Goal: Task Accomplishment & Management: Complete application form

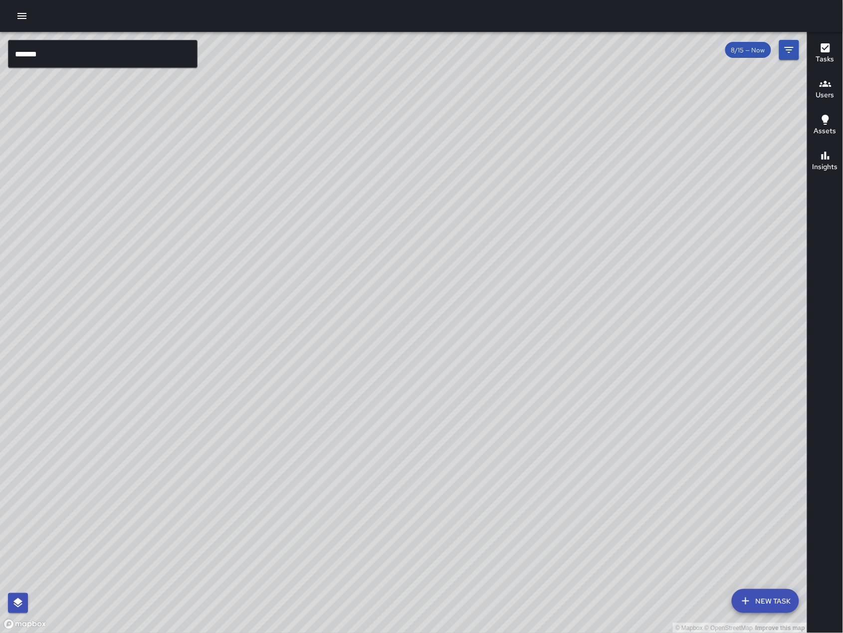
drag, startPoint x: 424, startPoint y: 463, endPoint x: 476, endPoint y: 411, distance: 74.0
click at [477, 411] on div "© Mapbox © OpenStreetMap Improve this map" at bounding box center [403, 332] width 807 height 601
click at [482, 390] on div "© Mapbox © OpenStreetMap Improve this map" at bounding box center [403, 332] width 807 height 601
click at [25, 19] on icon "button" at bounding box center [22, 16] width 12 height 12
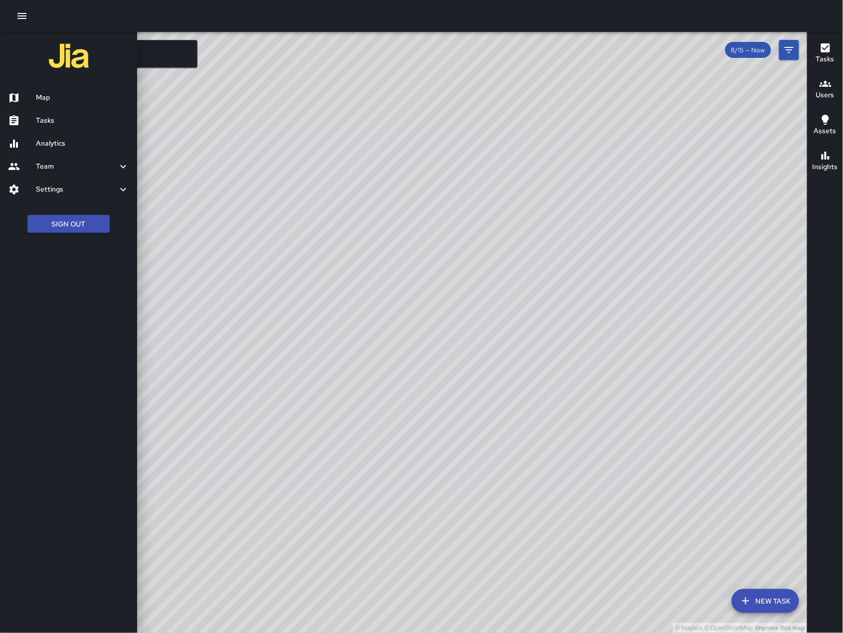
click at [271, 93] on div at bounding box center [421, 316] width 843 height 633
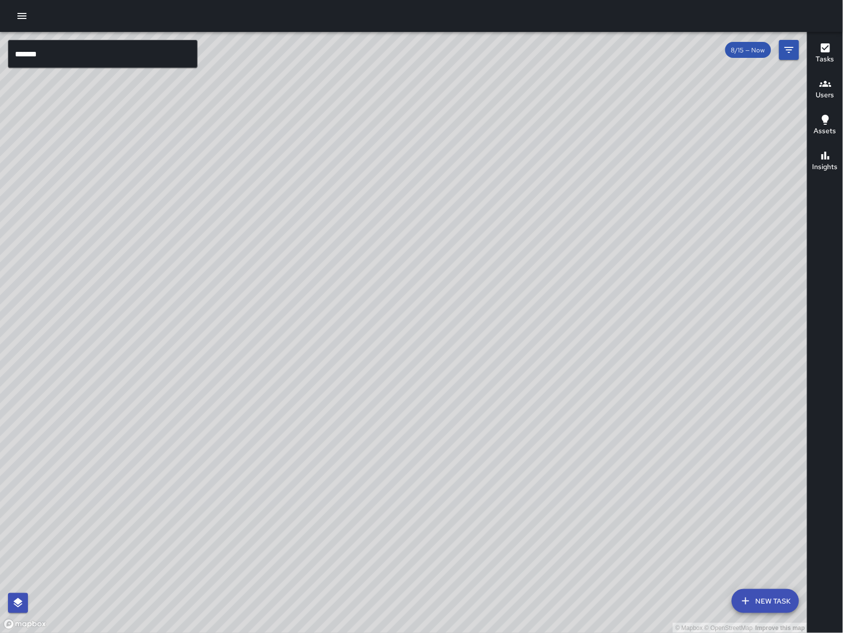
click at [24, 15] on icon "button" at bounding box center [21, 16] width 9 height 6
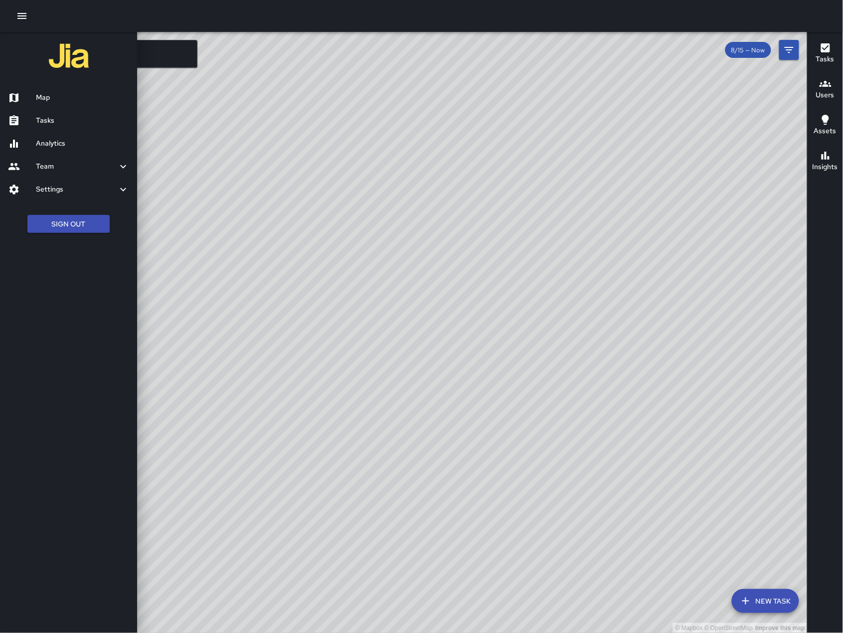
click at [44, 125] on h6 "Tasks" at bounding box center [82, 120] width 93 height 11
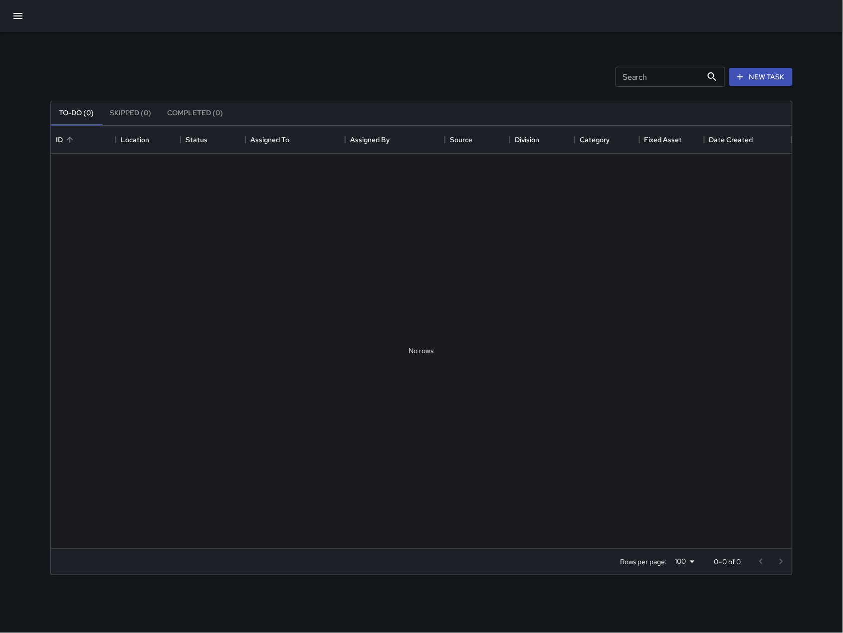
scroll to position [412, 730]
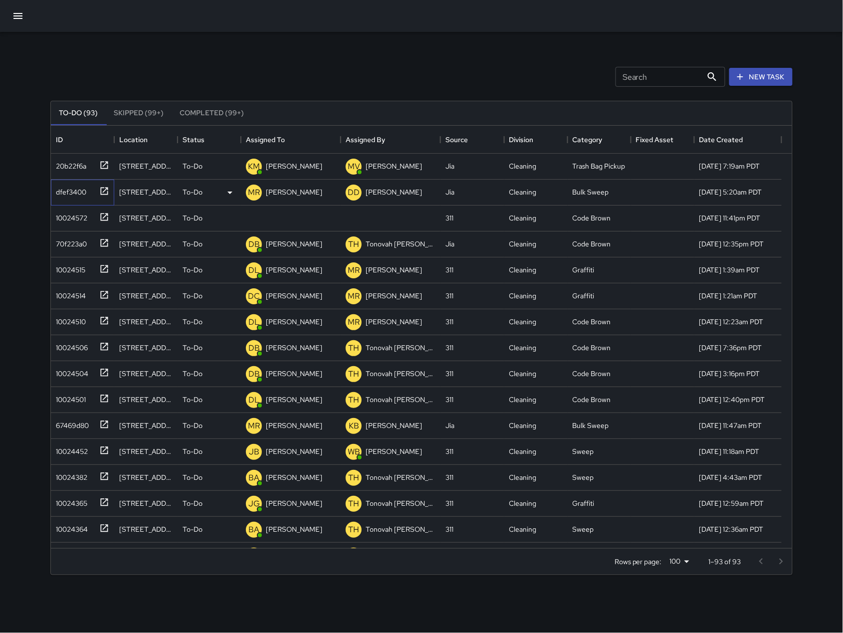
click at [78, 196] on div "dfef3400" at bounding box center [69, 190] width 34 height 14
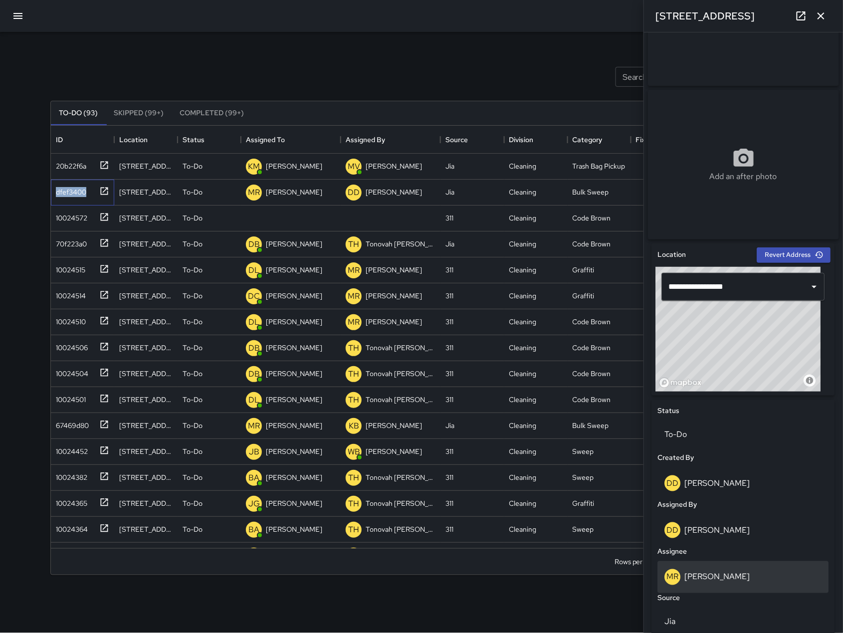
scroll to position [110, 0]
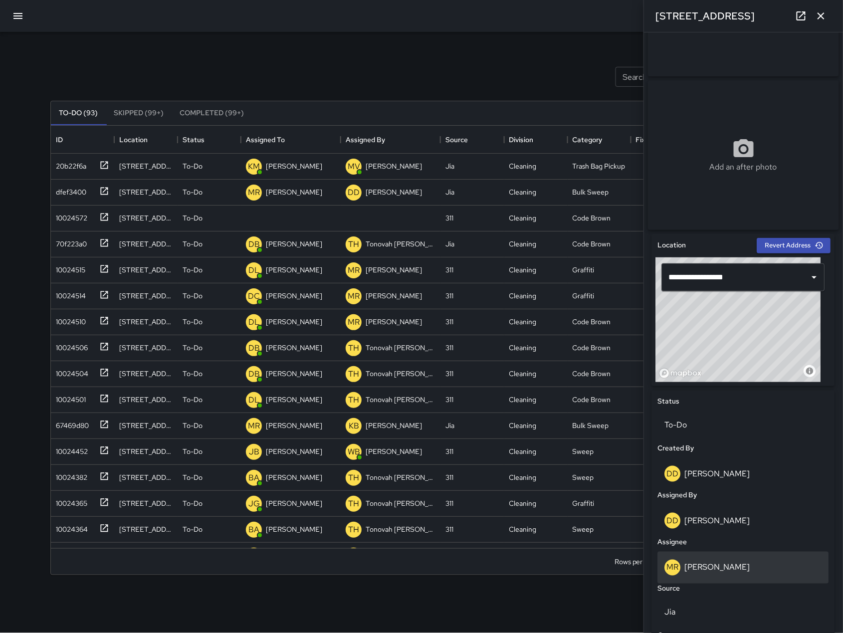
click at [721, 558] on div "[PERSON_NAME]" at bounding box center [743, 567] width 171 height 32
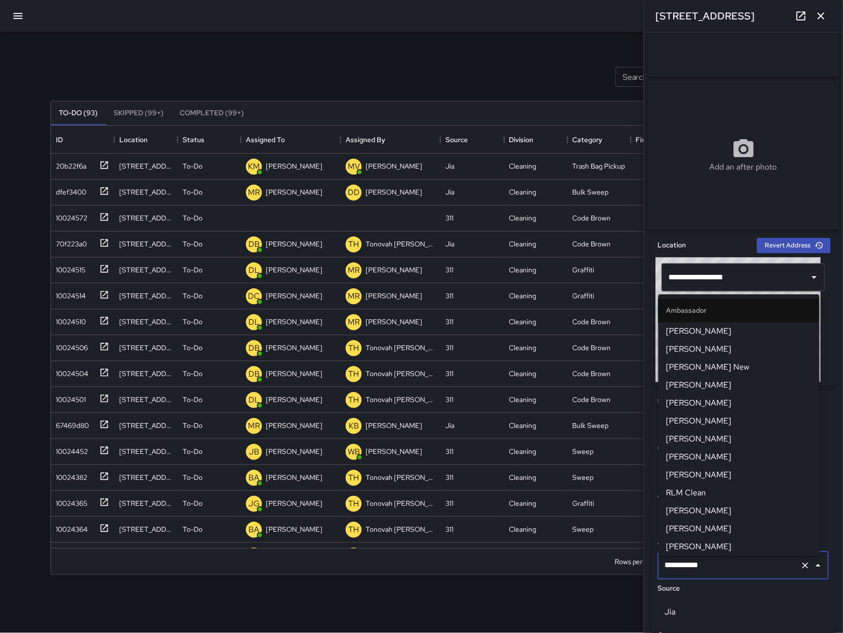
scroll to position [975, 0]
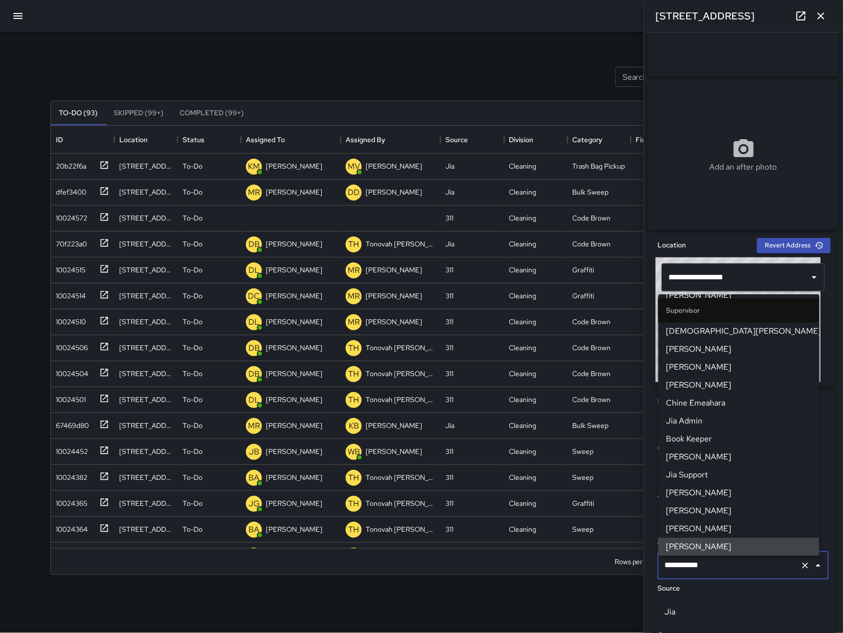
click at [727, 563] on input "**********" at bounding box center [729, 565] width 134 height 19
click at [727, 564] on input "**********" at bounding box center [729, 565] width 134 height 19
click at [727, 563] on input "**********" at bounding box center [729, 565] width 134 height 19
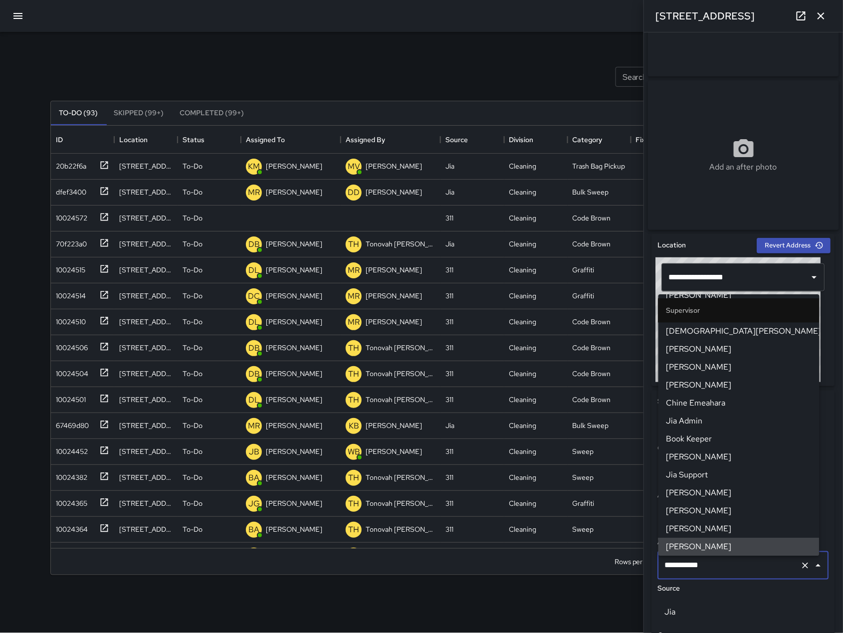
click at [727, 563] on input "**********" at bounding box center [729, 565] width 134 height 19
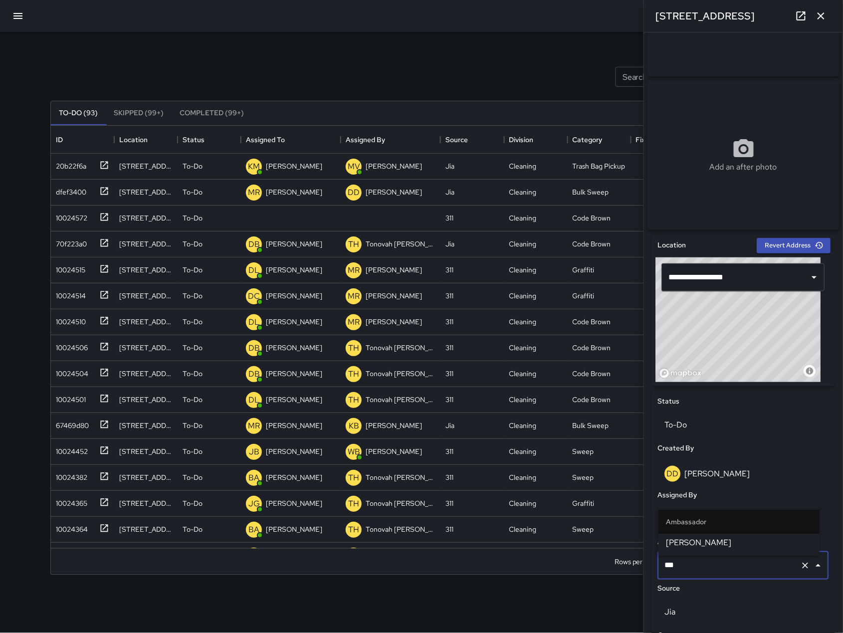
type input "****"
click at [710, 532] on li "Ambassador" at bounding box center [738, 522] width 161 height 24
click at [712, 539] on span "[PERSON_NAME]" at bounding box center [738, 542] width 145 height 12
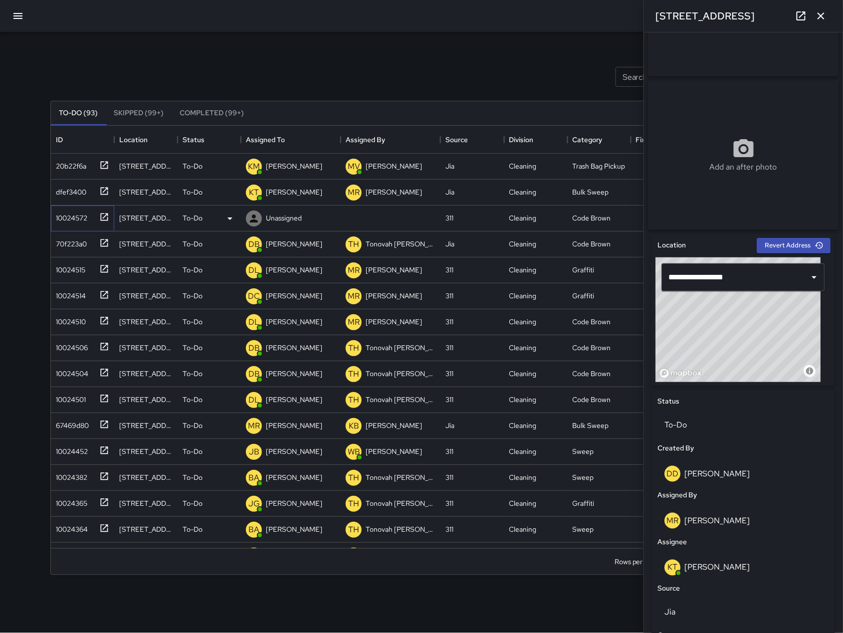
click at [65, 219] on div "10024572" at bounding box center [69, 216] width 35 height 14
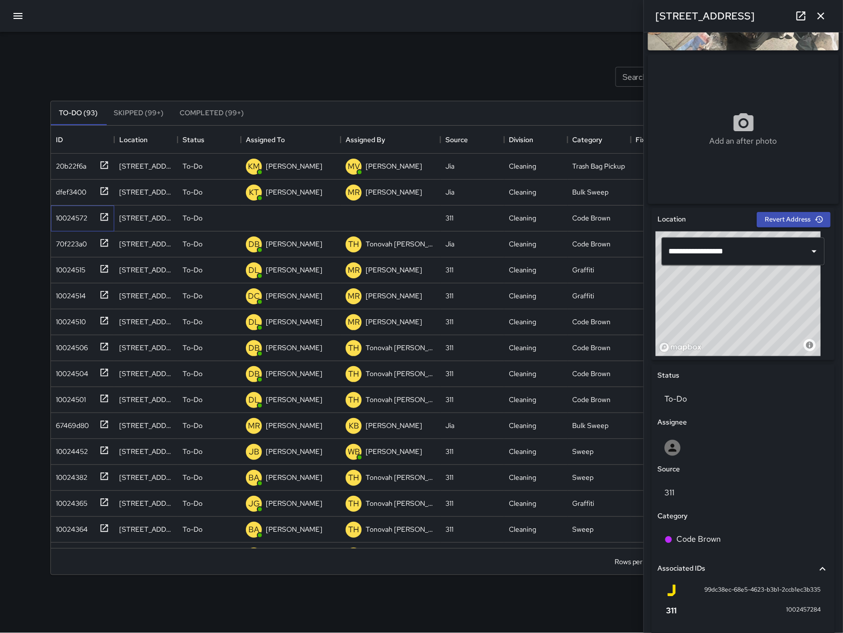
scroll to position [129, 0]
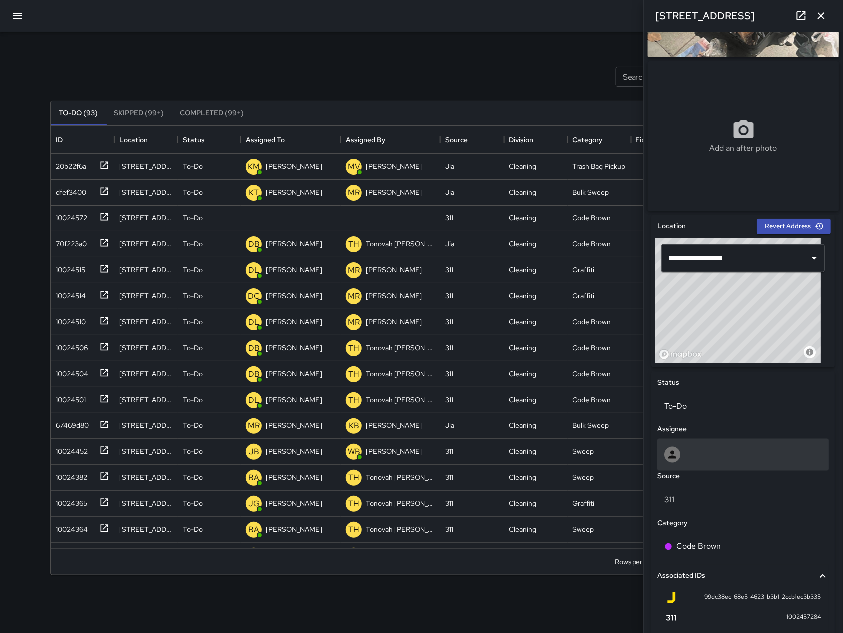
click at [716, 461] on div at bounding box center [743, 455] width 157 height 16
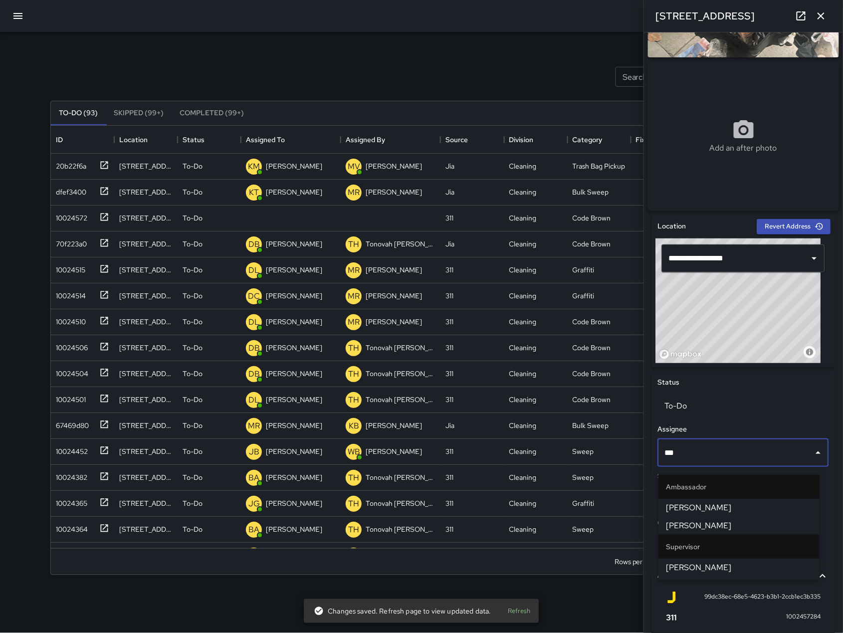
type input "****"
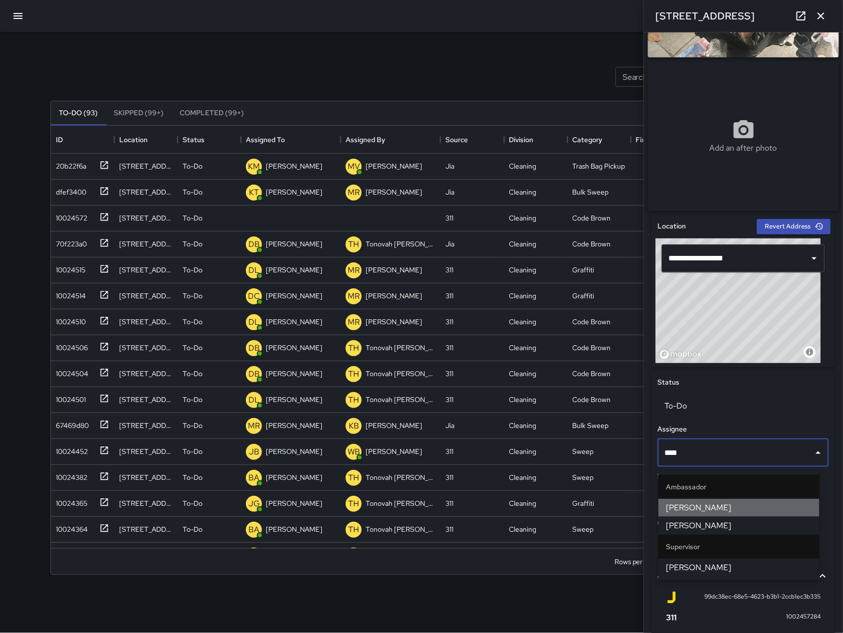
click at [719, 509] on span "[PERSON_NAME]" at bounding box center [738, 508] width 145 height 12
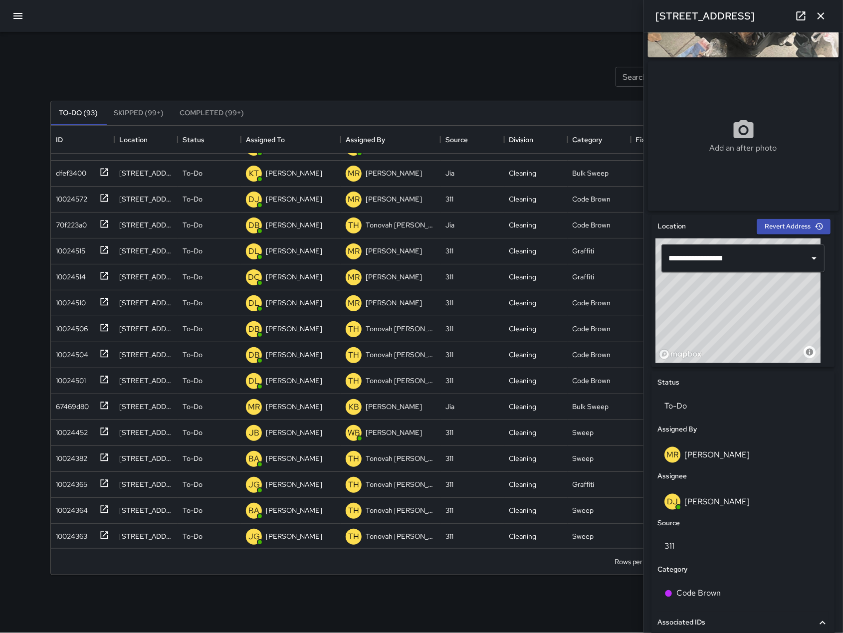
scroll to position [20, 0]
click at [56, 407] on div "67469d80" at bounding box center [70, 403] width 37 height 14
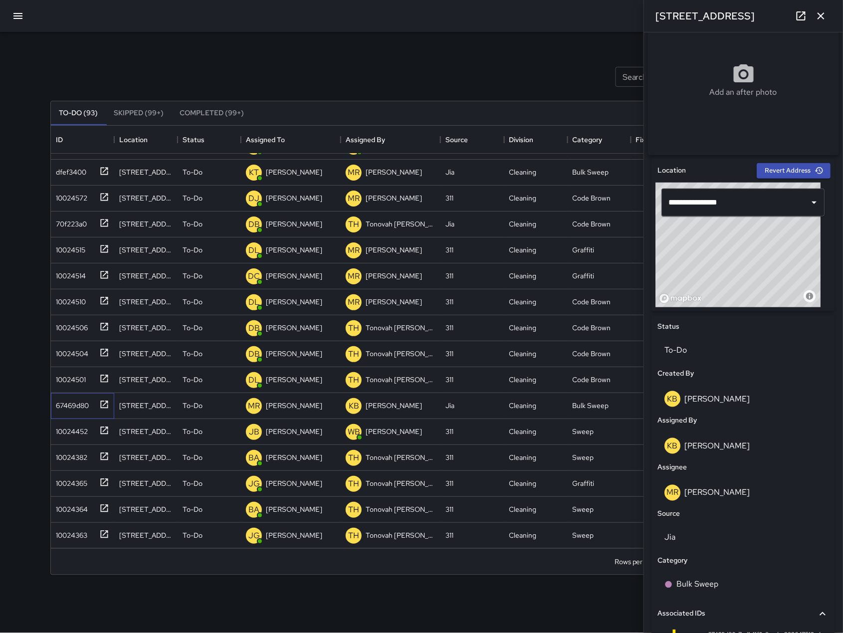
scroll to position [202, 0]
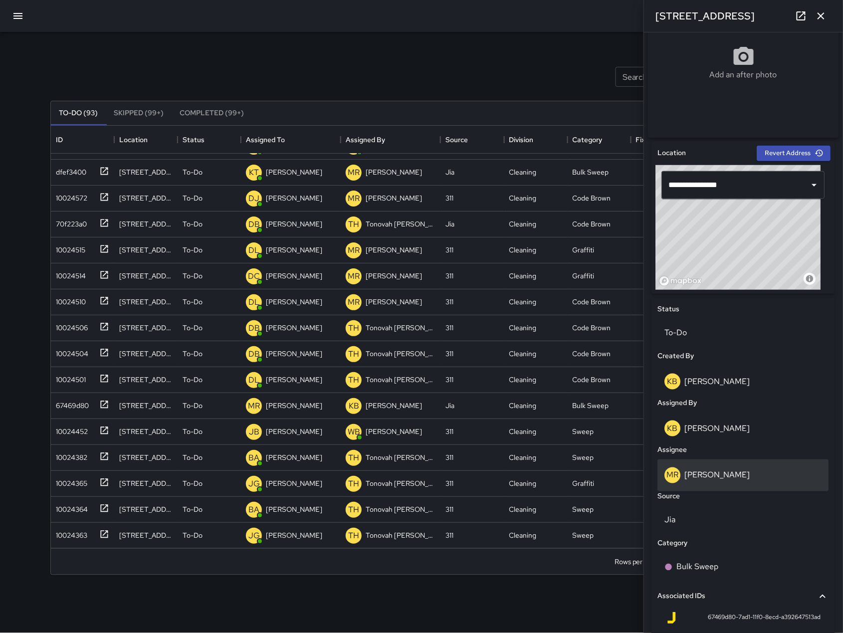
click at [725, 473] on p "[PERSON_NAME]" at bounding box center [716, 475] width 65 height 10
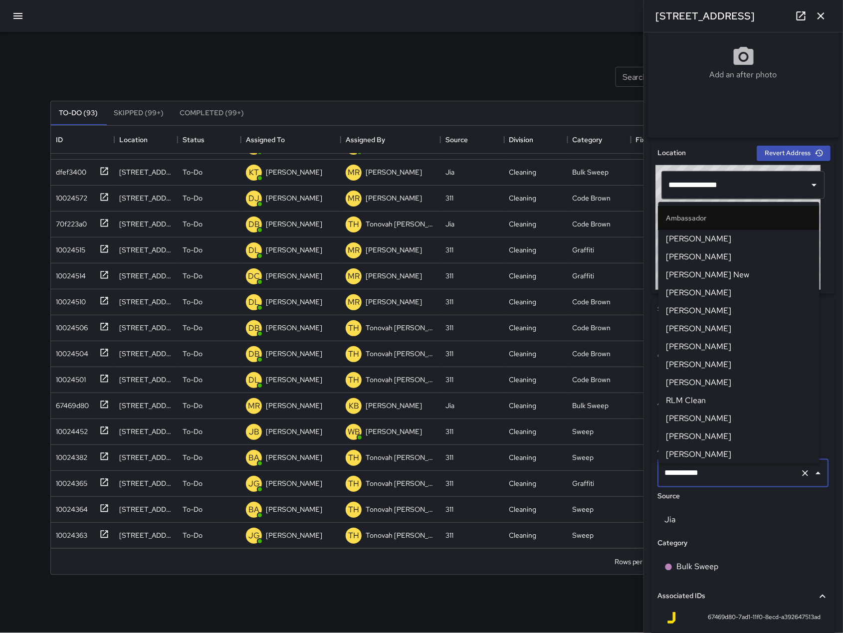
scroll to position [975, 0]
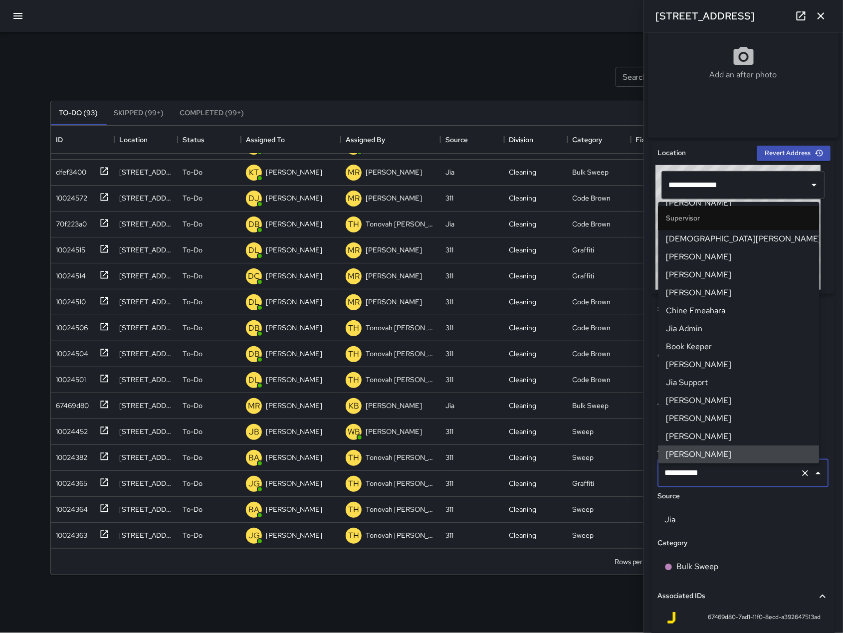
click at [726, 473] on input "**********" at bounding box center [729, 473] width 134 height 19
click at [725, 473] on input "**********" at bounding box center [729, 473] width 134 height 19
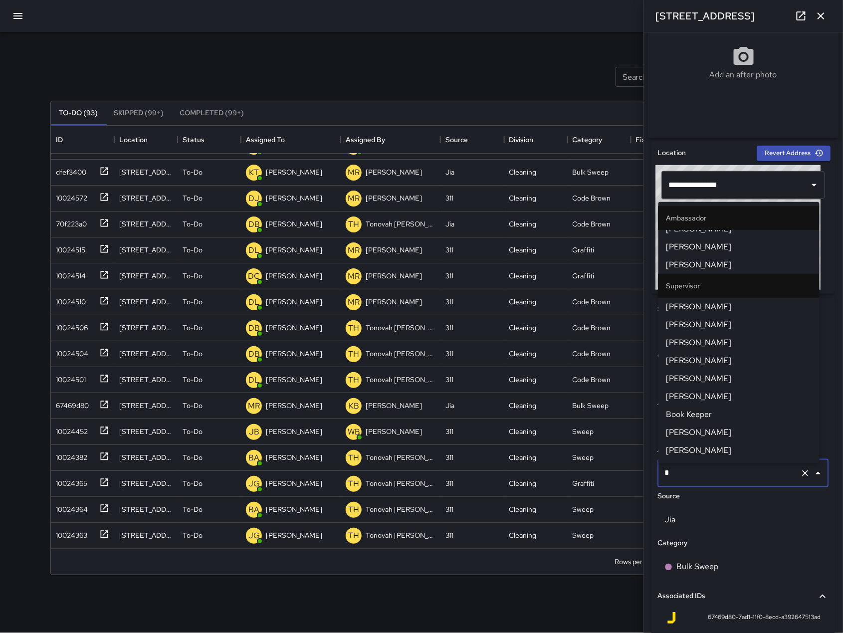
scroll to position [0, 0]
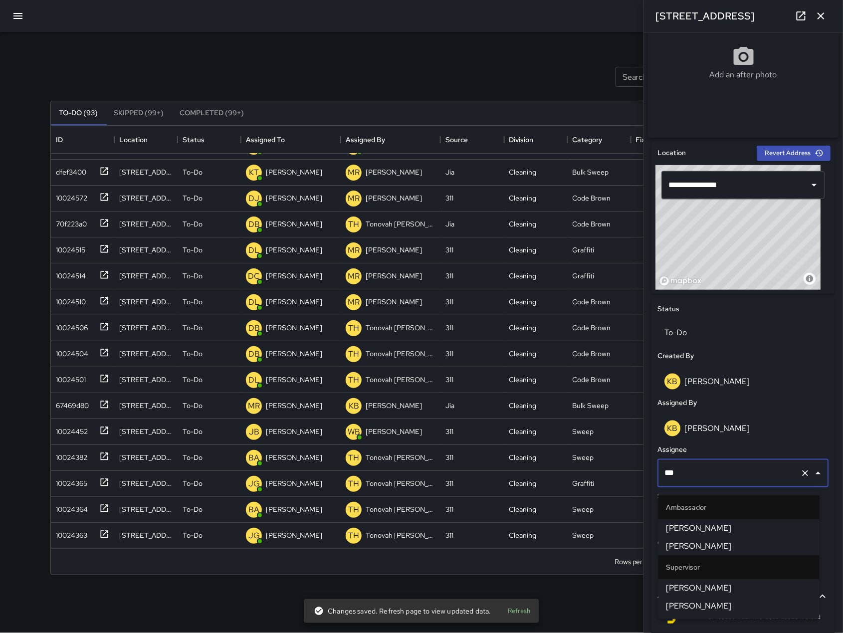
type input "****"
click at [725, 545] on span "[PERSON_NAME]" at bounding box center [738, 546] width 145 height 12
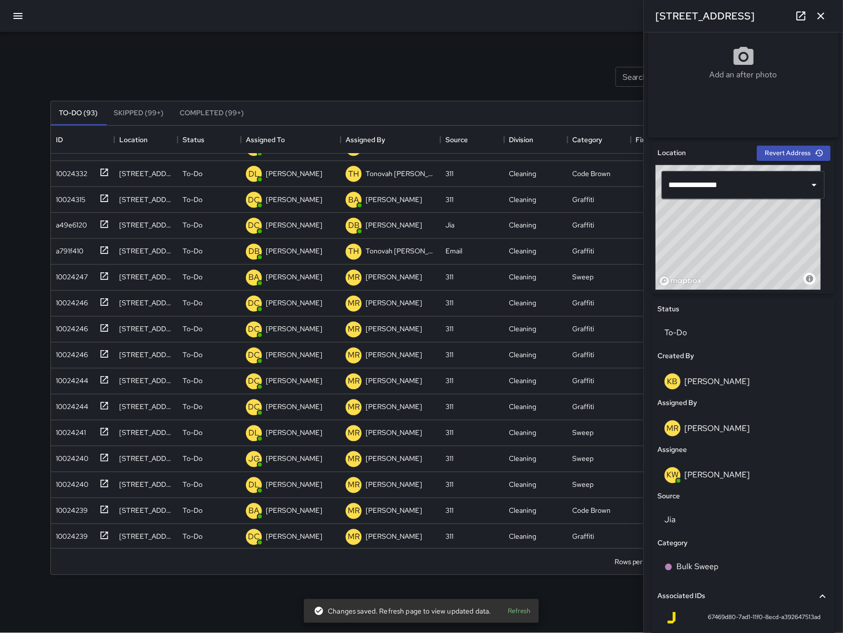
scroll to position [585, 0]
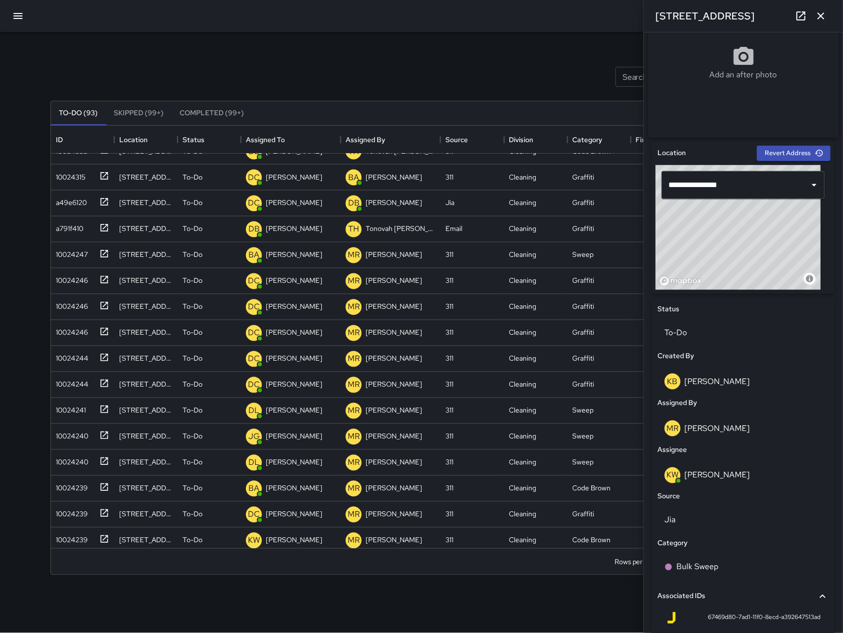
click at [826, 17] on icon "button" at bounding box center [821, 16] width 12 height 12
click at [826, 17] on div at bounding box center [421, 16] width 843 height 32
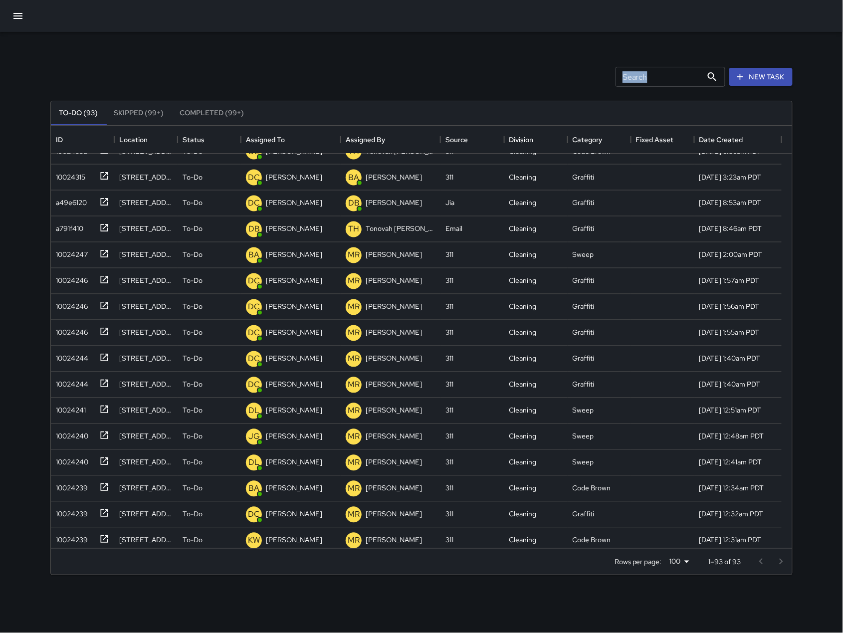
scroll to position [0, 0]
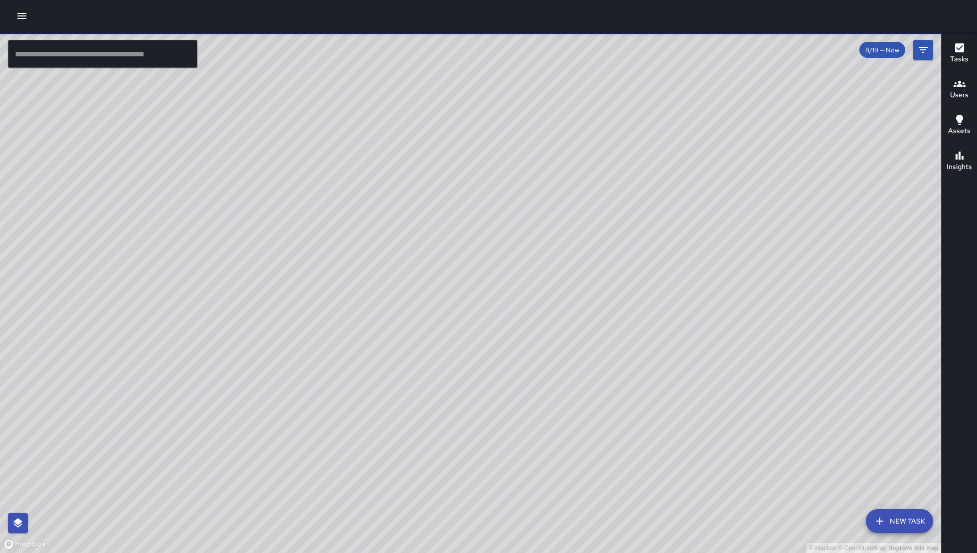
click at [26, 10] on icon "button" at bounding box center [22, 16] width 12 height 12
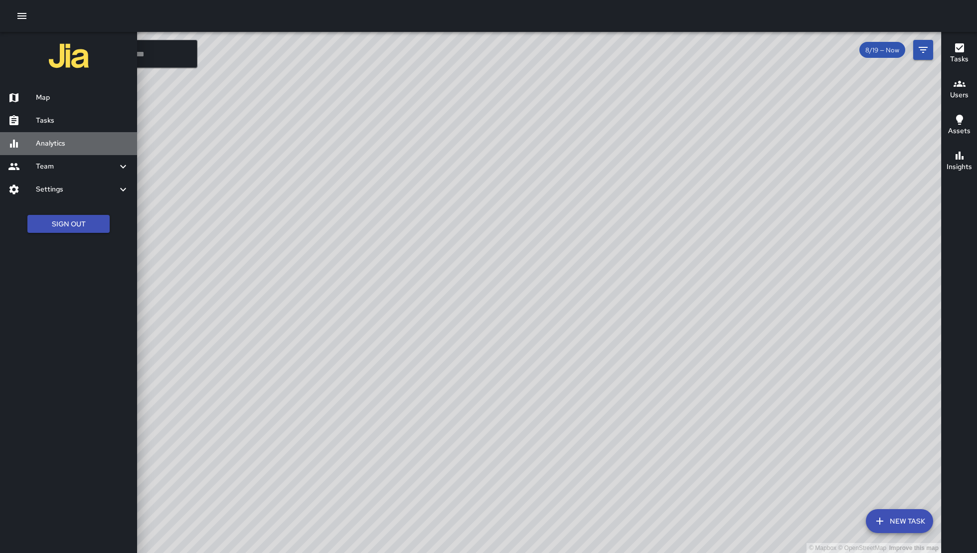
click at [77, 140] on h6 "Analytics" at bounding box center [82, 143] width 93 height 11
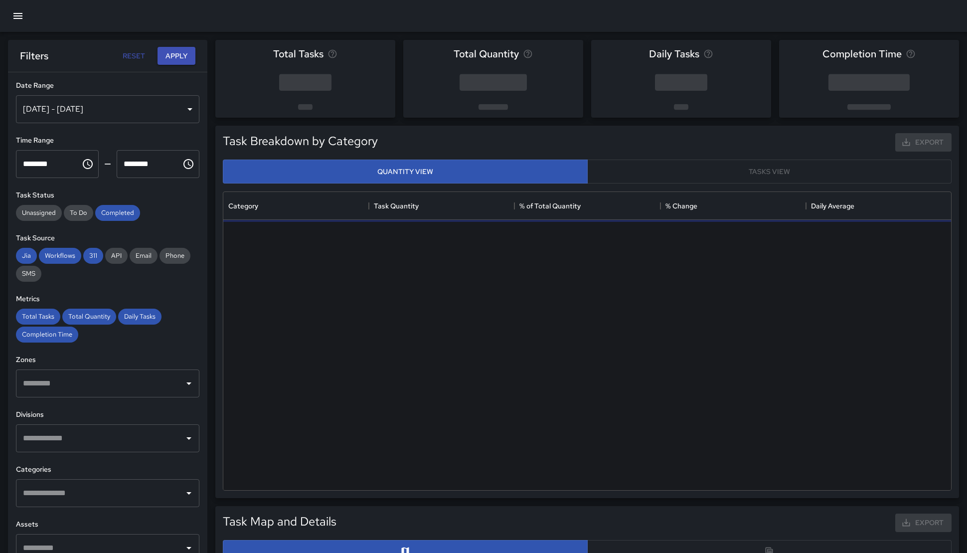
scroll to position [288, 718]
click at [110, 109] on div "Aug 13, 2025 - Aug 19, 2025" at bounding box center [107, 109] width 183 height 28
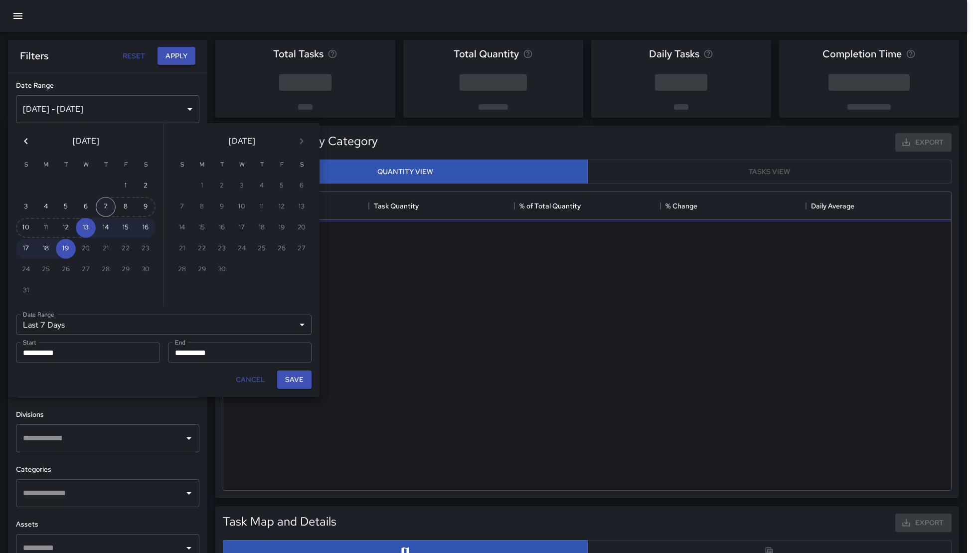
click at [109, 208] on button "7" at bounding box center [106, 207] width 20 height 20
type input "******"
type input "**********"
click at [290, 383] on button "Save" at bounding box center [294, 379] width 34 height 18
type input "**********"
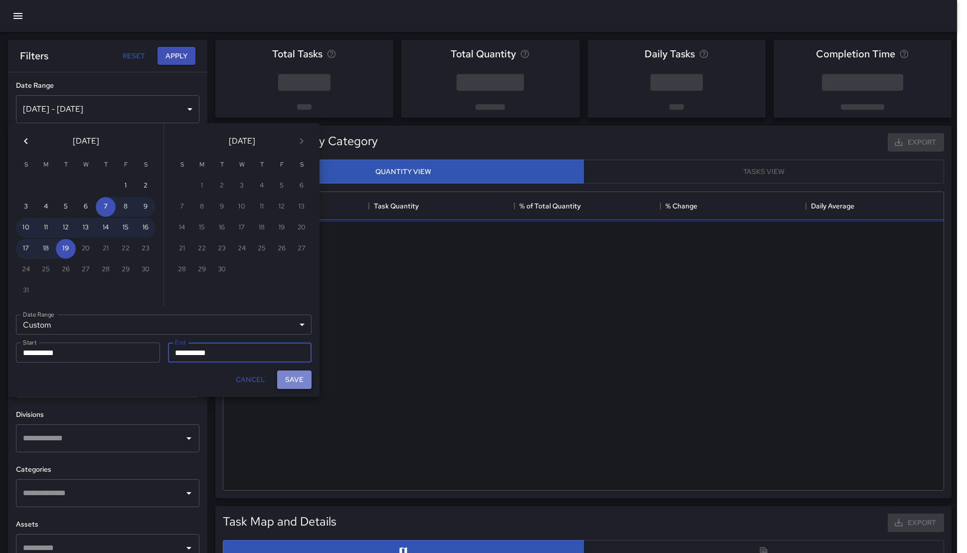
scroll to position [10, 10]
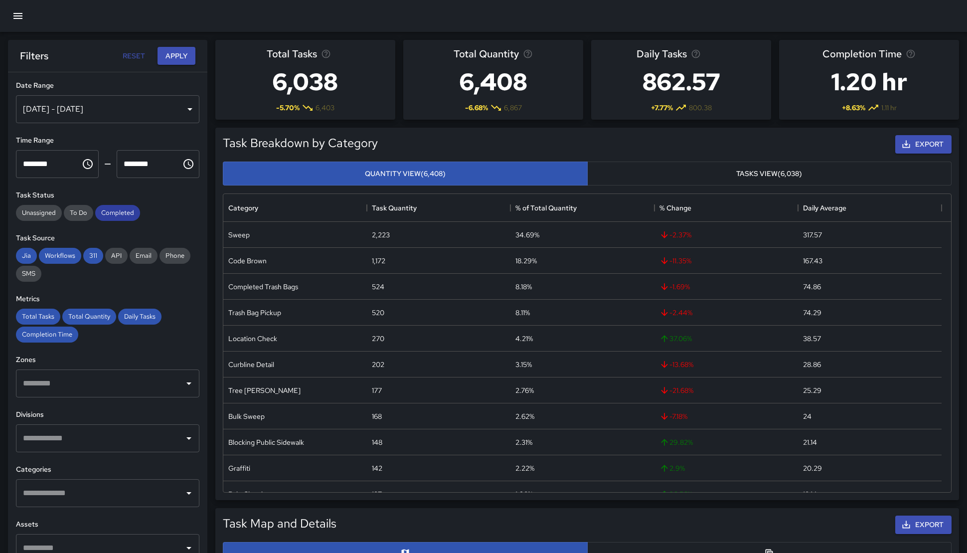
click at [116, 218] on div "Completed" at bounding box center [117, 213] width 45 height 16
click at [65, 261] on div "Workflows" at bounding box center [60, 256] width 42 height 16
click at [21, 255] on span "Jia" at bounding box center [26, 255] width 21 height 8
click at [97, 253] on span "311" at bounding box center [93, 255] width 20 height 8
click at [141, 312] on span "Daily Tasks" at bounding box center [139, 316] width 43 height 8
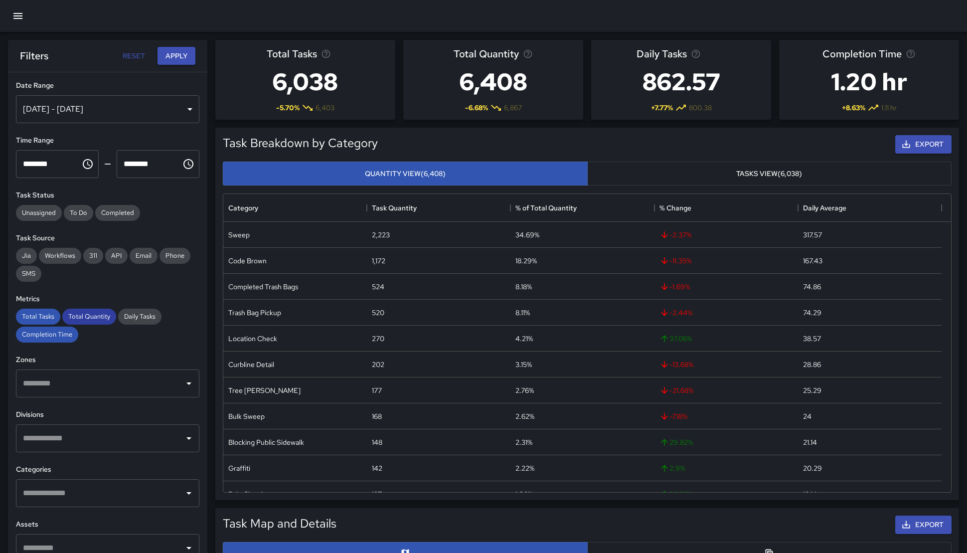
click at [97, 318] on span "Total Quantity" at bounding box center [89, 316] width 54 height 8
click at [44, 316] on span "Total Tasks" at bounding box center [38, 316] width 44 height 8
click at [46, 332] on span "Completion Time" at bounding box center [47, 334] width 62 height 8
click at [79, 383] on input "text" at bounding box center [100, 383] width 160 height 19
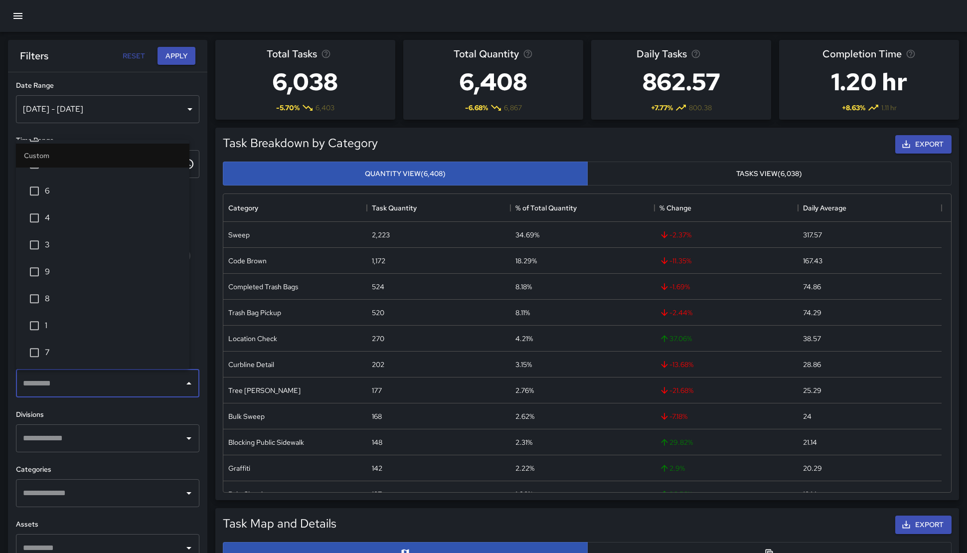
scroll to position [48, 0]
click at [69, 342] on li "7" at bounding box center [102, 349] width 173 height 27
click at [113, 407] on div "**********" at bounding box center [107, 332] width 199 height 520
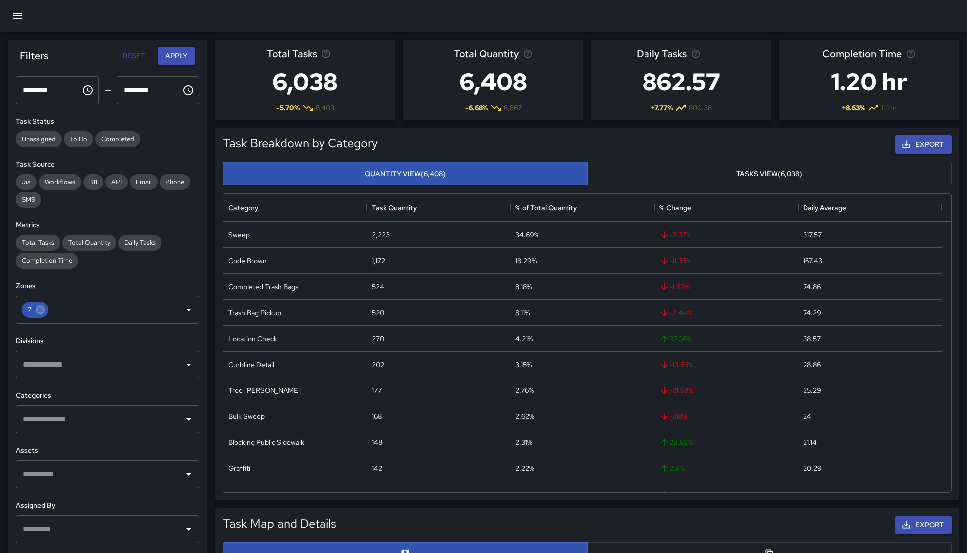
scroll to position [86, 0]
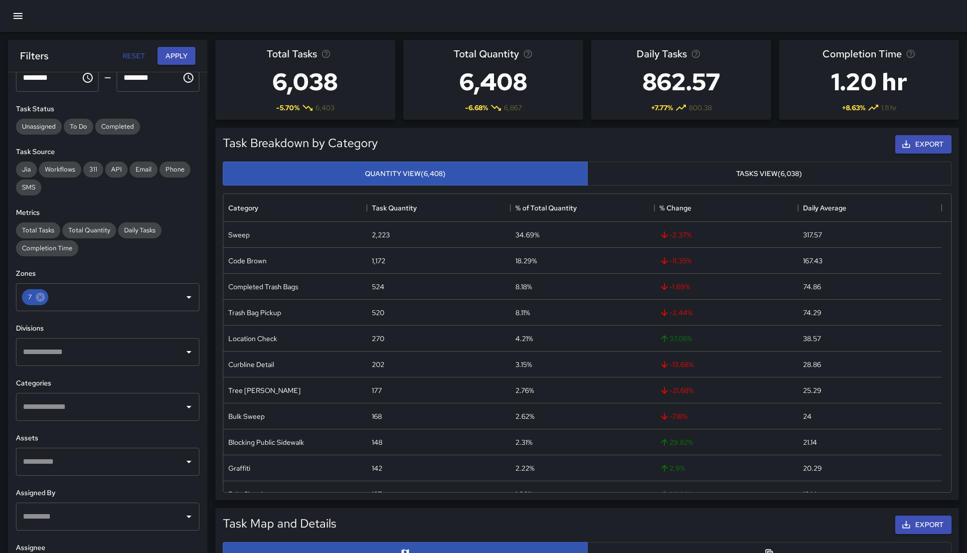
click at [98, 401] on input "text" at bounding box center [100, 406] width 160 height 19
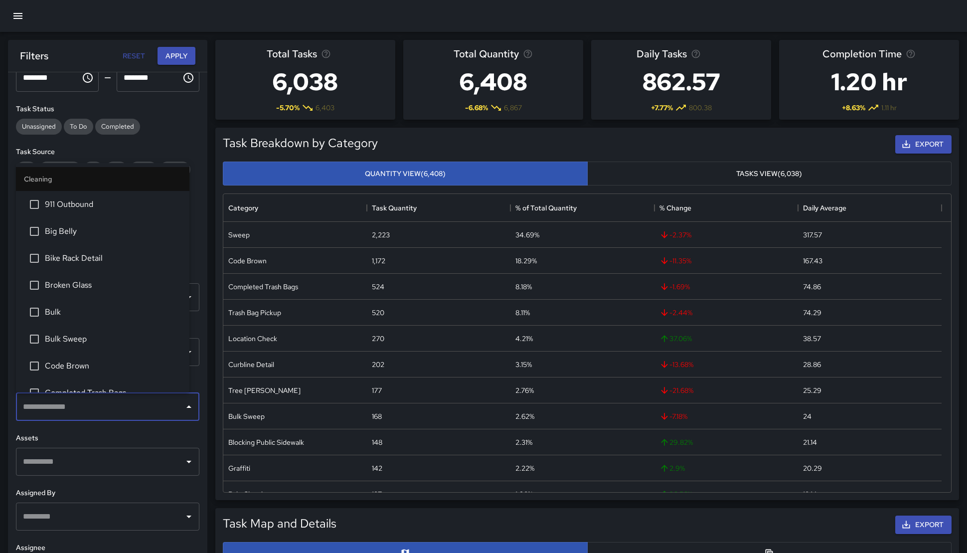
click at [102, 404] on input "text" at bounding box center [100, 406] width 160 height 19
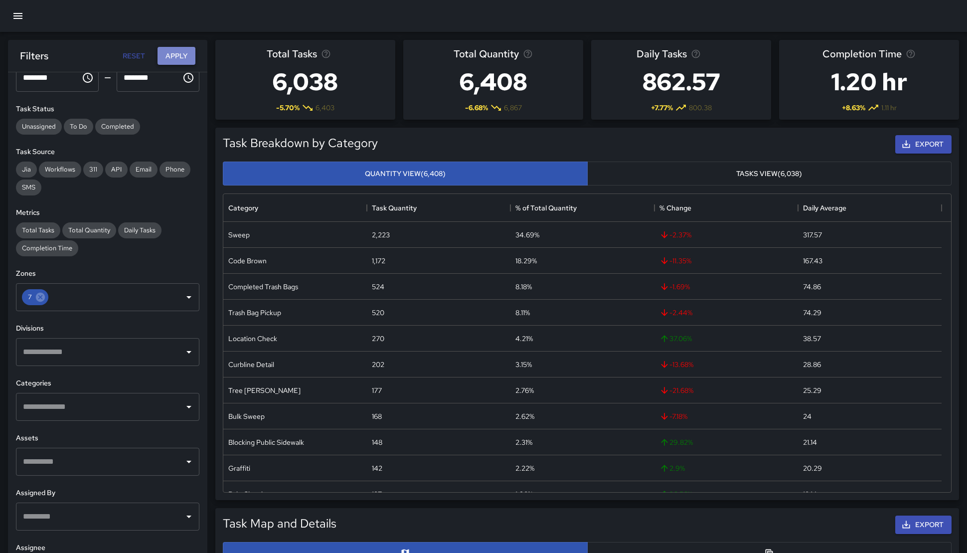
click at [166, 47] on button "Apply" at bounding box center [177, 56] width 38 height 18
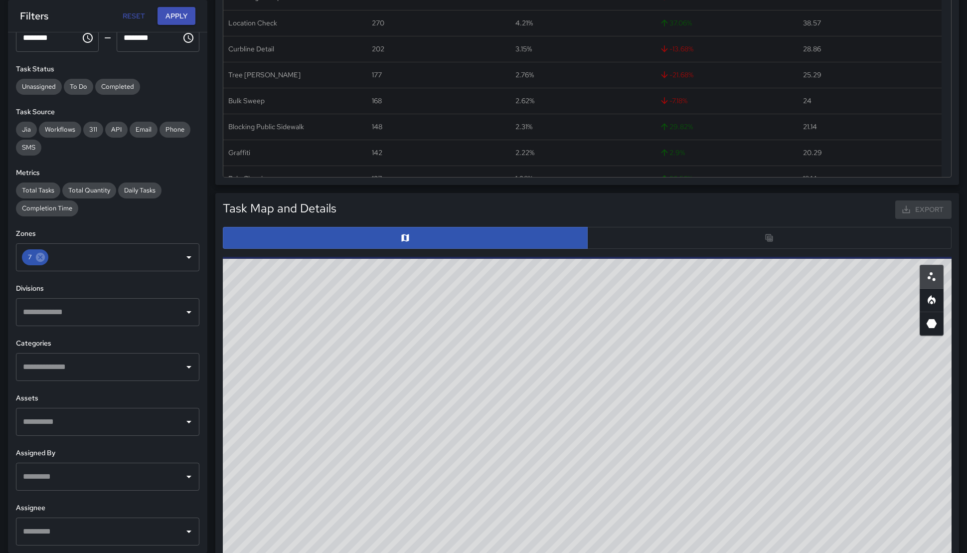
scroll to position [312, 0]
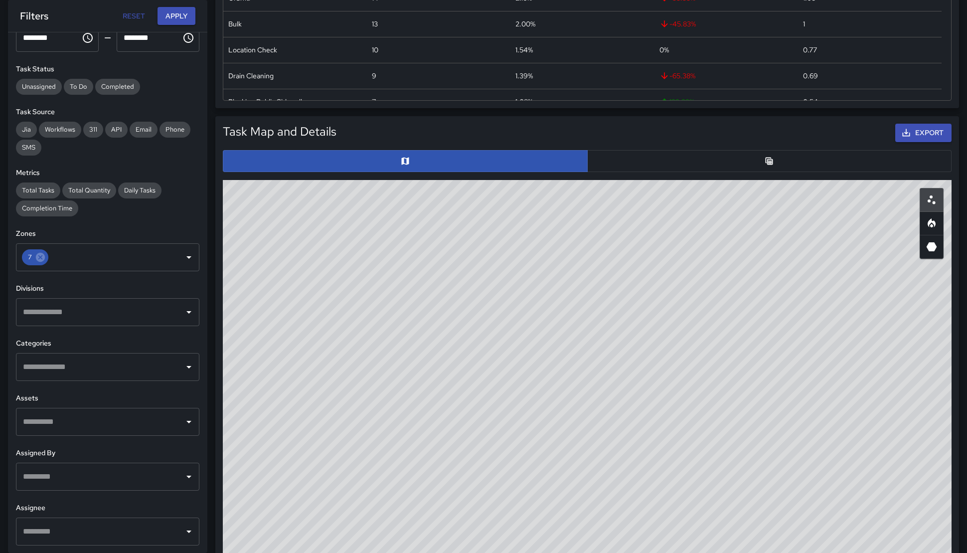
drag, startPoint x: 709, startPoint y: 366, endPoint x: 632, endPoint y: 310, distance: 96.3
click at [627, 304] on div "© Mapbox © OpenStreetMap Improve this map" at bounding box center [587, 379] width 729 height 399
drag, startPoint x: 632, startPoint y: 310, endPoint x: 497, endPoint y: 220, distance: 162.2
click at [497, 220] on div "© Mapbox © OpenStreetMap Improve this map" at bounding box center [587, 379] width 729 height 399
drag, startPoint x: 413, startPoint y: 276, endPoint x: 485, endPoint y: 434, distance: 173.8
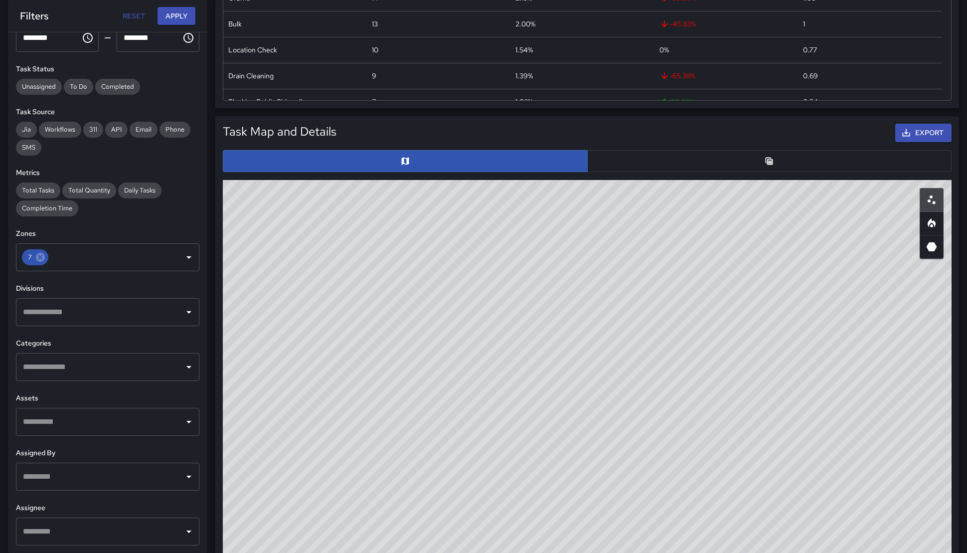
click at [485, 435] on div "© Mapbox © OpenStreetMap Improve this map" at bounding box center [587, 379] width 729 height 399
drag, startPoint x: 485, startPoint y: 424, endPoint x: 893, endPoint y: 292, distance: 429.1
click at [893, 292] on div "© Mapbox © OpenStreetMap Improve this map" at bounding box center [587, 379] width 729 height 399
drag, startPoint x: 542, startPoint y: 319, endPoint x: 597, endPoint y: 504, distance: 193.4
click at [597, 504] on div "© Mapbox © OpenStreetMap Improve this map" at bounding box center [587, 379] width 729 height 399
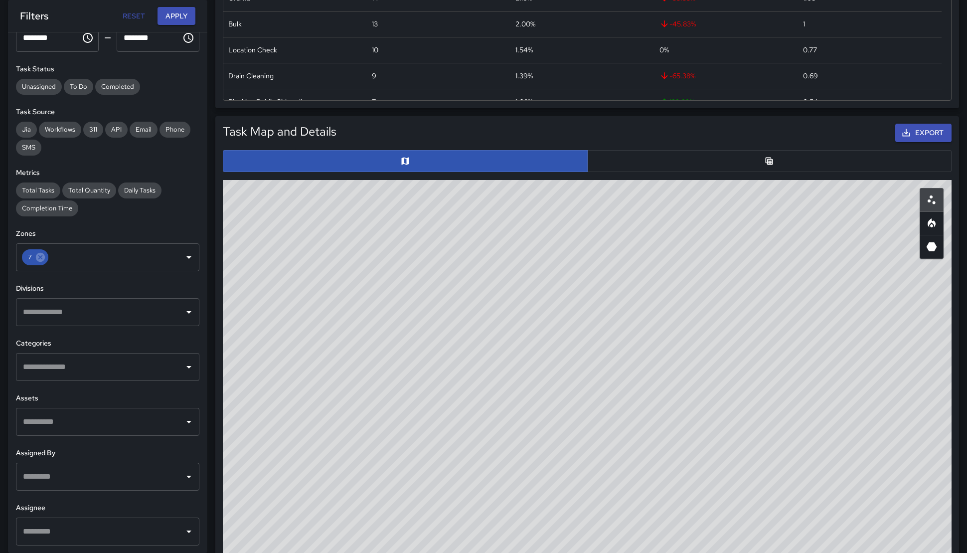
drag, startPoint x: 560, startPoint y: 399, endPoint x: 540, endPoint y: 434, distance: 40.2
click at [540, 434] on div "© Mapbox © OpenStreetMap Improve this map" at bounding box center [587, 379] width 729 height 399
click at [171, 254] on icon "Clear" at bounding box center [176, 257] width 10 height 10
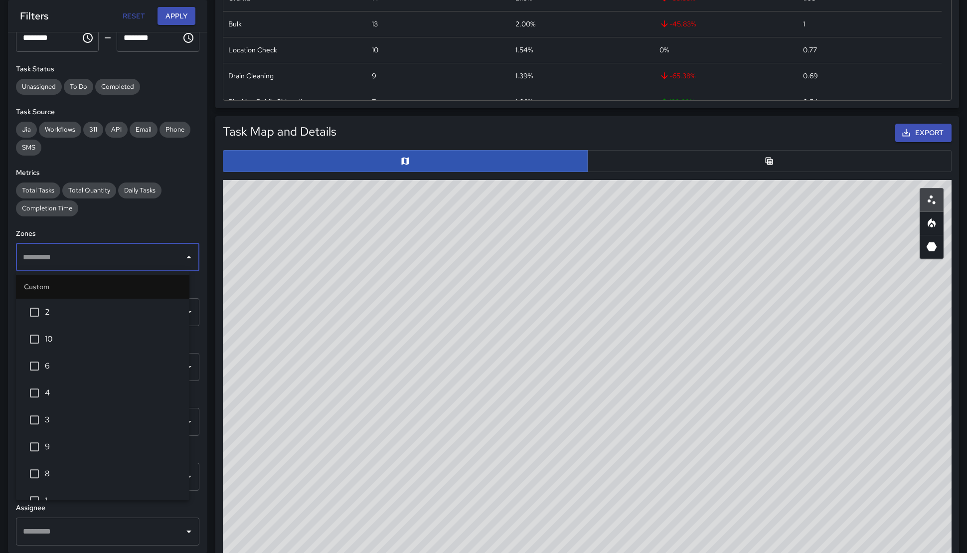
click at [92, 261] on input "text" at bounding box center [100, 257] width 160 height 19
click at [102, 372] on span "6" at bounding box center [113, 366] width 137 height 12
click at [155, 227] on div "**********" at bounding box center [107, 292] width 199 height 520
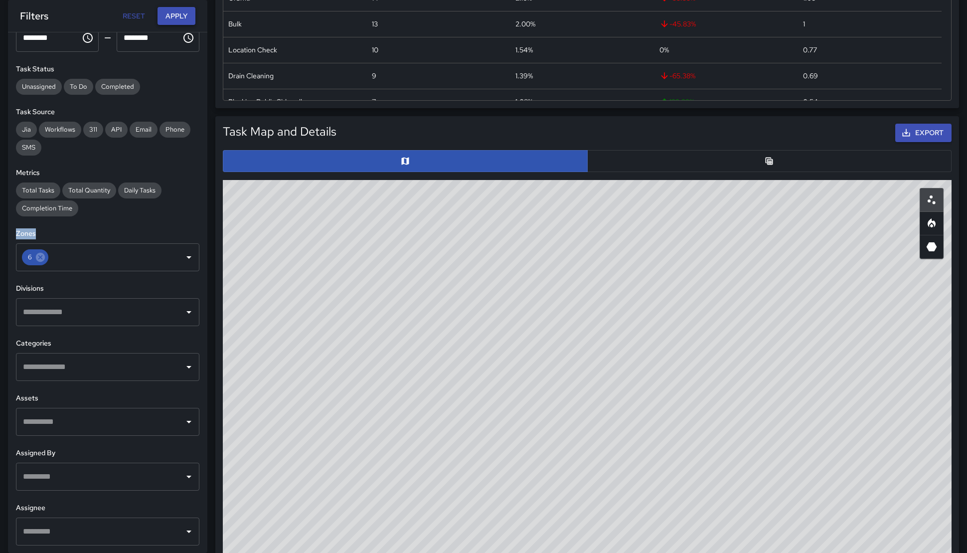
click at [188, 13] on button "Apply" at bounding box center [177, 16] width 38 height 18
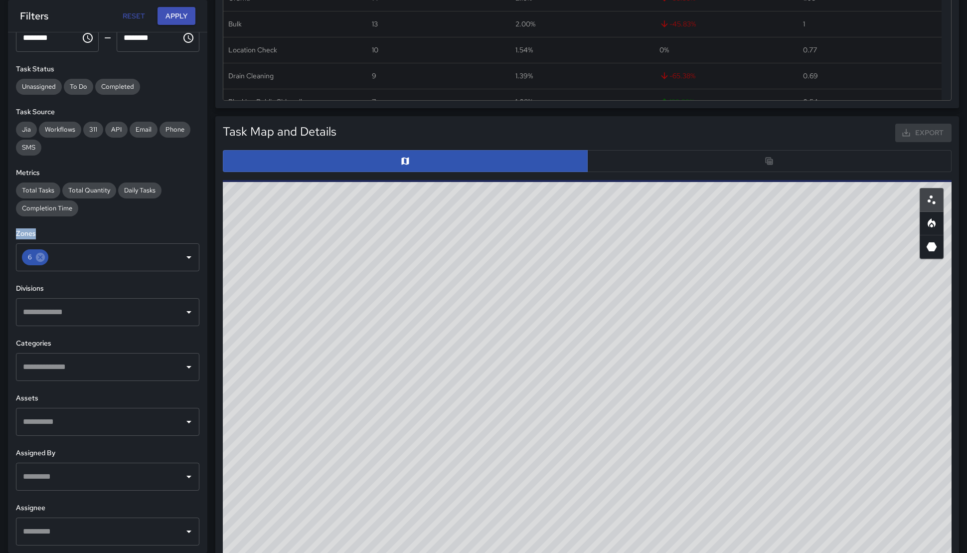
drag, startPoint x: 571, startPoint y: 405, endPoint x: 584, endPoint y: 276, distance: 129.2
click at [584, 276] on div "© Mapbox © OpenStreetMap Improve this map" at bounding box center [587, 379] width 729 height 399
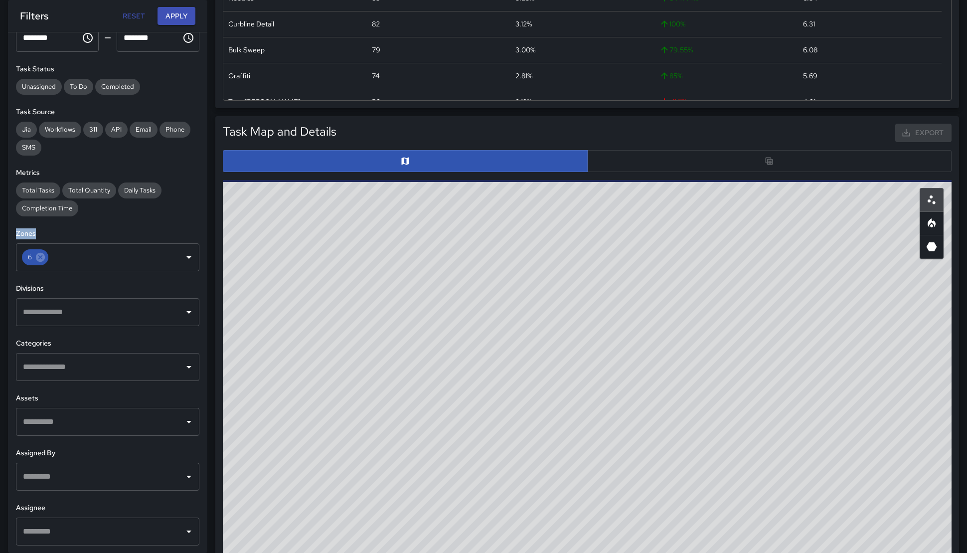
drag, startPoint x: 480, startPoint y: 324, endPoint x: 473, endPoint y: 402, distance: 78.6
click at [473, 402] on div "© Mapbox © OpenStreetMap Improve this map" at bounding box center [587, 379] width 729 height 399
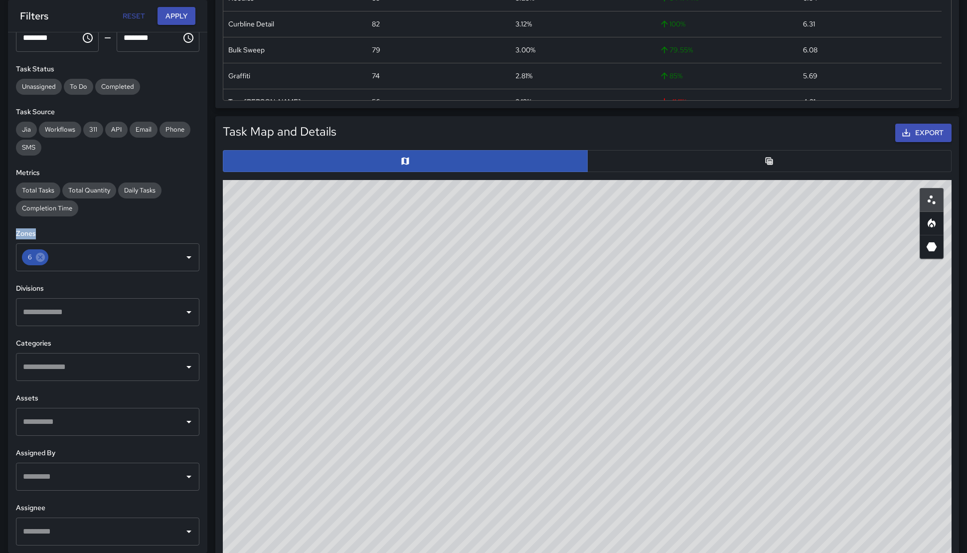
click at [95, 364] on input "text" at bounding box center [100, 366] width 160 height 19
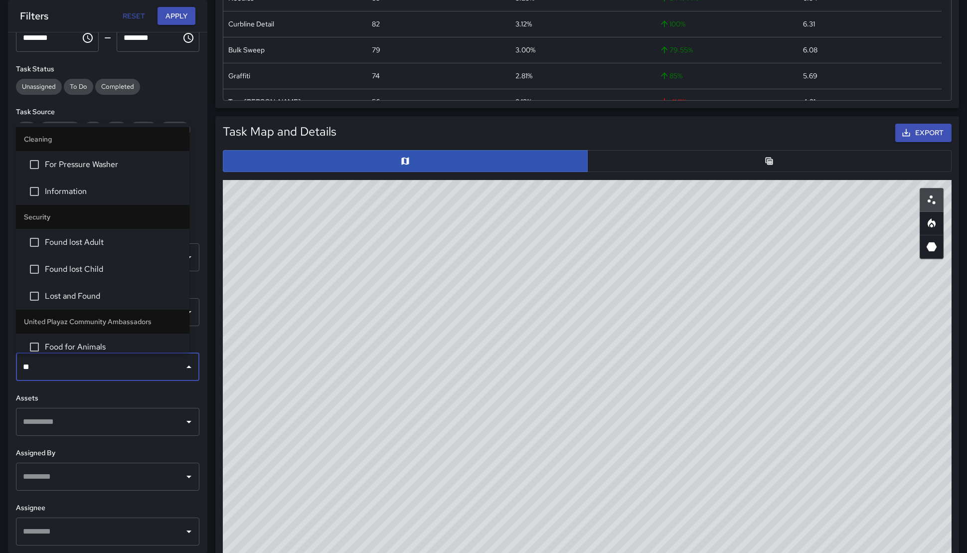
type input "***"
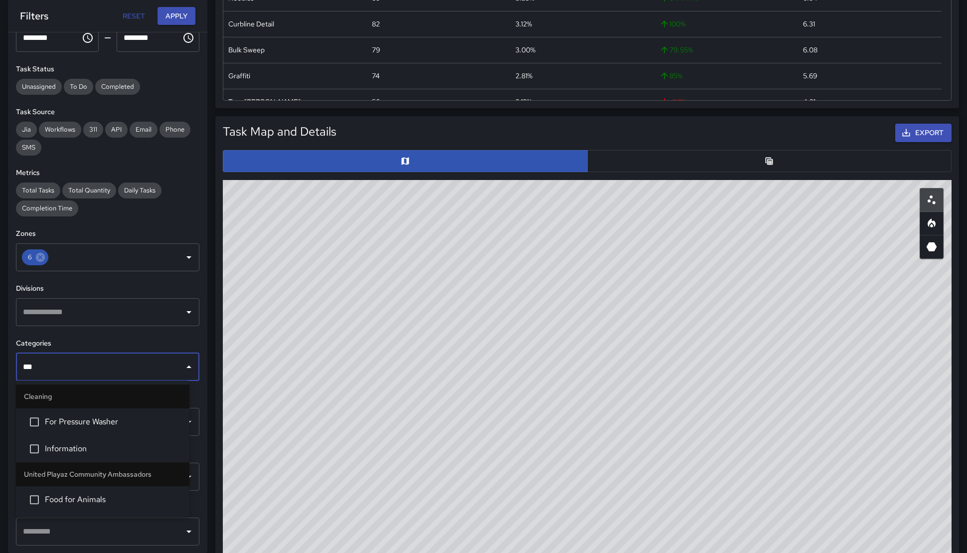
click at [76, 422] on span "For Pressure Washer" at bounding box center [113, 422] width 137 height 12
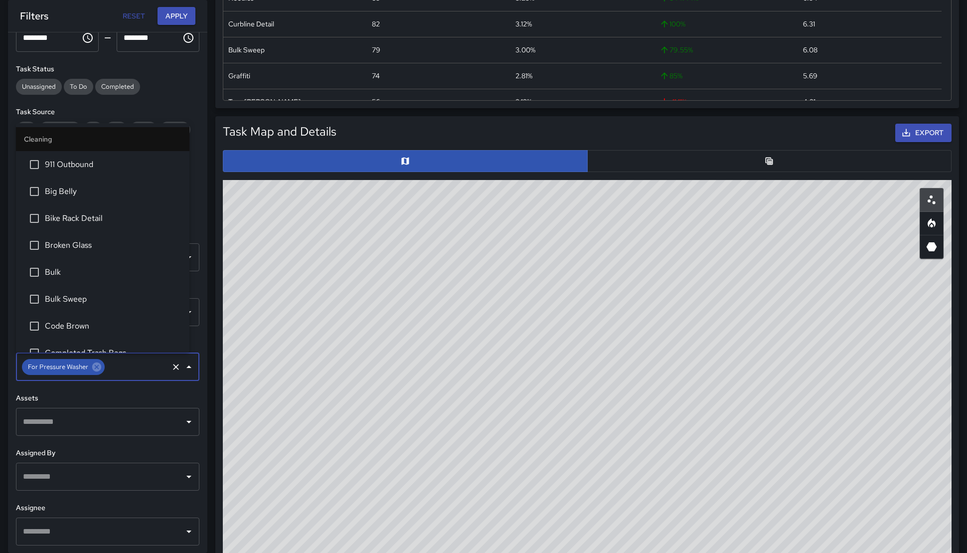
scroll to position [149, 0]
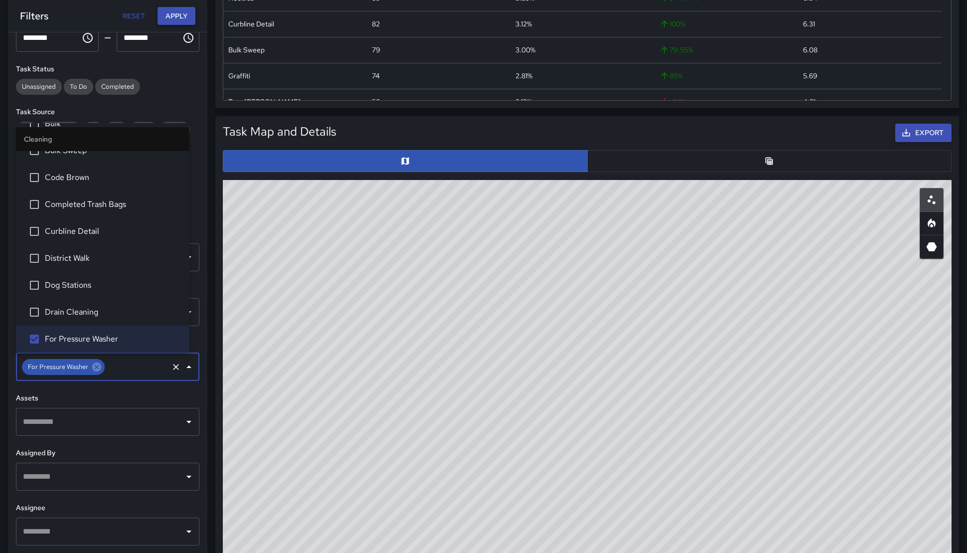
click at [176, 20] on button "Apply" at bounding box center [177, 16] width 38 height 18
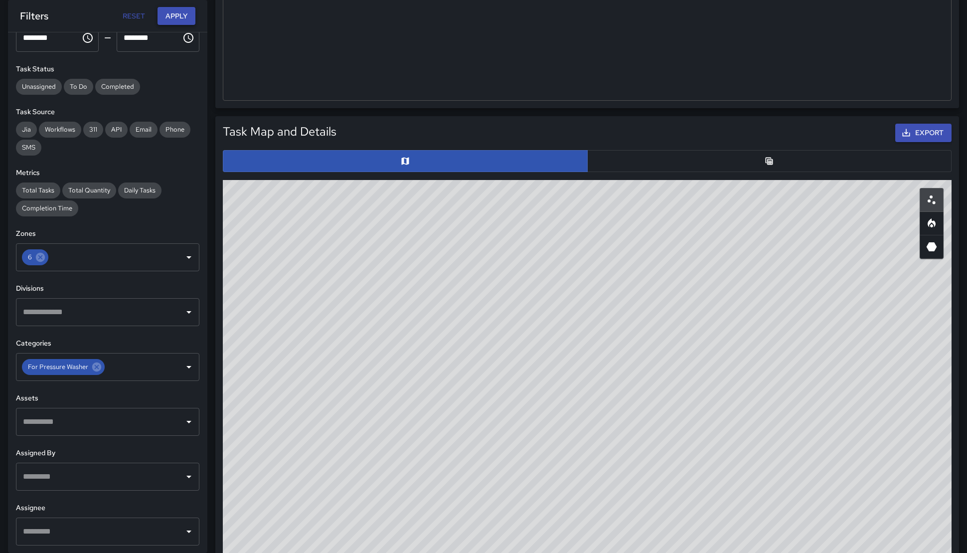
click at [184, 15] on button "Apply" at bounding box center [177, 16] width 38 height 18
drag, startPoint x: 458, startPoint y: 419, endPoint x: 464, endPoint y: 442, distance: 23.2
click at [464, 442] on div "© Mapbox © OpenStreetMap Improve this map" at bounding box center [587, 379] width 729 height 399
drag, startPoint x: 607, startPoint y: 270, endPoint x: 533, endPoint y: 353, distance: 111.6
click at [575, 358] on div "© Mapbox © OpenStreetMap Improve this map" at bounding box center [587, 379] width 729 height 399
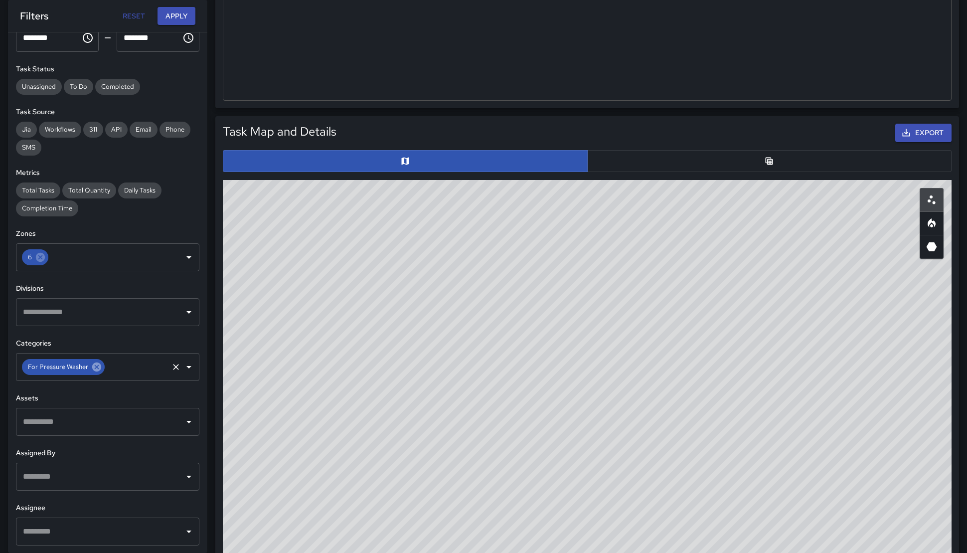
click at [92, 367] on icon at bounding box center [96, 366] width 9 height 9
click at [85, 364] on input "text" at bounding box center [100, 366] width 160 height 19
type input "**"
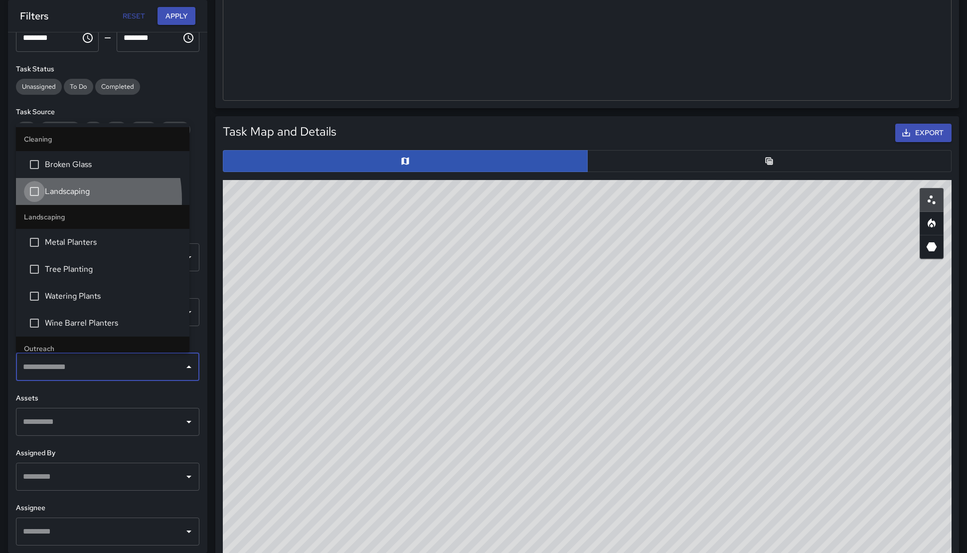
scroll to position [310, 0]
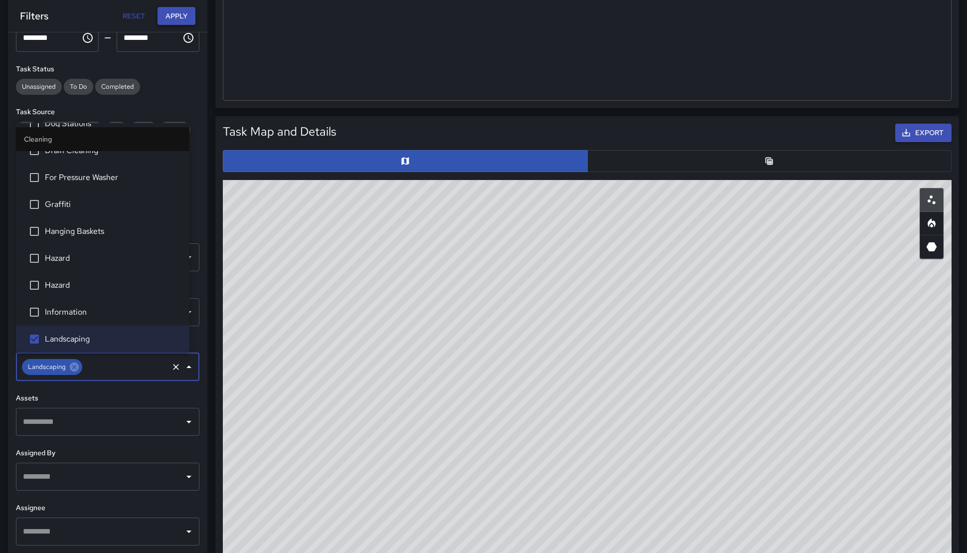
click at [178, 17] on button "Apply" at bounding box center [177, 16] width 38 height 18
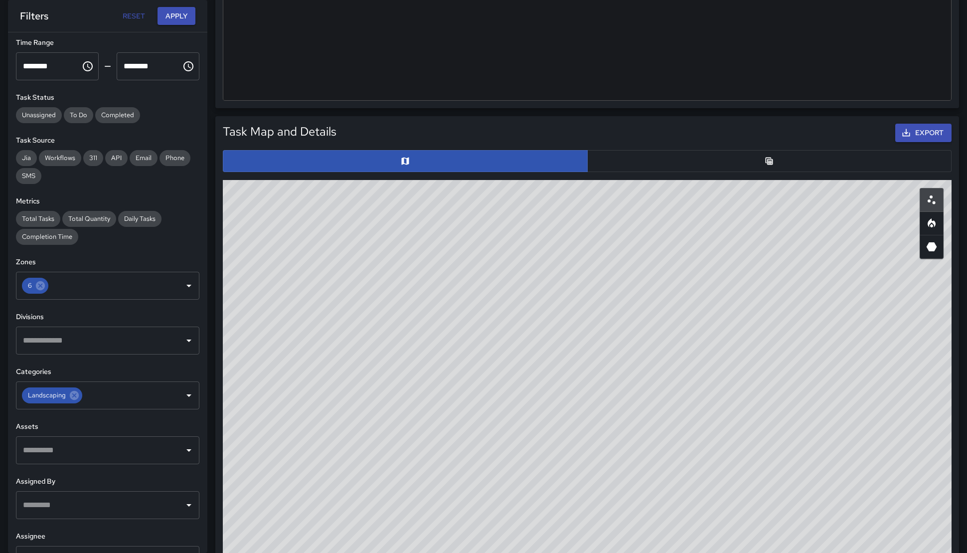
scroll to position [0, 0]
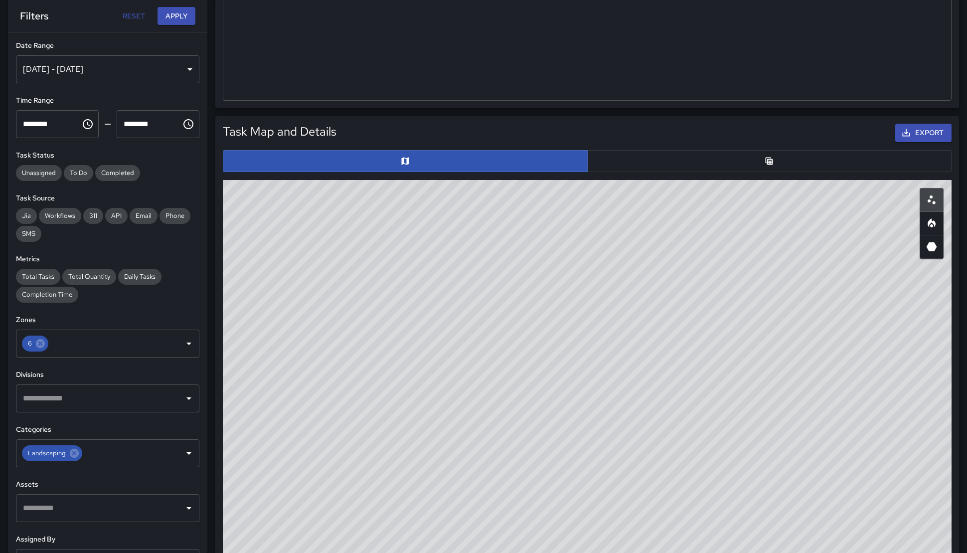
click at [523, 405] on div "© Mapbox © OpenStreetMap Improve this map" at bounding box center [587, 379] width 729 height 399
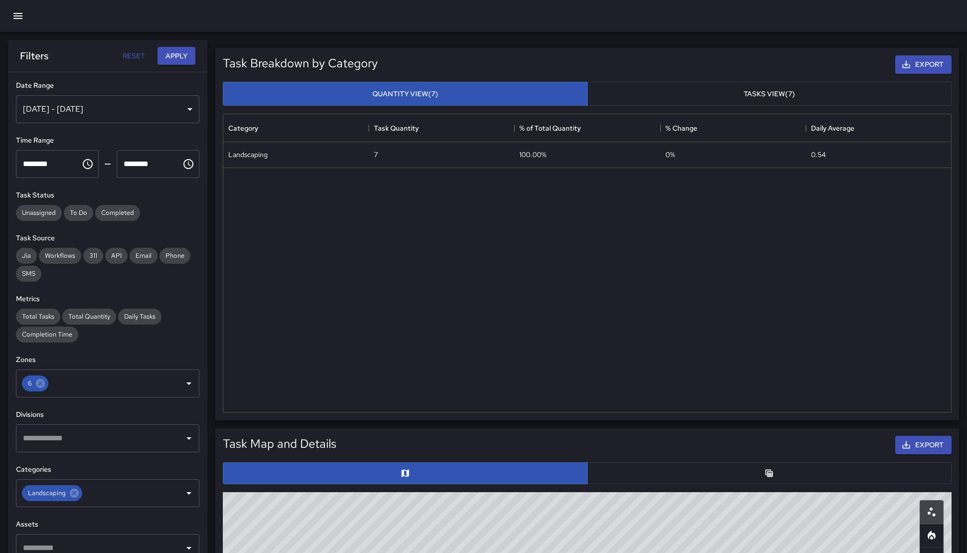
click at [14, 15] on icon "button" at bounding box center [18, 16] width 12 height 12
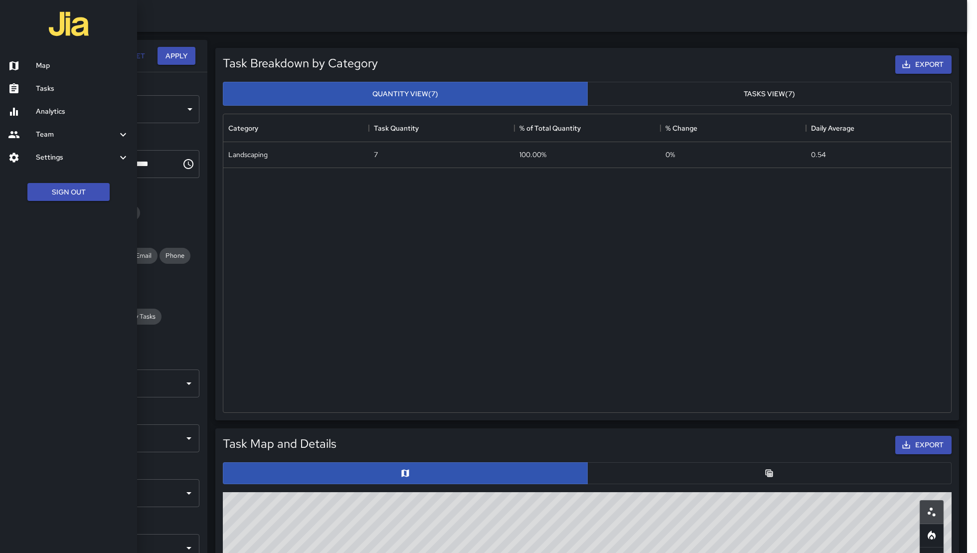
click at [36, 63] on h6 "Map" at bounding box center [82, 65] width 93 height 11
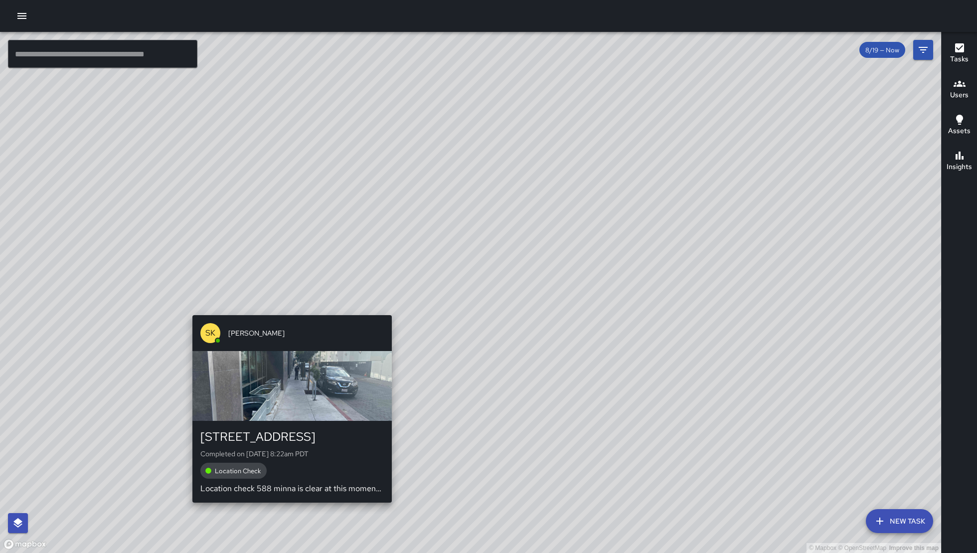
click at [287, 312] on div "SK SEAN KELLEY 586 Minna Street Completed on 8/19/2025, 8:22am PDT Location Che…" at bounding box center [291, 408] width 207 height 195
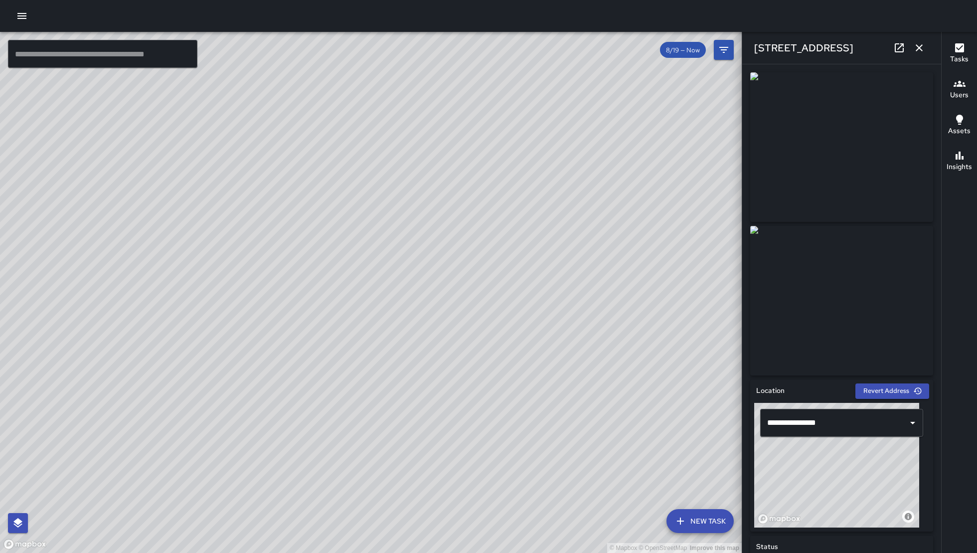
click at [920, 44] on icon "button" at bounding box center [919, 48] width 12 height 12
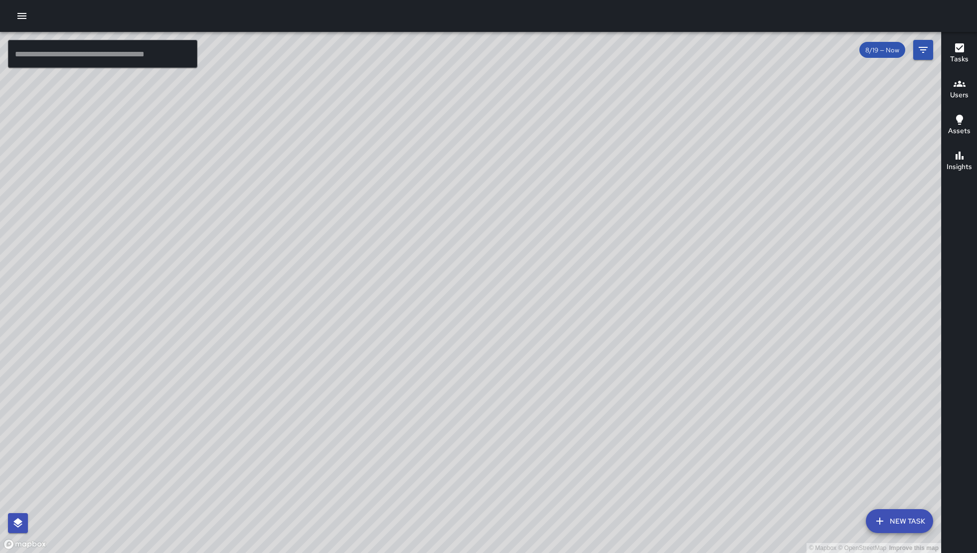
drag, startPoint x: 639, startPoint y: 420, endPoint x: 529, endPoint y: 191, distance: 253.8
click at [529, 191] on div "© Mapbox © OpenStreetMap Improve this map" at bounding box center [470, 292] width 941 height 521
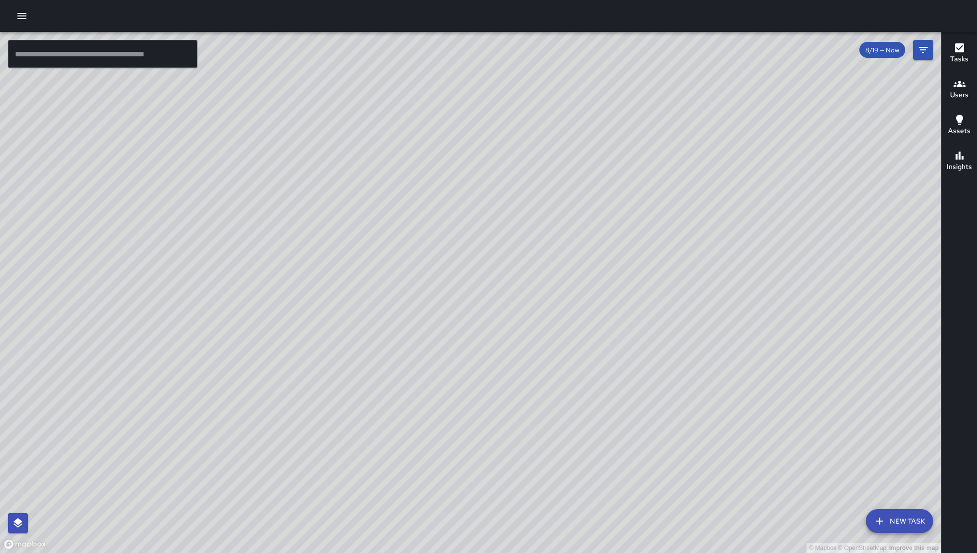
click at [529, 191] on div "© Mapbox © OpenStreetMap Improve this map" at bounding box center [470, 292] width 941 height 521
drag, startPoint x: 480, startPoint y: 326, endPoint x: 467, endPoint y: 389, distance: 65.1
click at [510, 485] on div "© Mapbox © OpenStreetMap Improve this map" at bounding box center [470, 292] width 941 height 521
drag, startPoint x: 315, startPoint y: 353, endPoint x: 372, endPoint y: 267, distance: 103.3
click at [371, 268] on div "© Mapbox © OpenStreetMap Improve this map" at bounding box center [470, 292] width 941 height 521
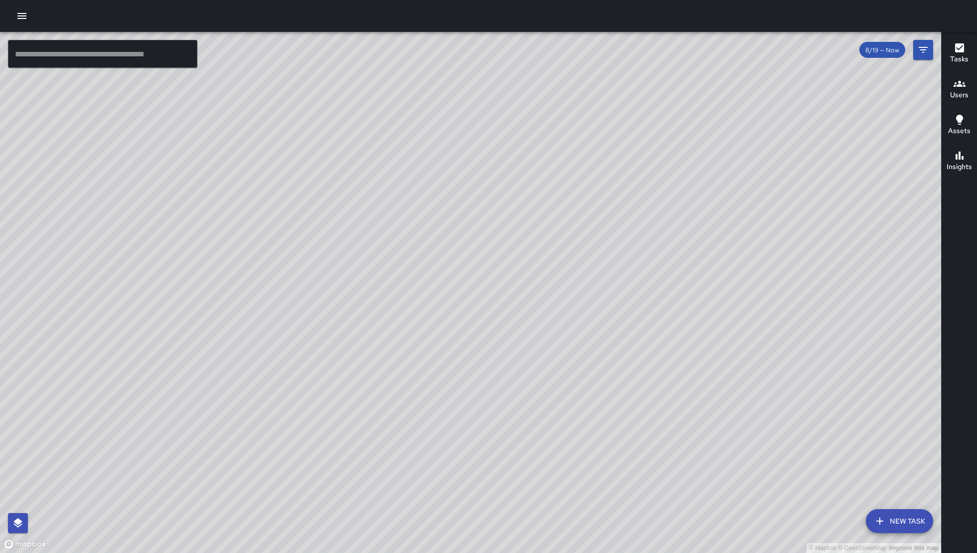
click at [372, 267] on div "© Mapbox © OpenStreetMap Improve this map" at bounding box center [470, 292] width 941 height 521
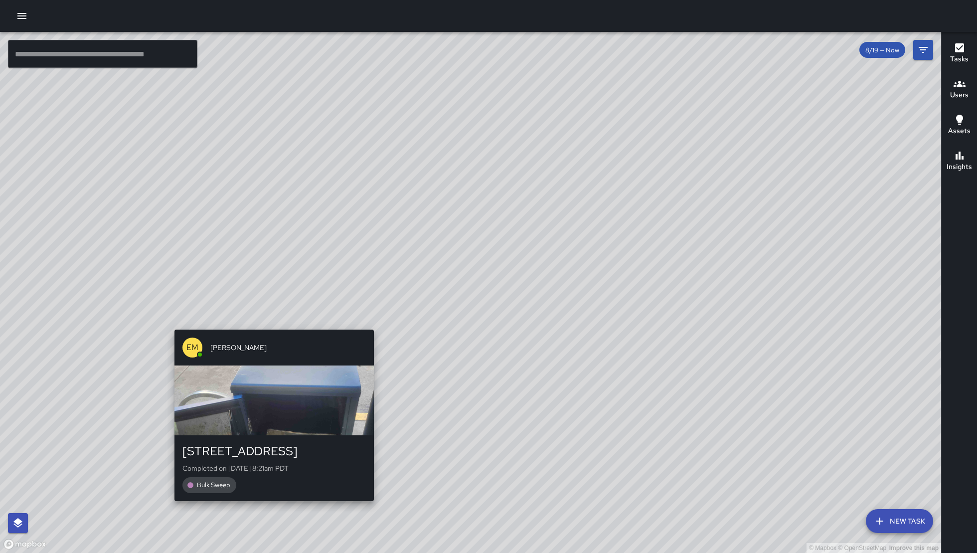
click at [262, 324] on div "© Mapbox © OpenStreetMap Improve this map EM Elimar Martinez 191 8th Street Com…" at bounding box center [470, 292] width 941 height 521
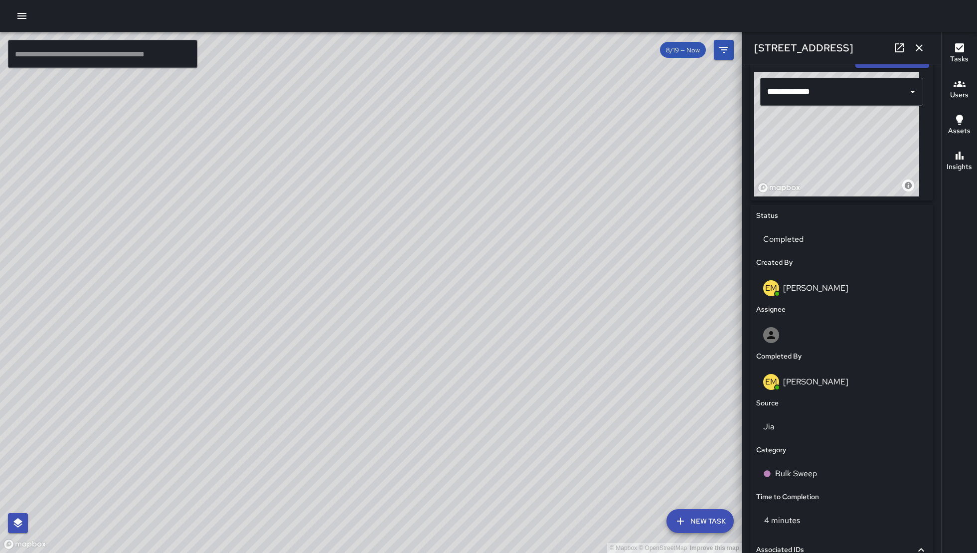
scroll to position [335, 0]
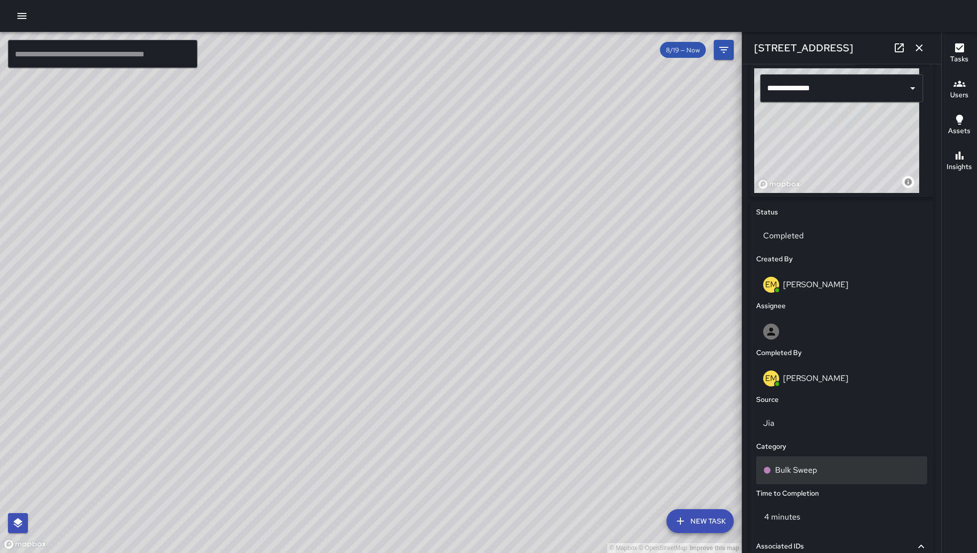
click at [836, 461] on div "Bulk Sweep" at bounding box center [841, 470] width 171 height 28
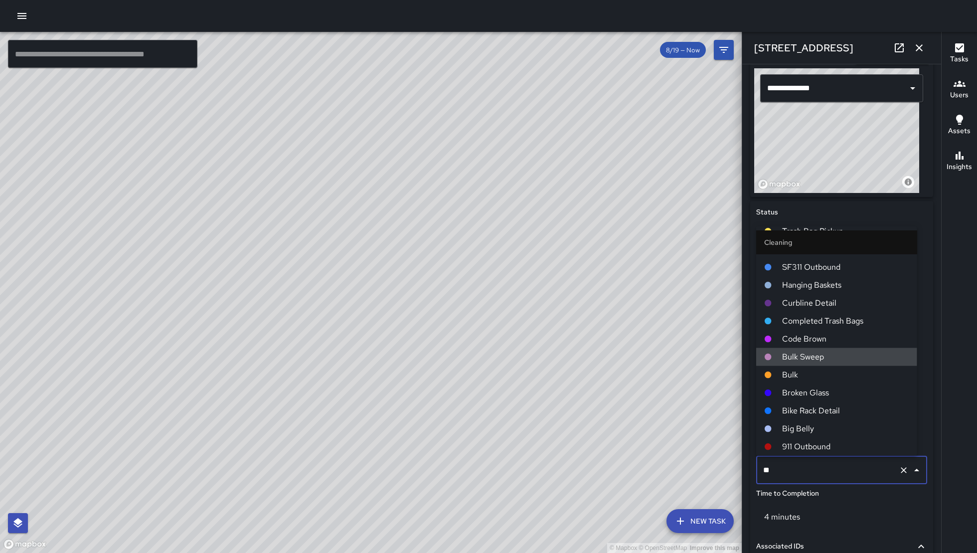
scroll to position [0, 0]
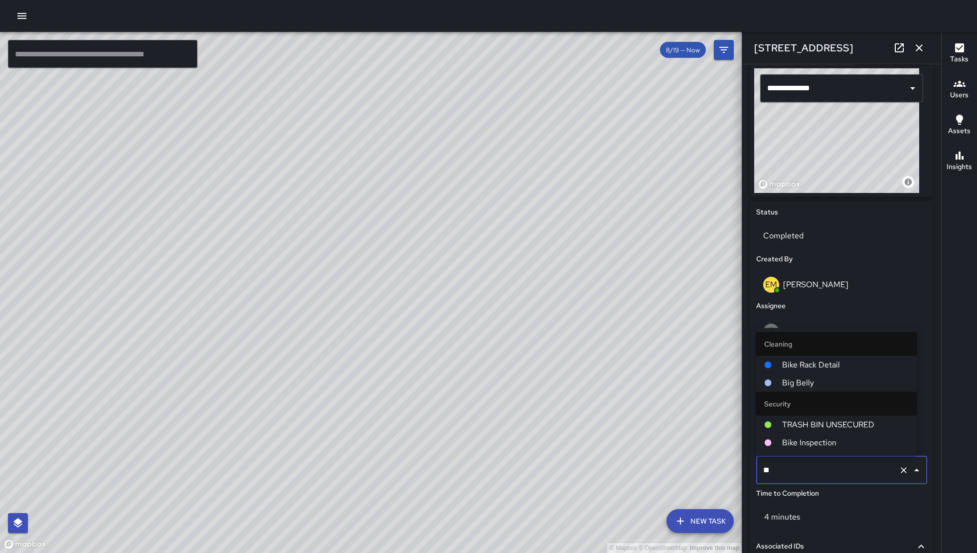
type input "***"
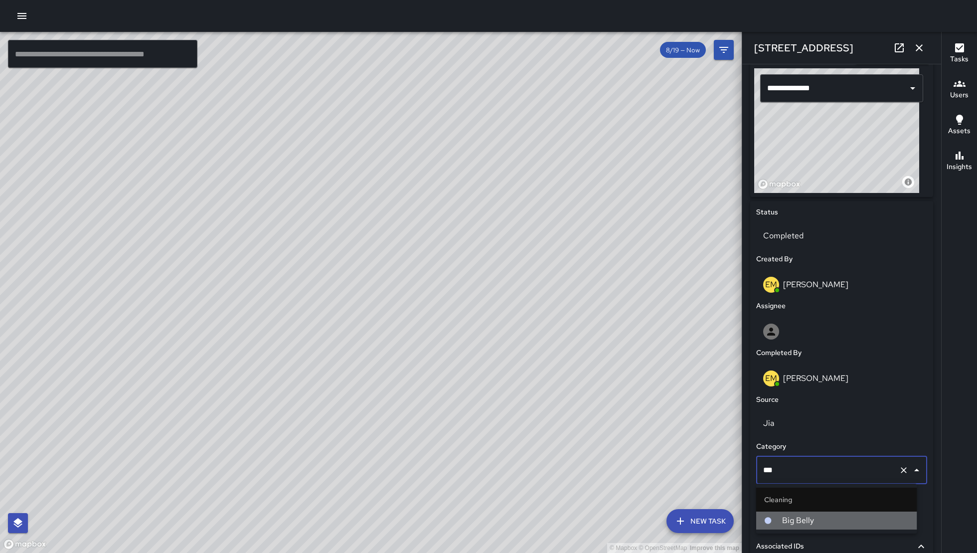
click at [860, 513] on li "Big Belly" at bounding box center [836, 520] width 161 height 18
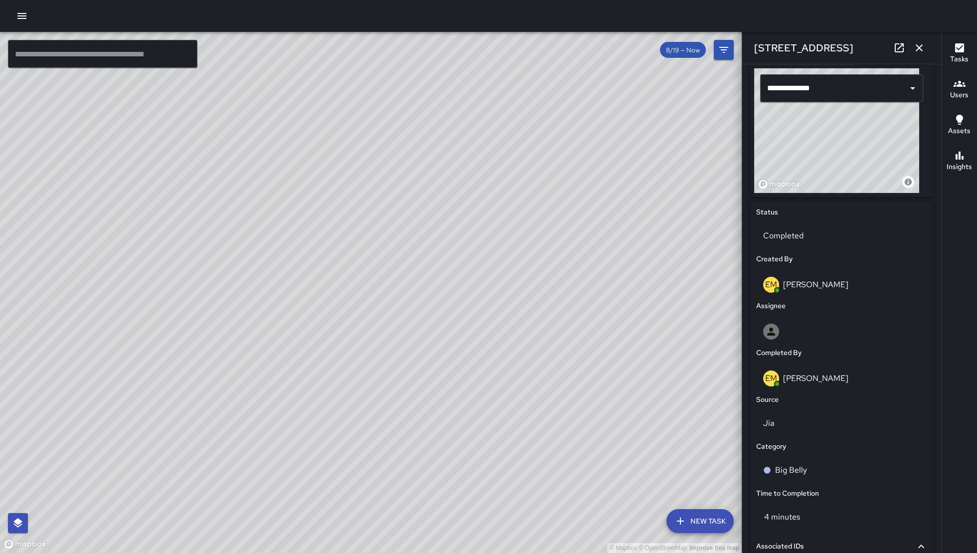
click at [917, 42] on icon "button" at bounding box center [919, 48] width 12 height 12
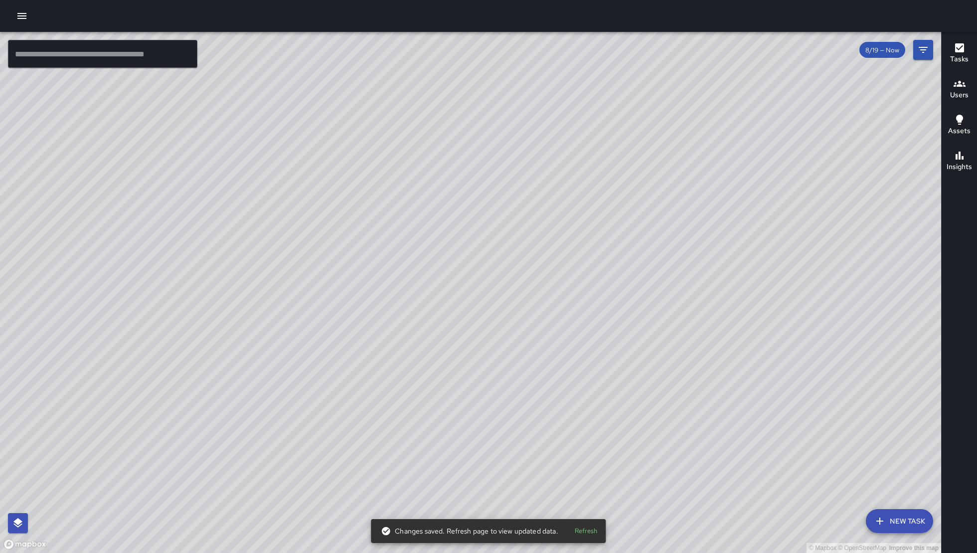
drag, startPoint x: 690, startPoint y: 236, endPoint x: 450, endPoint y: 366, distance: 273.5
click at [450, 366] on div "© Mapbox © OpenStreetMap Improve this map" at bounding box center [470, 292] width 941 height 521
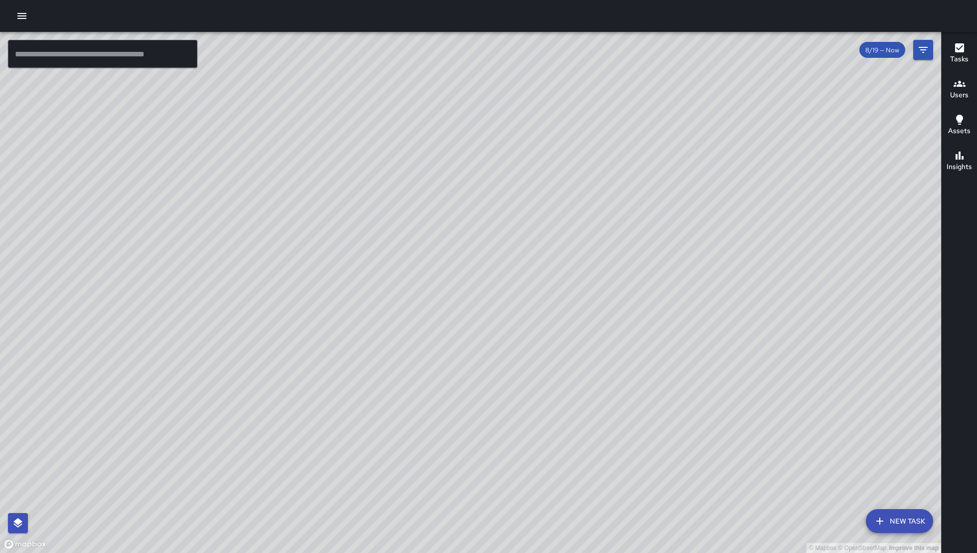
drag, startPoint x: 476, startPoint y: 341, endPoint x: 483, endPoint y: 270, distance: 71.7
click at [482, 286] on div "© Mapbox © OpenStreetMap Improve this map" at bounding box center [470, 292] width 941 height 521
drag, startPoint x: 476, startPoint y: 207, endPoint x: 468, endPoint y: 342, distance: 135.3
click at [470, 343] on div "© Mapbox © OpenStreetMap Improve this map" at bounding box center [470, 292] width 941 height 521
click at [924, 45] on icon "Filters" at bounding box center [923, 50] width 12 height 12
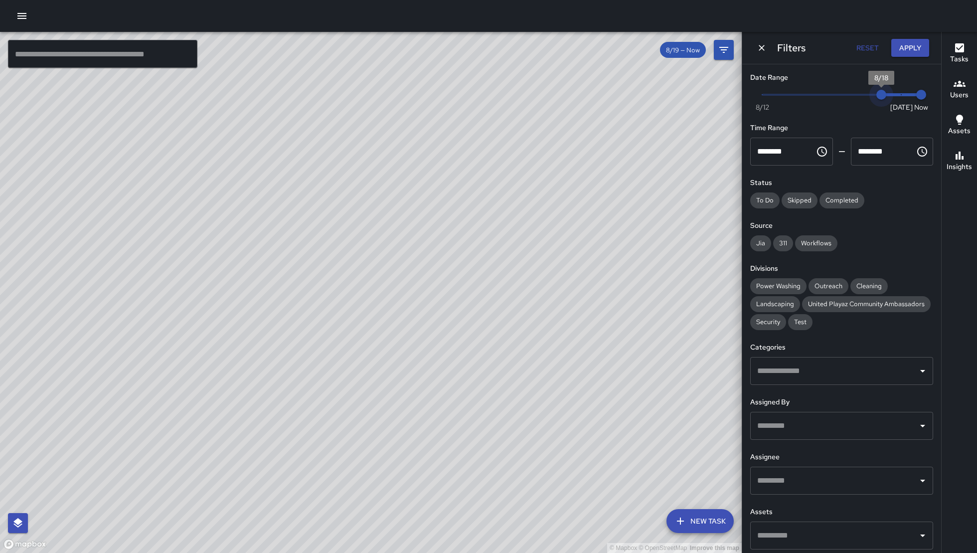
type input "*"
drag, startPoint x: 891, startPoint y: 93, endPoint x: 865, endPoint y: 99, distance: 27.2
click at [877, 93] on span "8/18" at bounding box center [881, 95] width 10 height 10
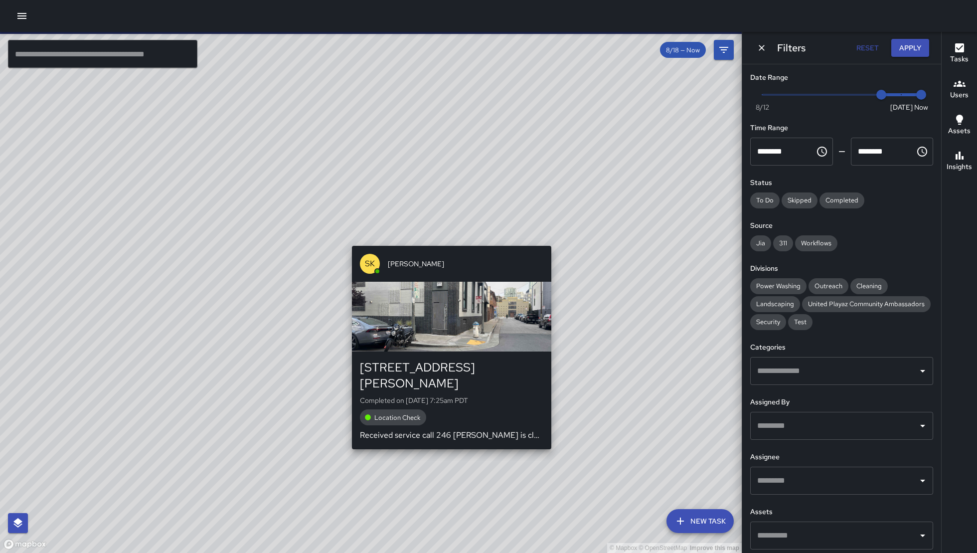
click at [449, 246] on div "SK SEAN KELLEY" at bounding box center [451, 264] width 199 height 36
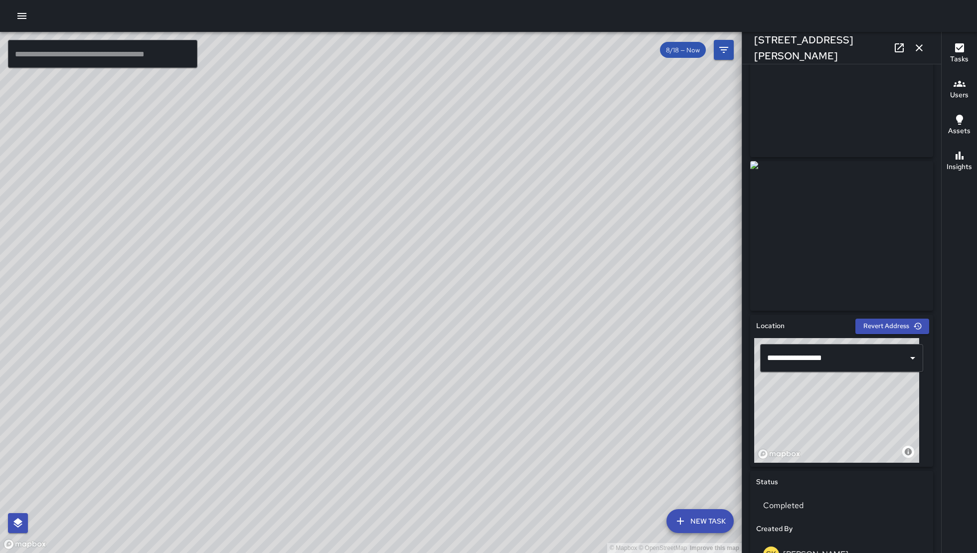
scroll to position [57, 0]
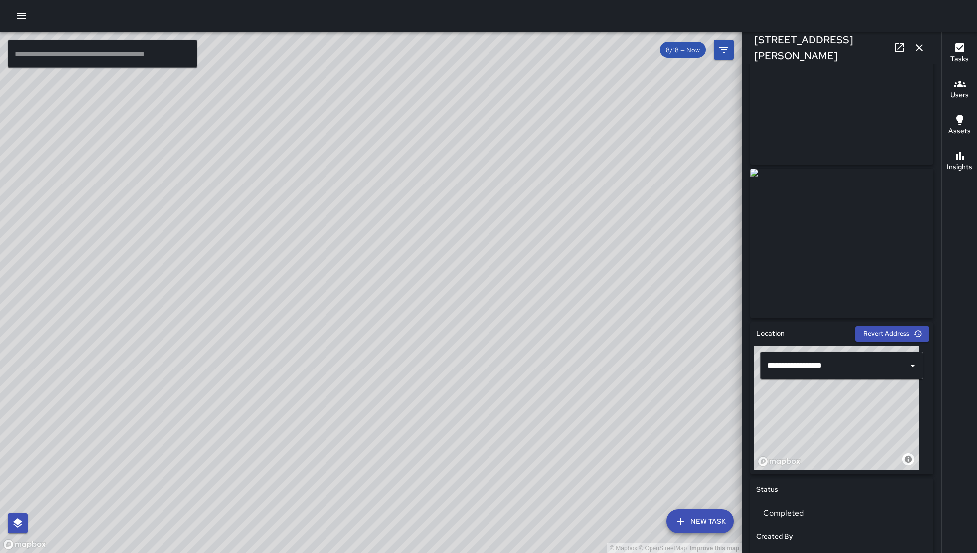
click at [545, 230] on div "© Mapbox © OpenStreetMap Improve this map NV Nicolas Vega 254 Clara Street Comp…" at bounding box center [371, 292] width 742 height 521
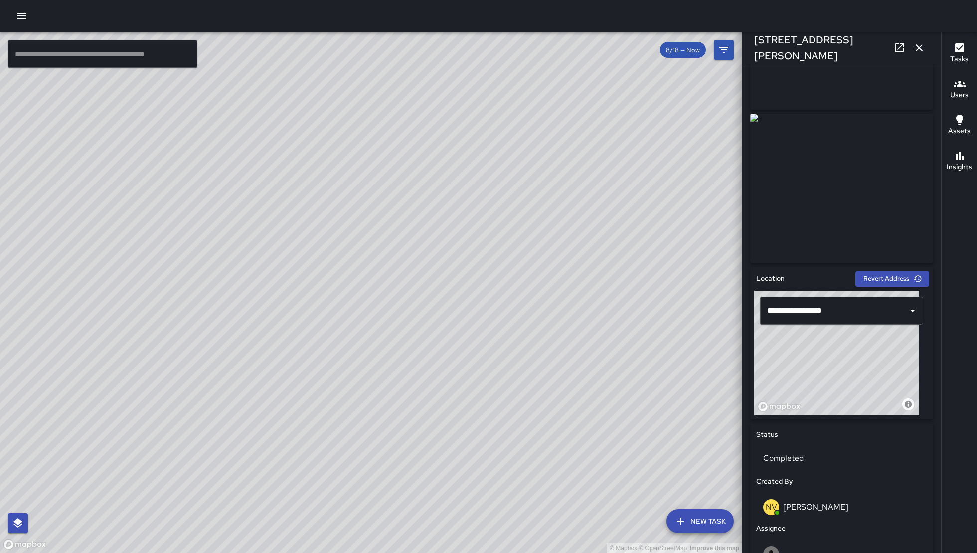
scroll to position [133, 0]
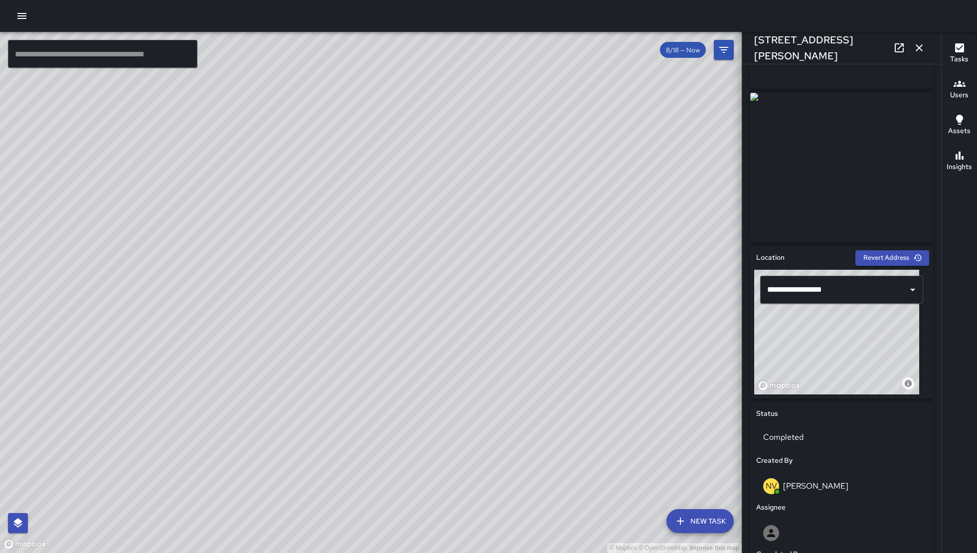
click at [372, 267] on div "© Mapbox © OpenStreetMap Improve this map NV Nicolas Vega 254 Clara Street Comp…" at bounding box center [371, 292] width 742 height 521
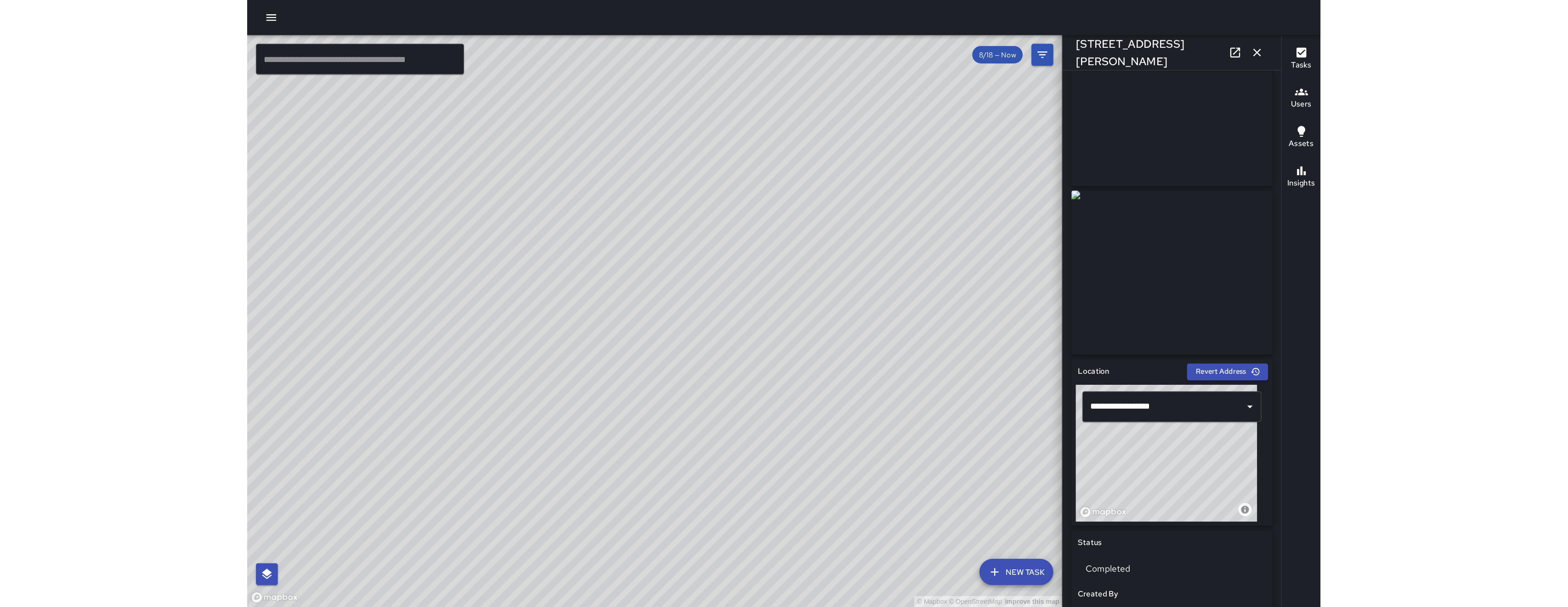
scroll to position [0, 0]
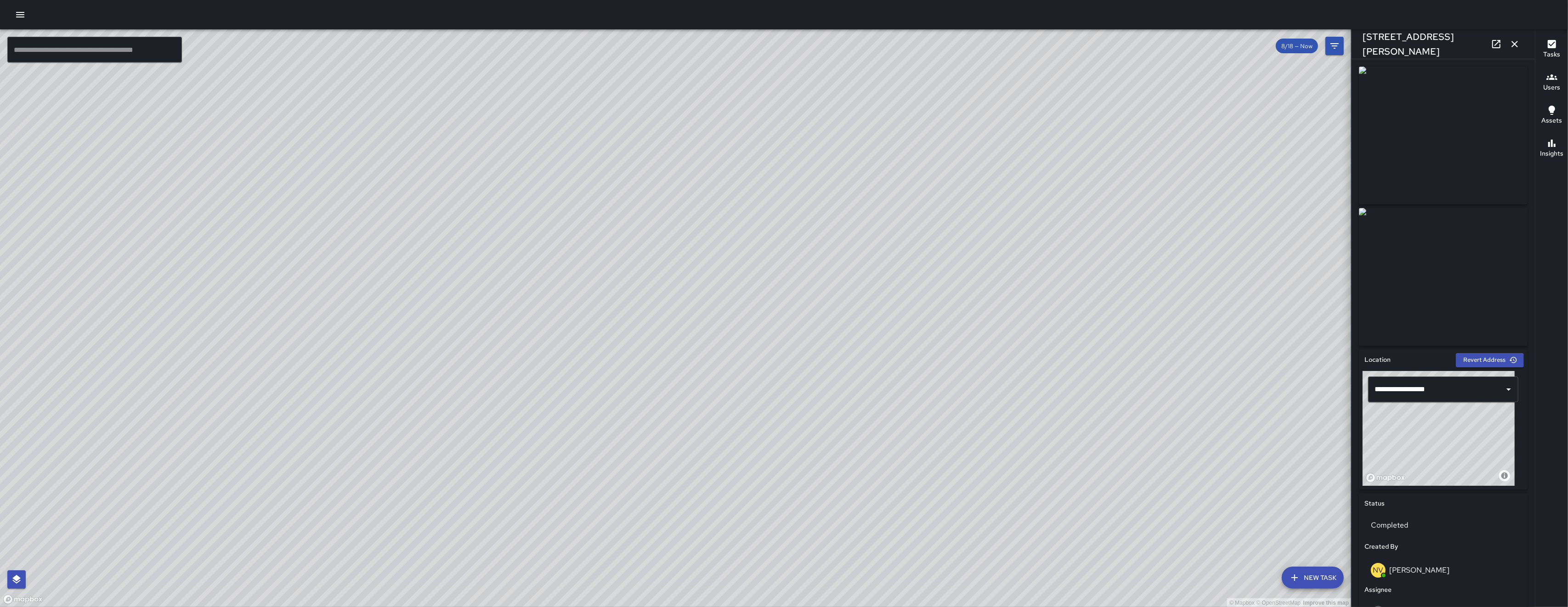
click at [901, 42] on icon "button" at bounding box center [1515, 43] width 6 height 6
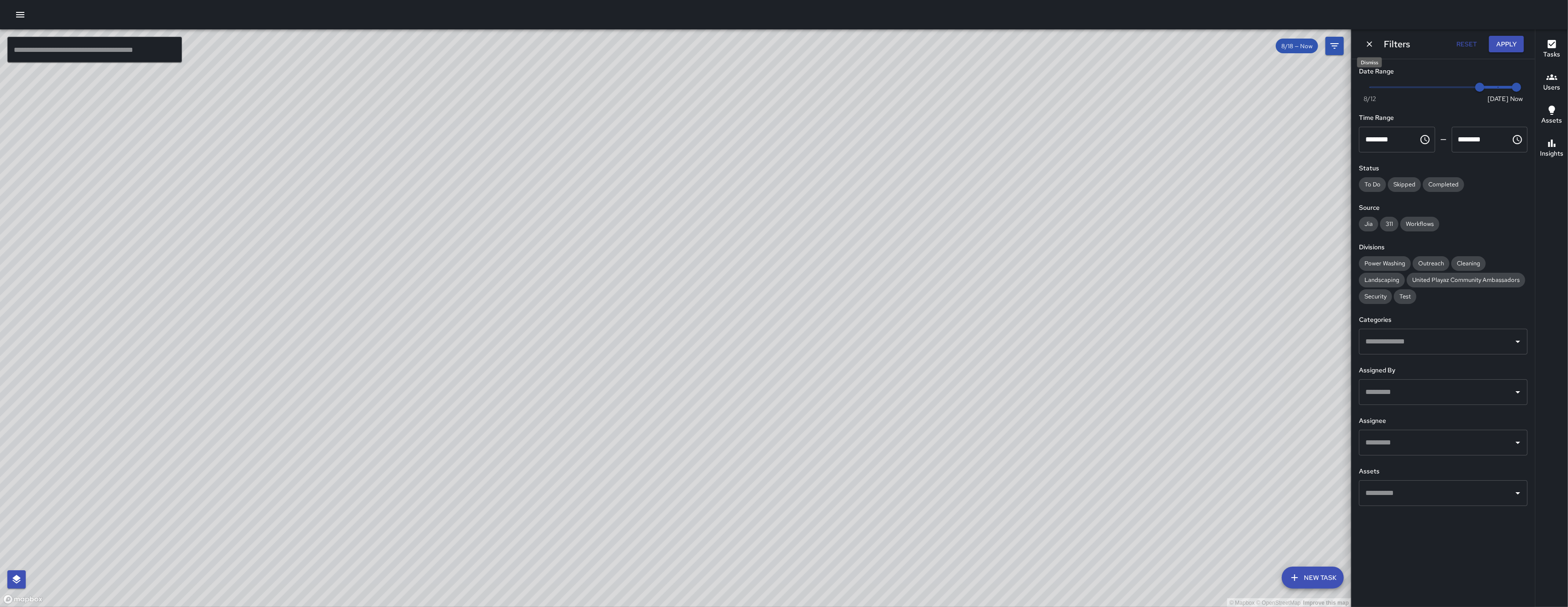
click at [901, 45] on icon "Dismiss" at bounding box center [1370, 44] width 9 height 9
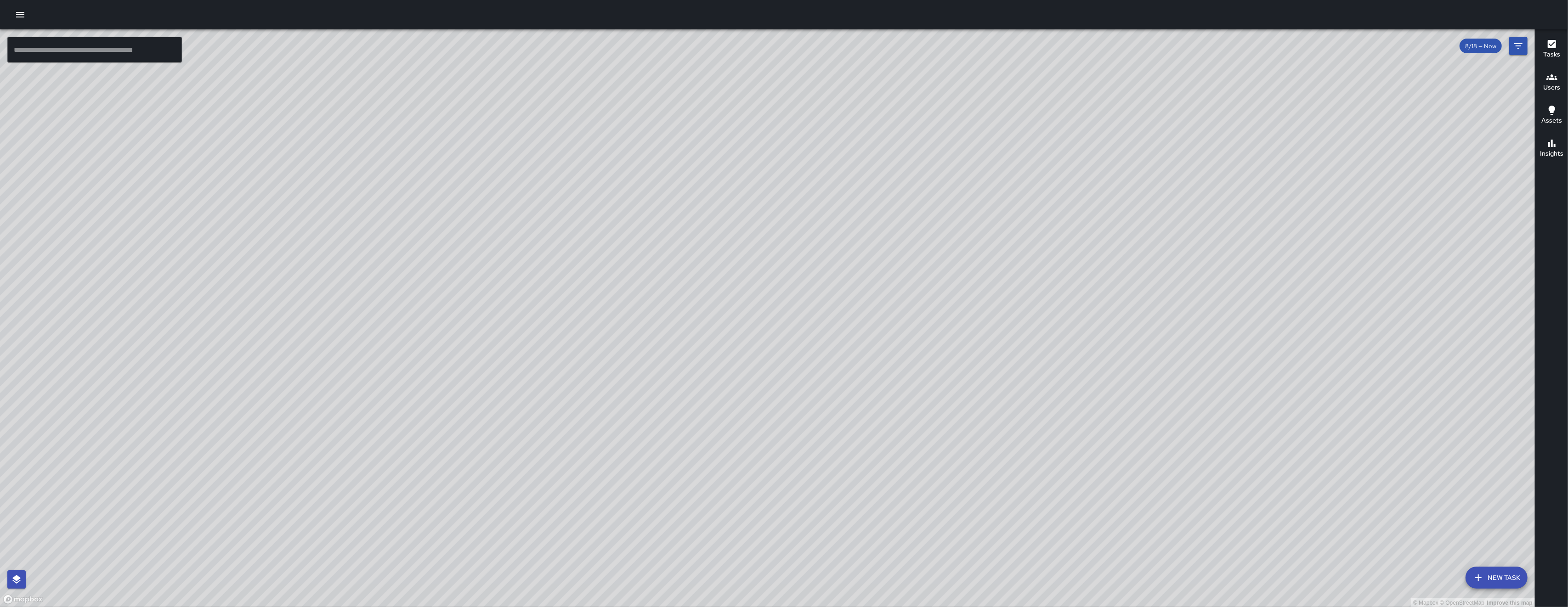
click at [901, 508] on button "New Task" at bounding box center [1496, 578] width 62 height 22
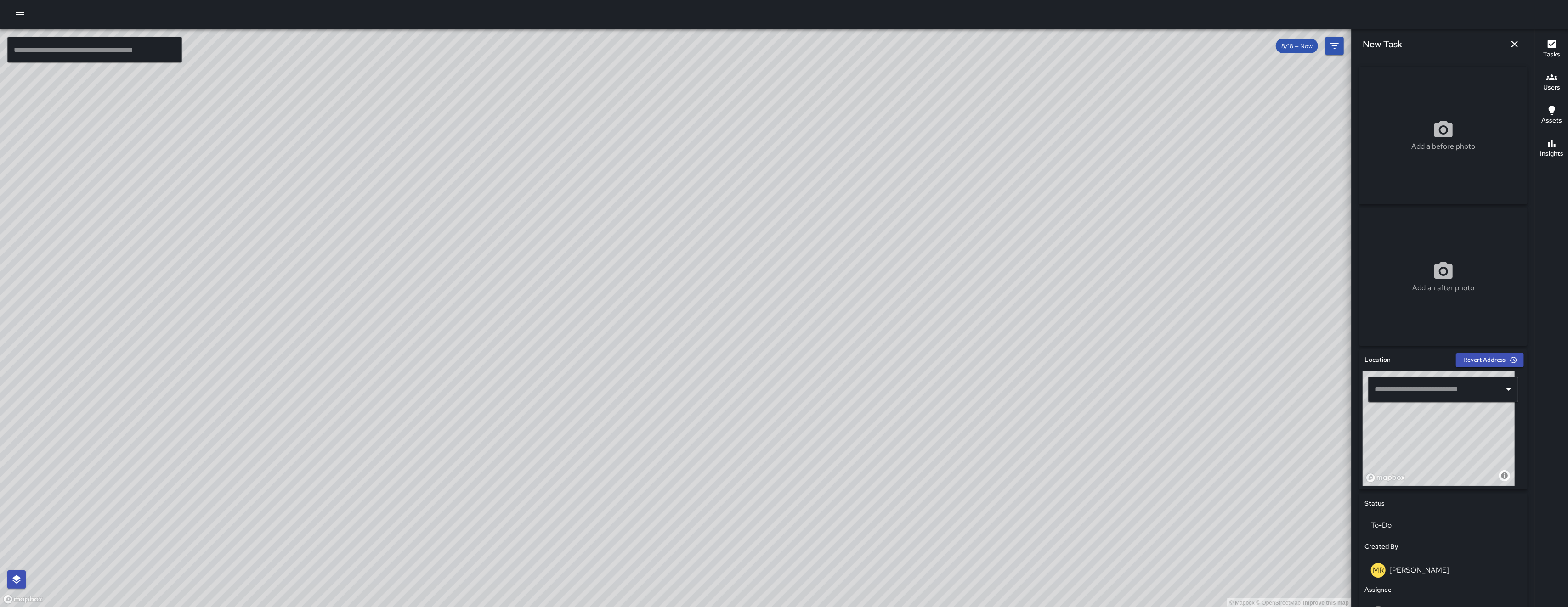
click at [901, 387] on input "text" at bounding box center [1436, 389] width 128 height 18
click at [901, 413] on span "252 Clara Street" at bounding box center [1447, 414] width 110 height 11
type input "**********"
click at [901, 126] on icon at bounding box center [1444, 129] width 18 height 17
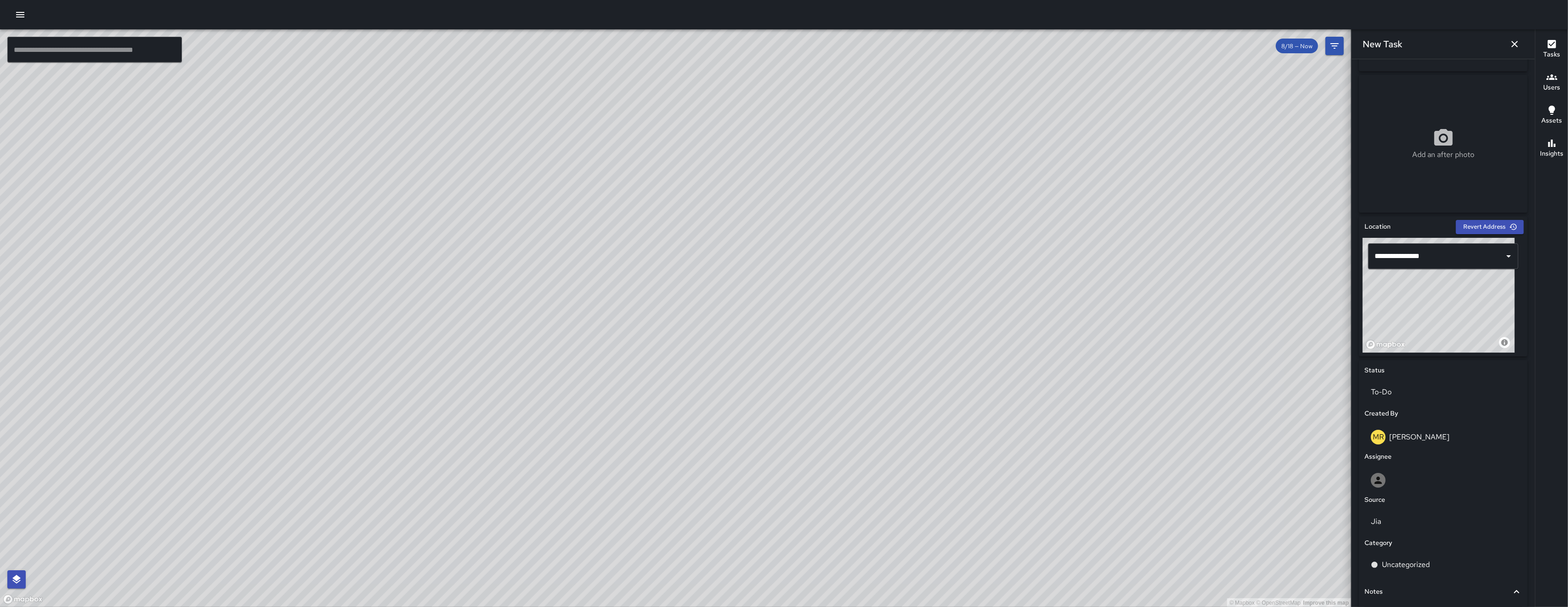
scroll to position [211, 0]
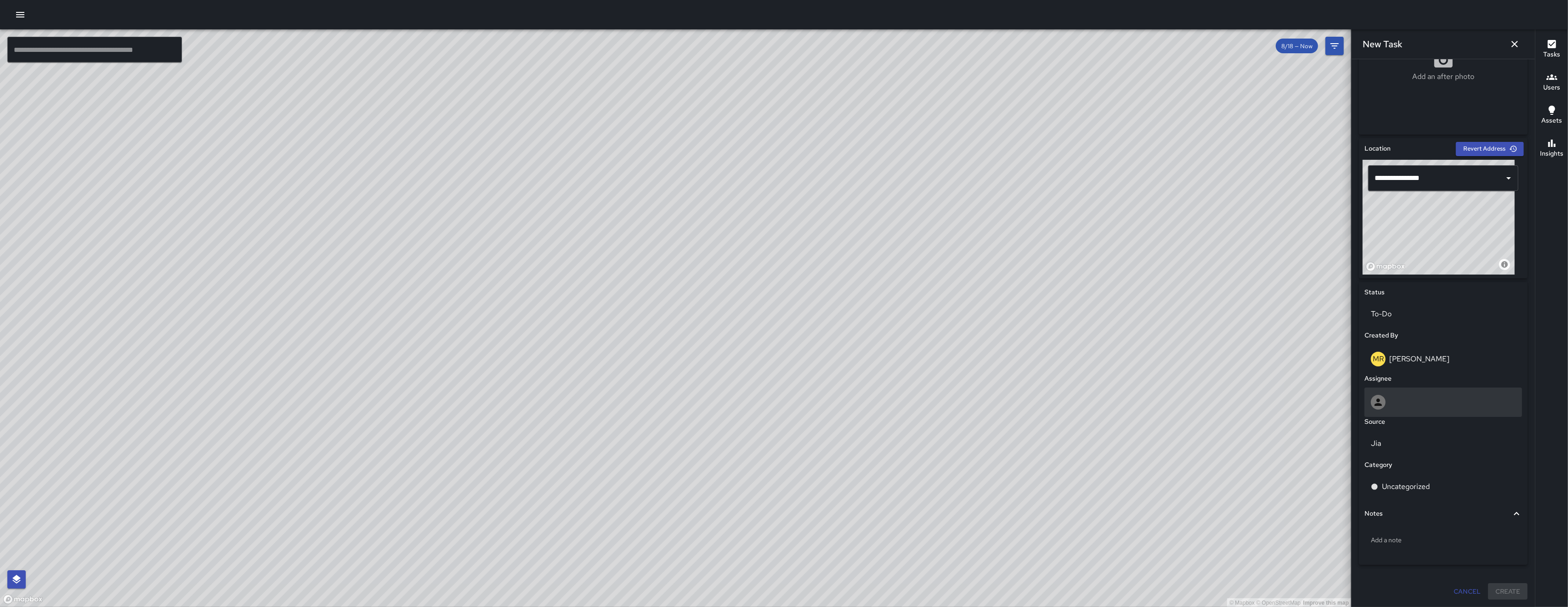
click at [901, 394] on div at bounding box center [1444, 403] width 158 height 29
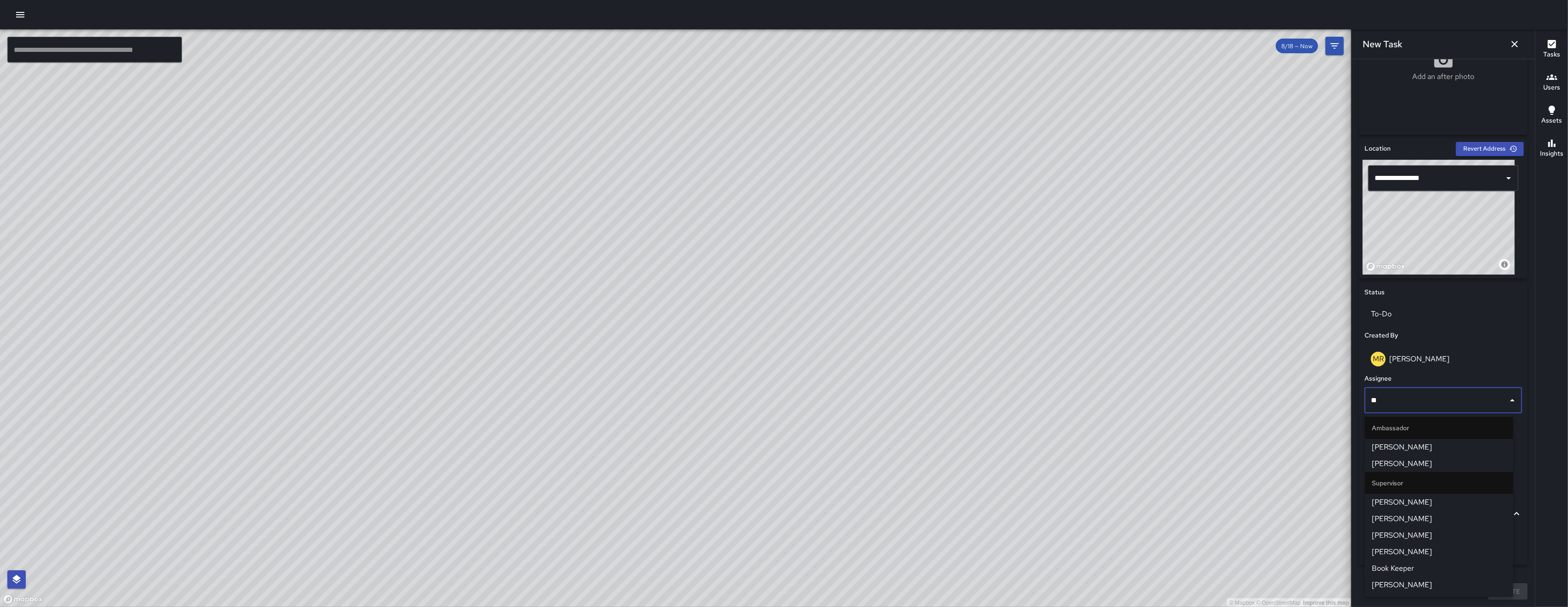
type input "***"
click at [901, 508] on span "[PERSON_NAME]" at bounding box center [1439, 519] width 134 height 11
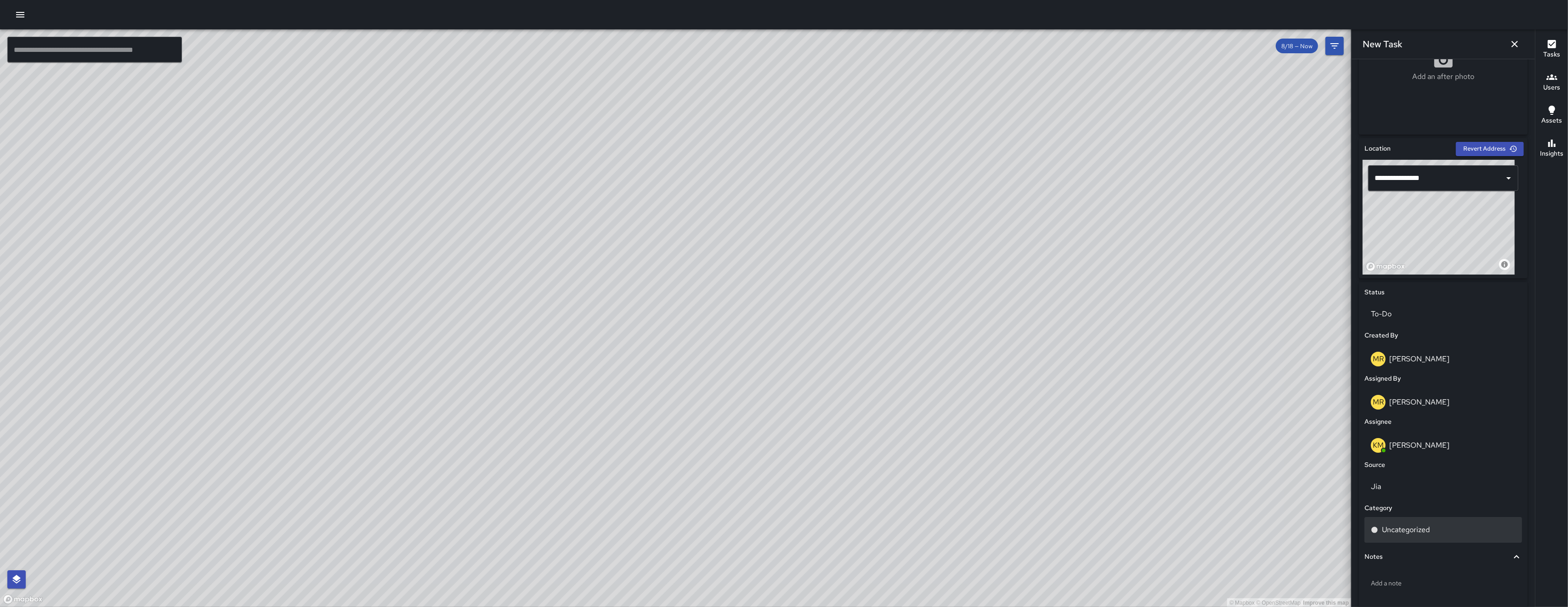
click at [901, 508] on div "Uncategorized" at bounding box center [1444, 530] width 145 height 11
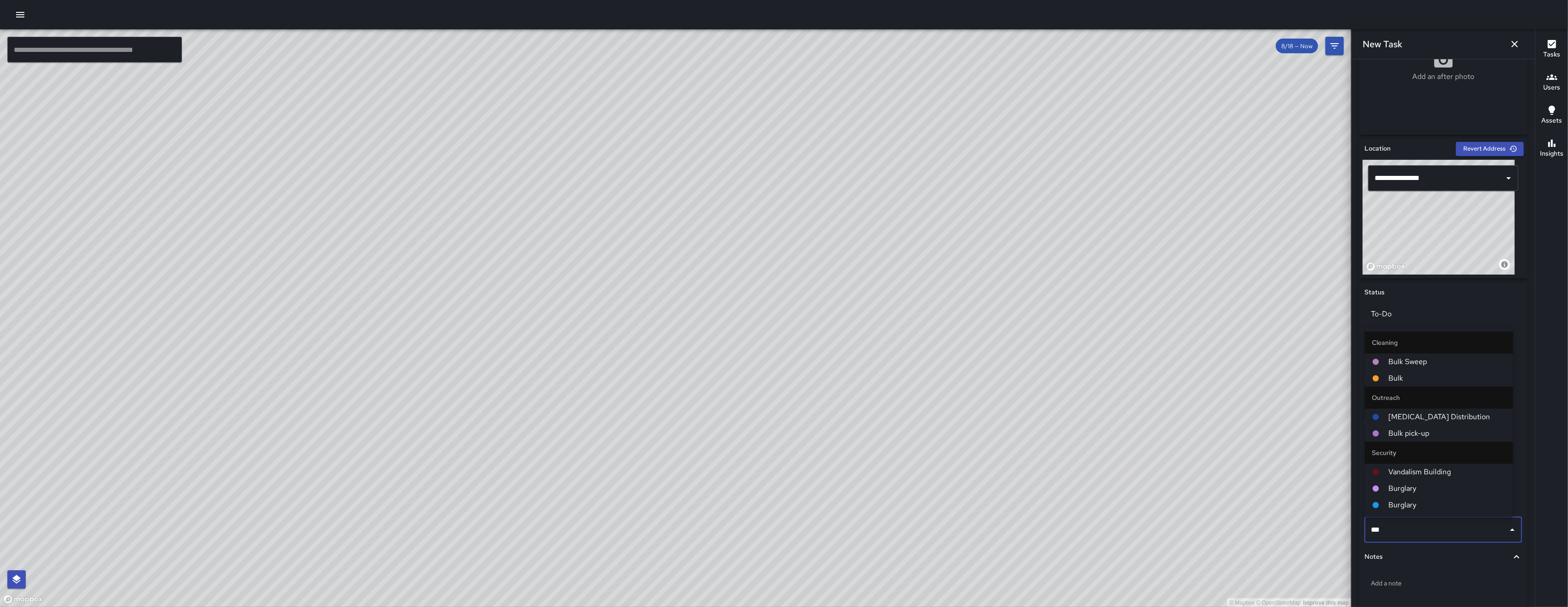
type input "****"
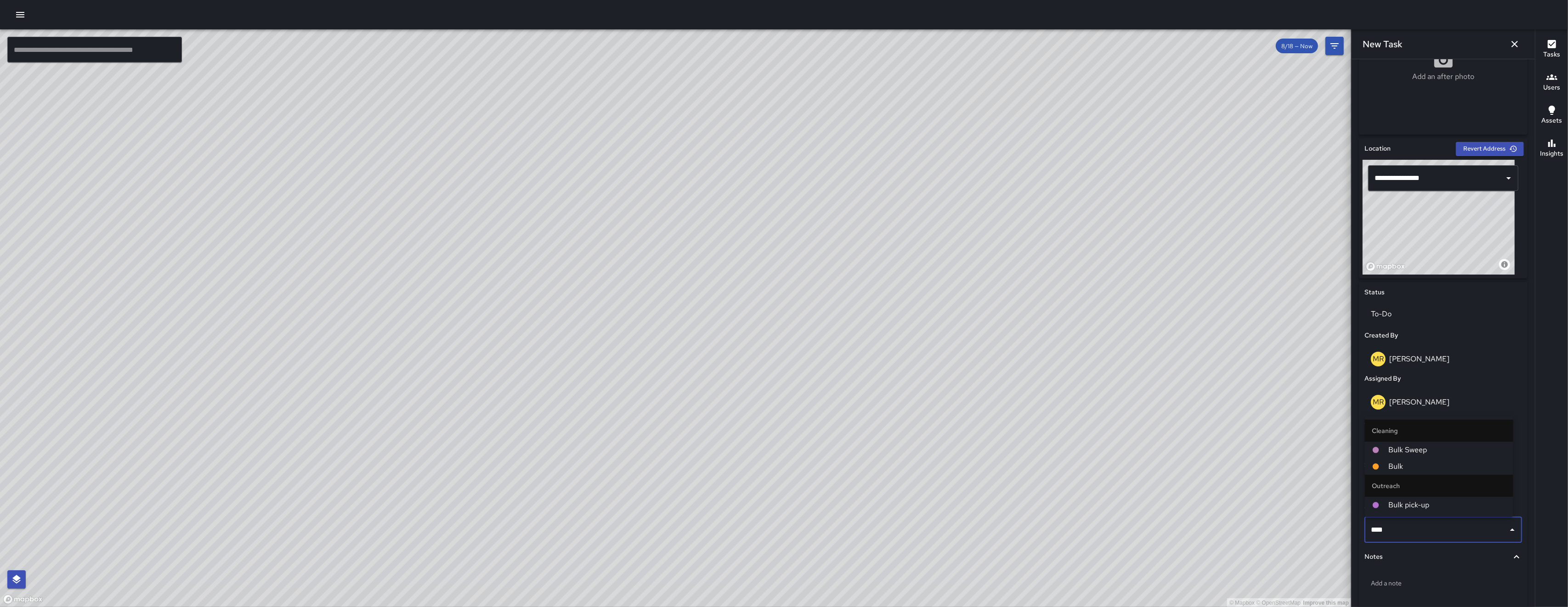
click at [901, 462] on span "Bulk" at bounding box center [1447, 467] width 117 height 11
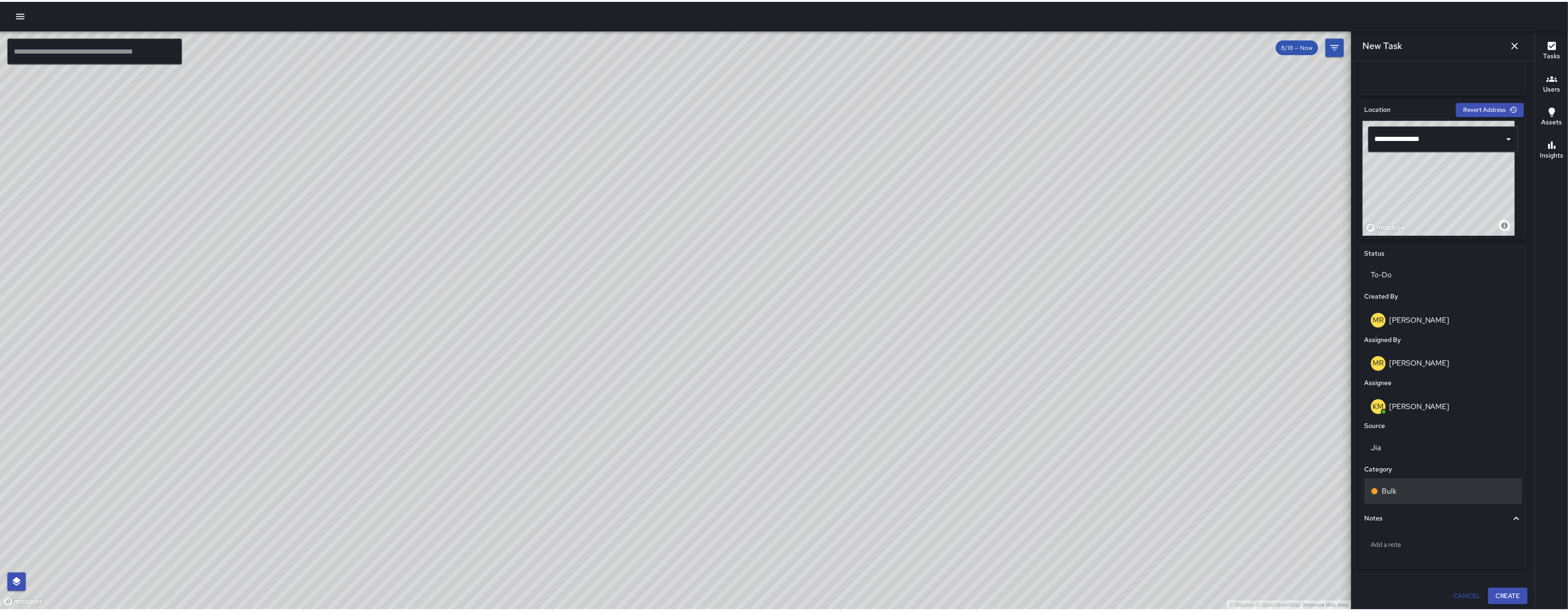
scroll to position [256, 0]
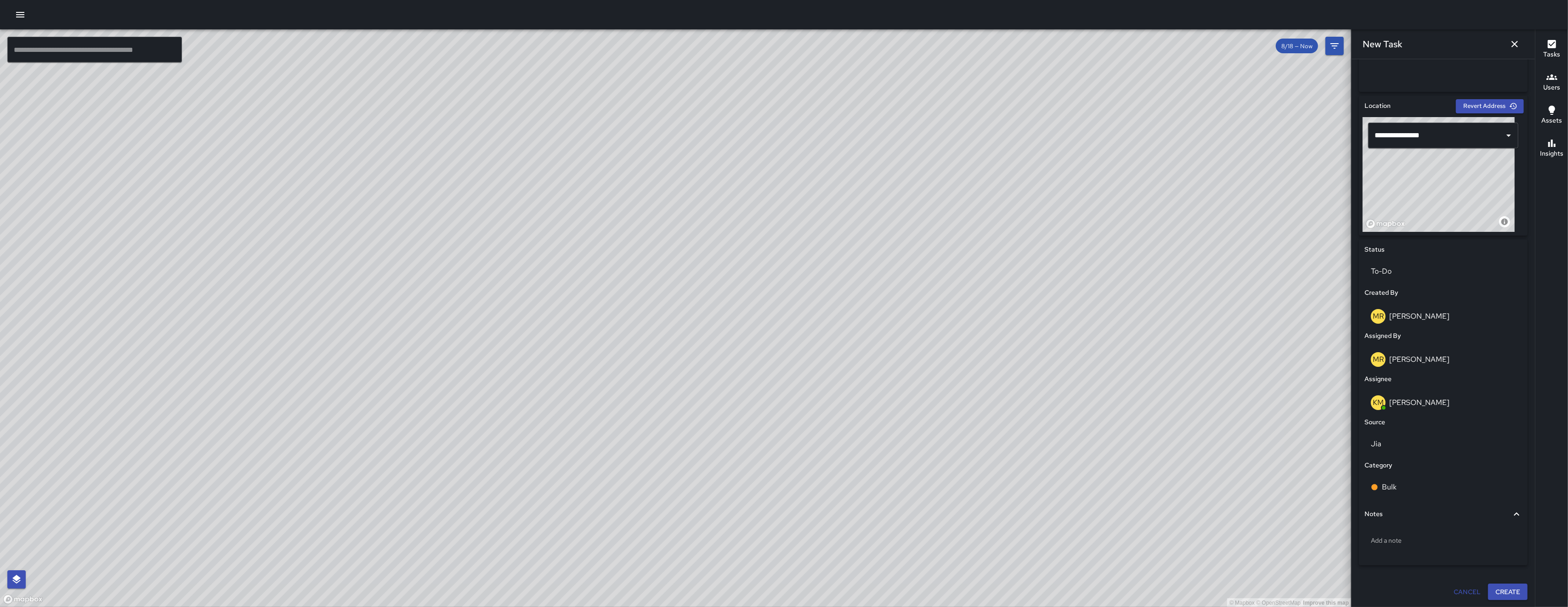
click at [901, 43] on icon "button" at bounding box center [1515, 44] width 11 height 11
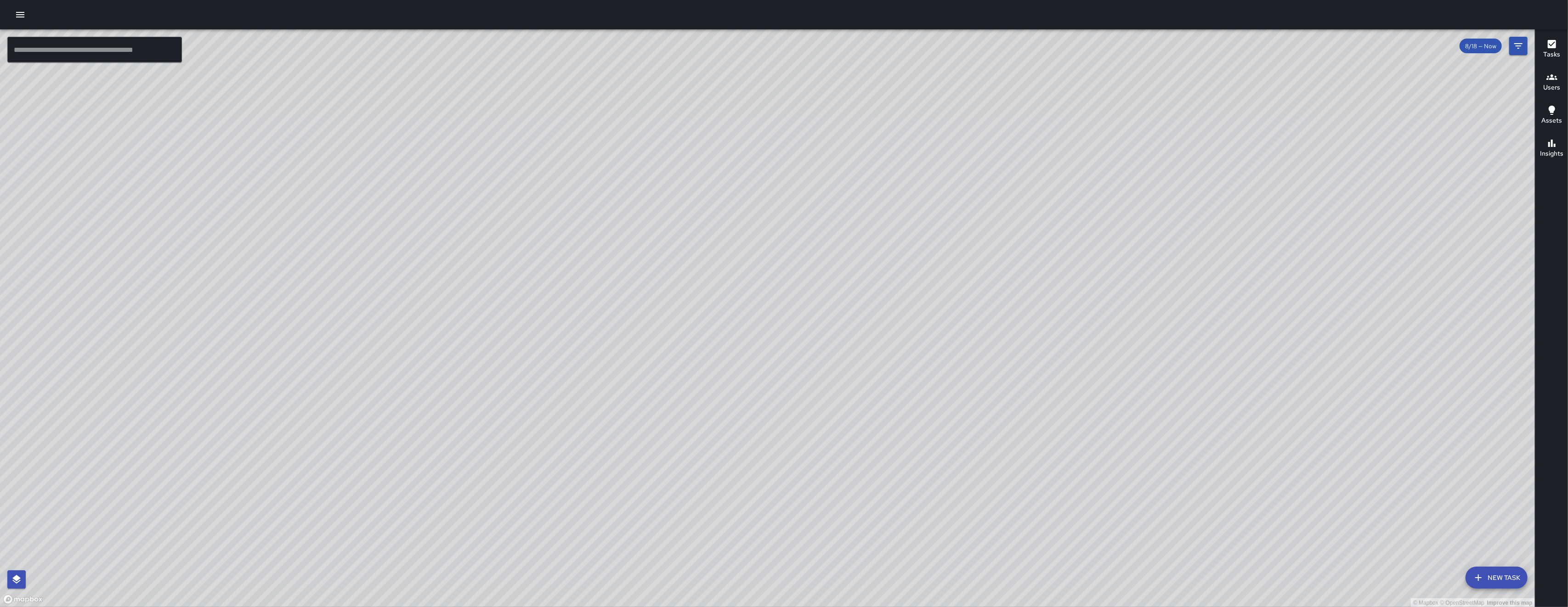
drag, startPoint x: 524, startPoint y: 339, endPoint x: 775, endPoint y: 259, distance: 263.4
click at [776, 257] on div "© Mapbox © OpenStreetMap Improve this map" at bounding box center [768, 319] width 1536 height 578
drag, startPoint x: 643, startPoint y: 435, endPoint x: 640, endPoint y: 361, distance: 74.1
click at [643, 366] on div "© Mapbox © OpenStreetMap Improve this map" at bounding box center [768, 319] width 1536 height 578
click at [901, 50] on button "Filters" at bounding box center [1519, 46] width 18 height 18
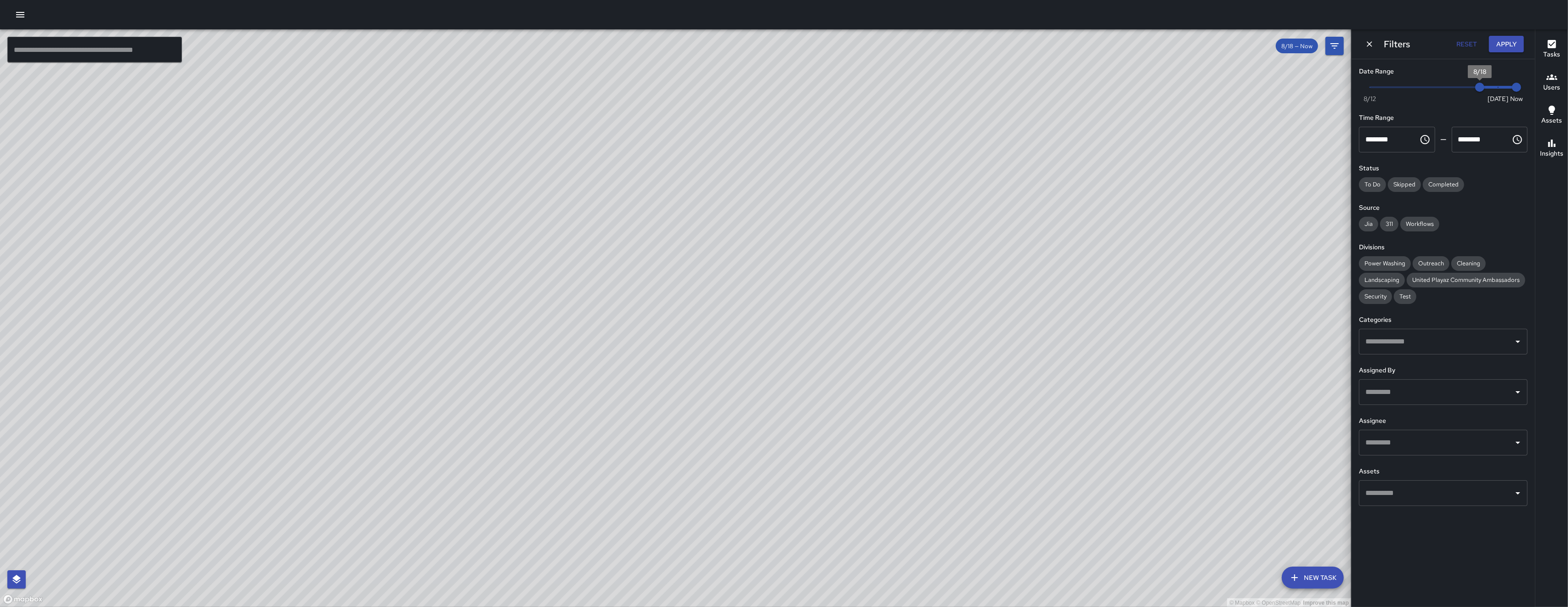
type input "*"
drag, startPoint x: 1480, startPoint y: 92, endPoint x: 1309, endPoint y: 101, distance: 171.2
click at [901, 101] on div "© Mapbox © OpenStreetMap Improve this map ​ New Task 8/18 — Now Map Layers Task…" at bounding box center [784, 318] width 1568 height 578
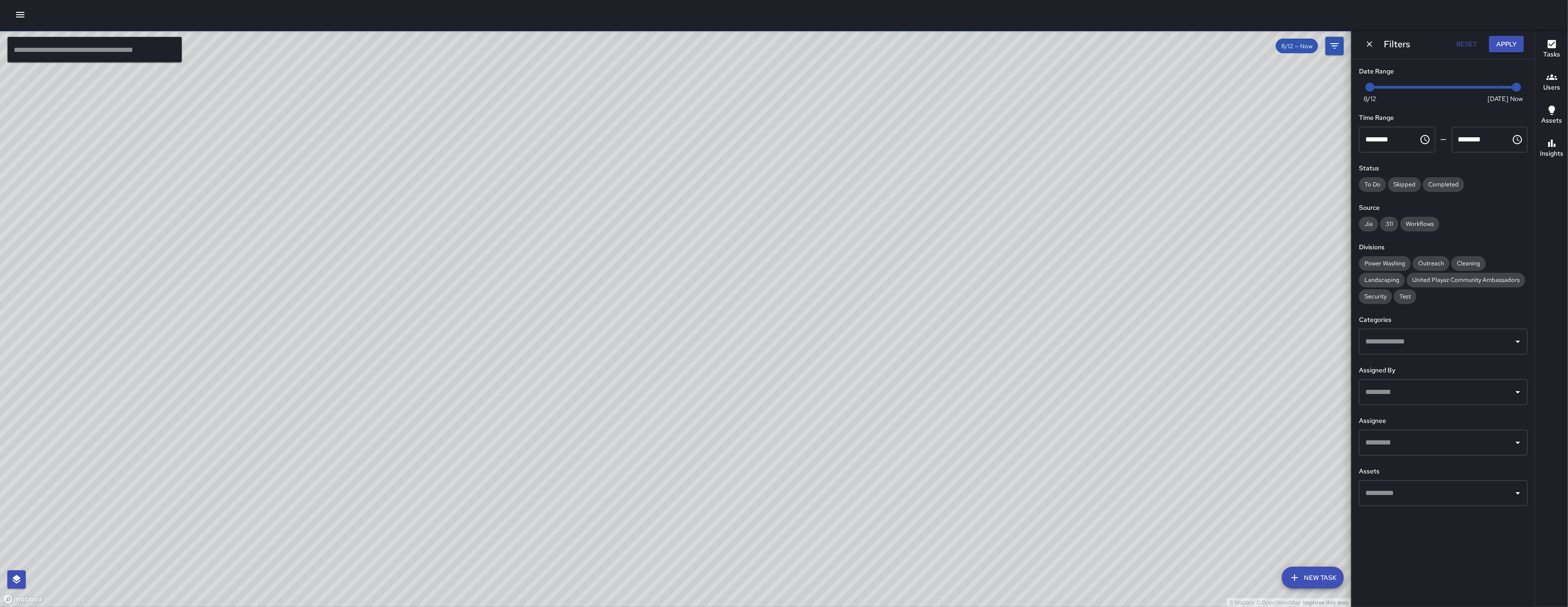
drag, startPoint x: 375, startPoint y: 231, endPoint x: 388, endPoint y: 240, distance: 15.8
click at [388, 240] on div "© Mapbox © OpenStreetMap Improve this map" at bounding box center [676, 319] width 1351 height 578
click at [901, 352] on div "​" at bounding box center [1444, 342] width 169 height 26
type input "****"
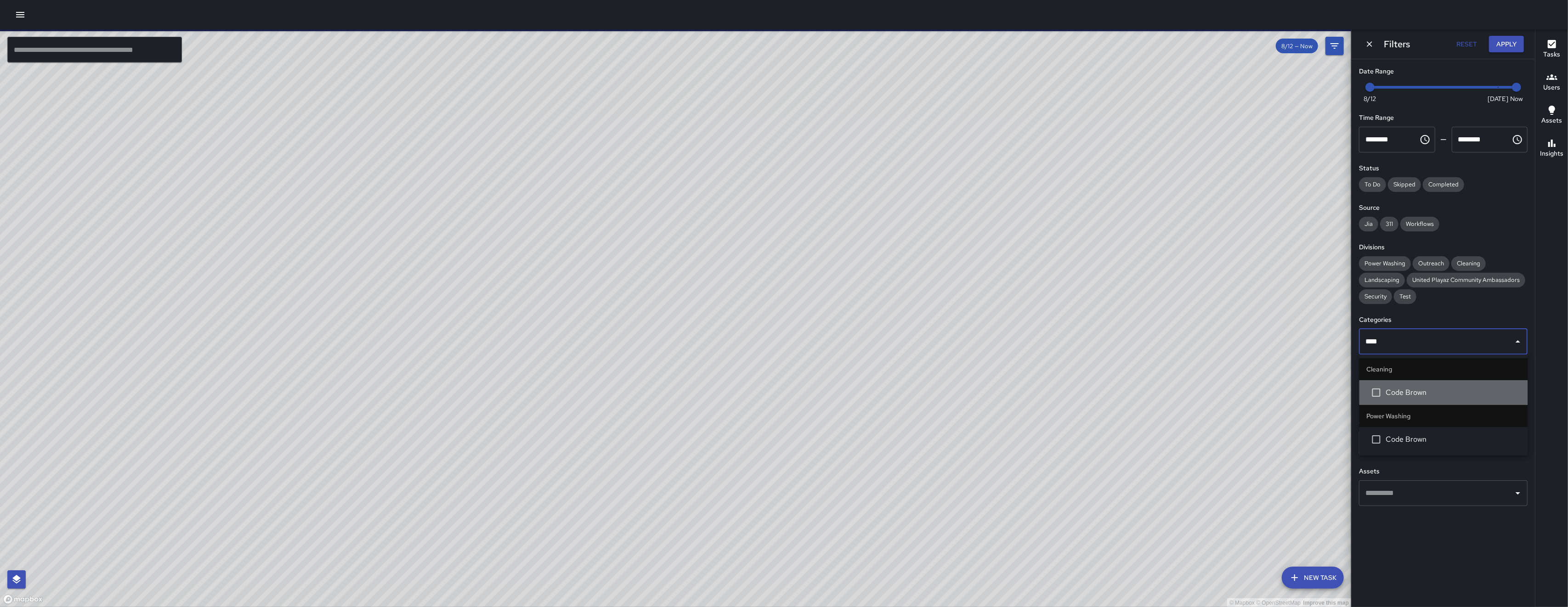
click at [901, 401] on li "Code Brown" at bounding box center [1444, 392] width 169 height 25
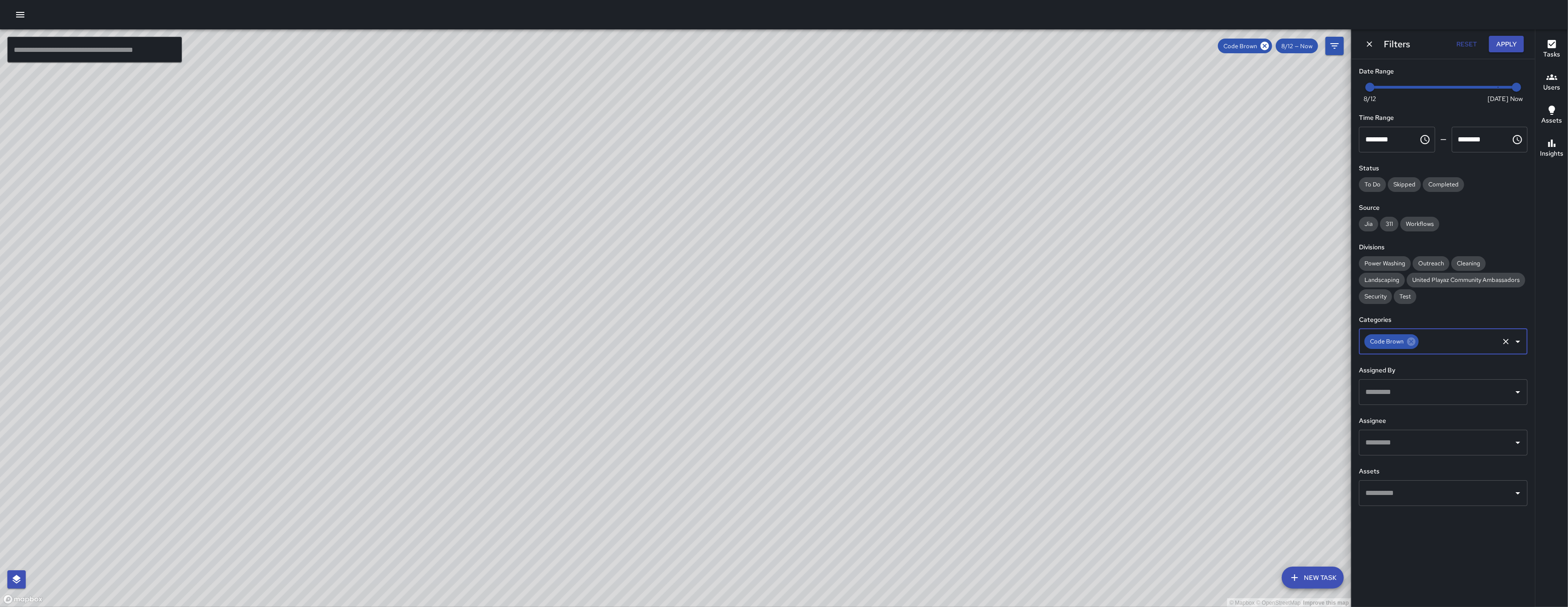
click at [25, 10] on icon "button" at bounding box center [20, 15] width 11 height 11
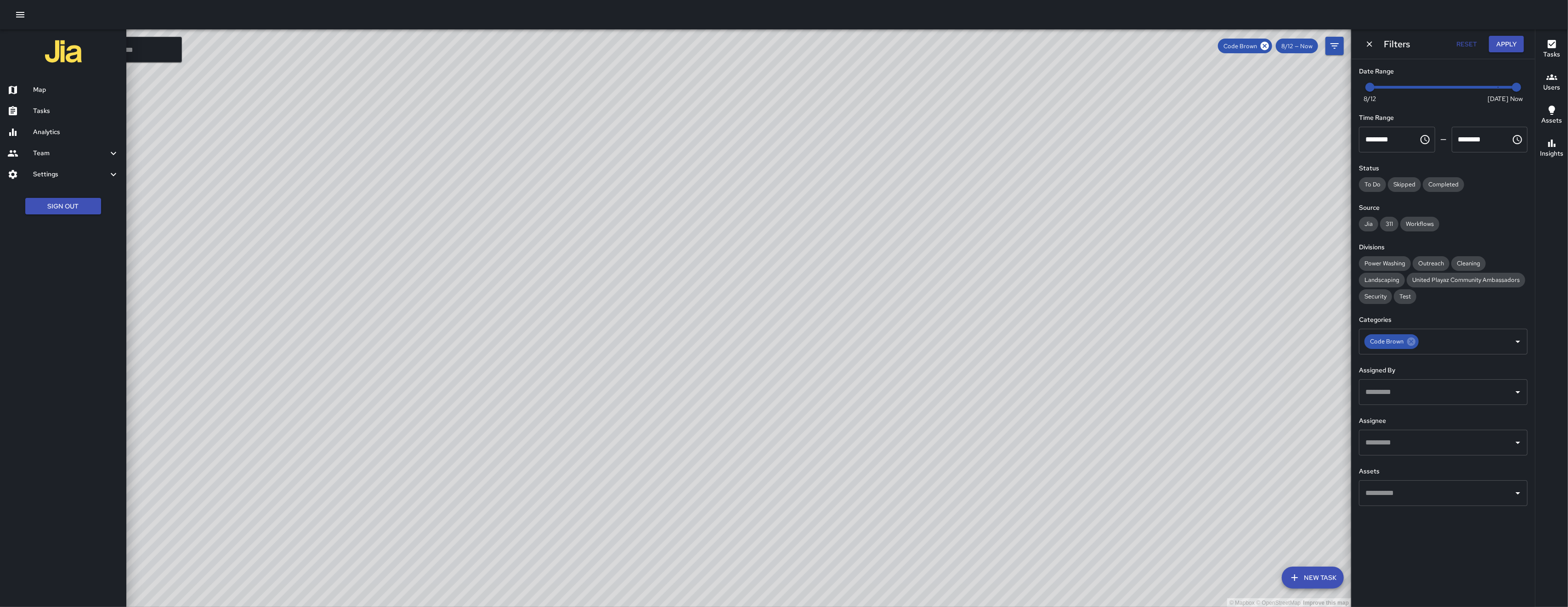
click at [44, 136] on h6 "Analytics" at bounding box center [76, 132] width 86 height 10
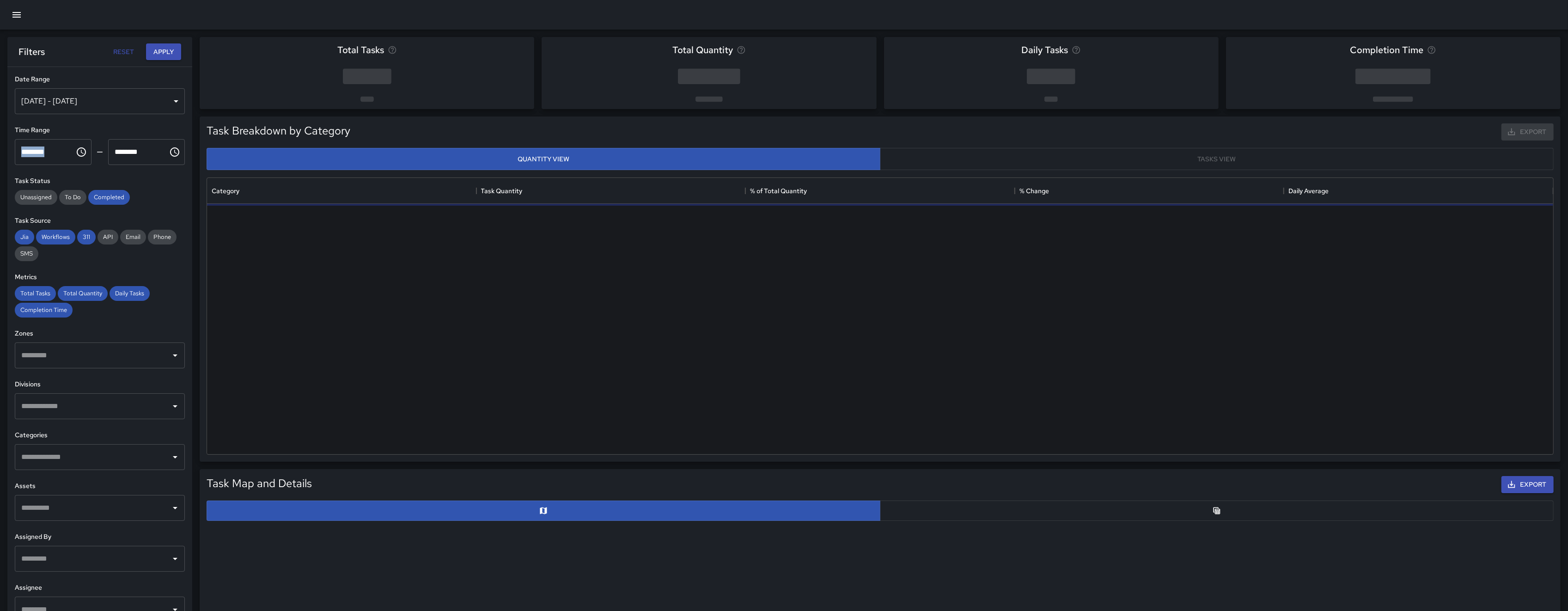
scroll to position [267, 1336]
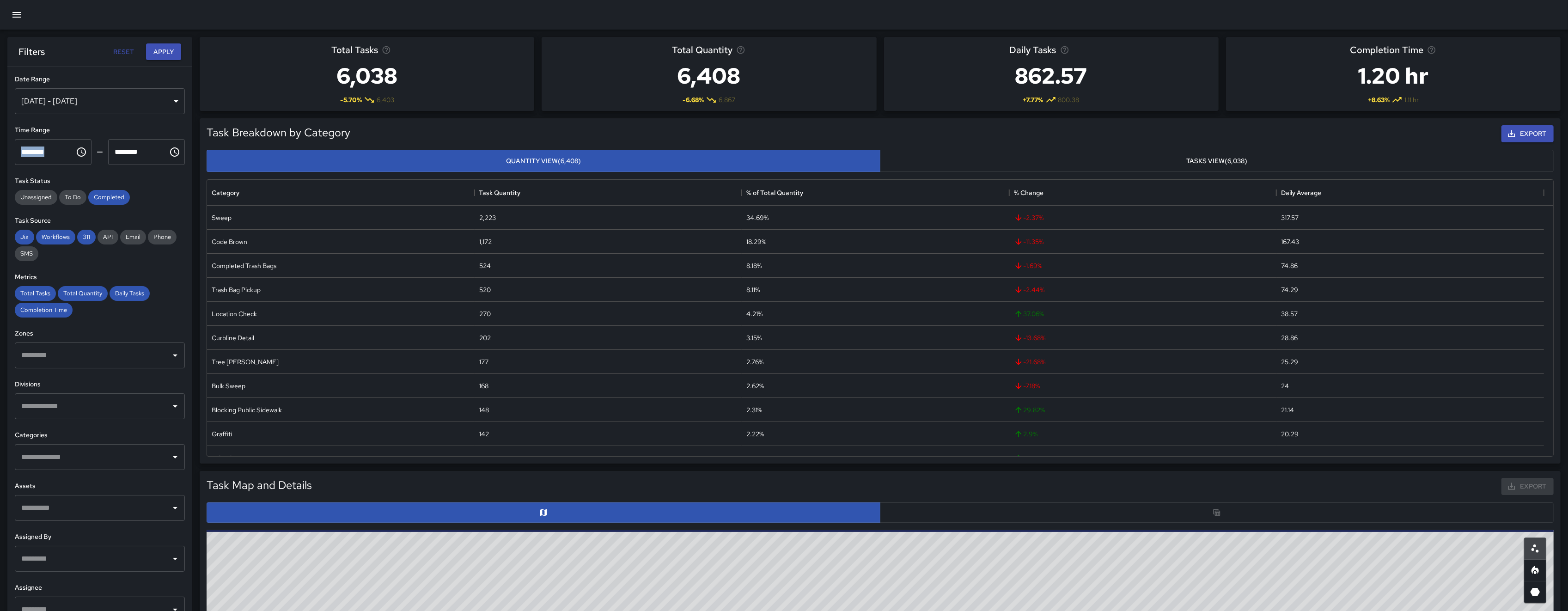
click at [107, 98] on div "Aug 13, 2025 - Aug 19, 2025" at bounding box center [99, 101] width 170 height 26
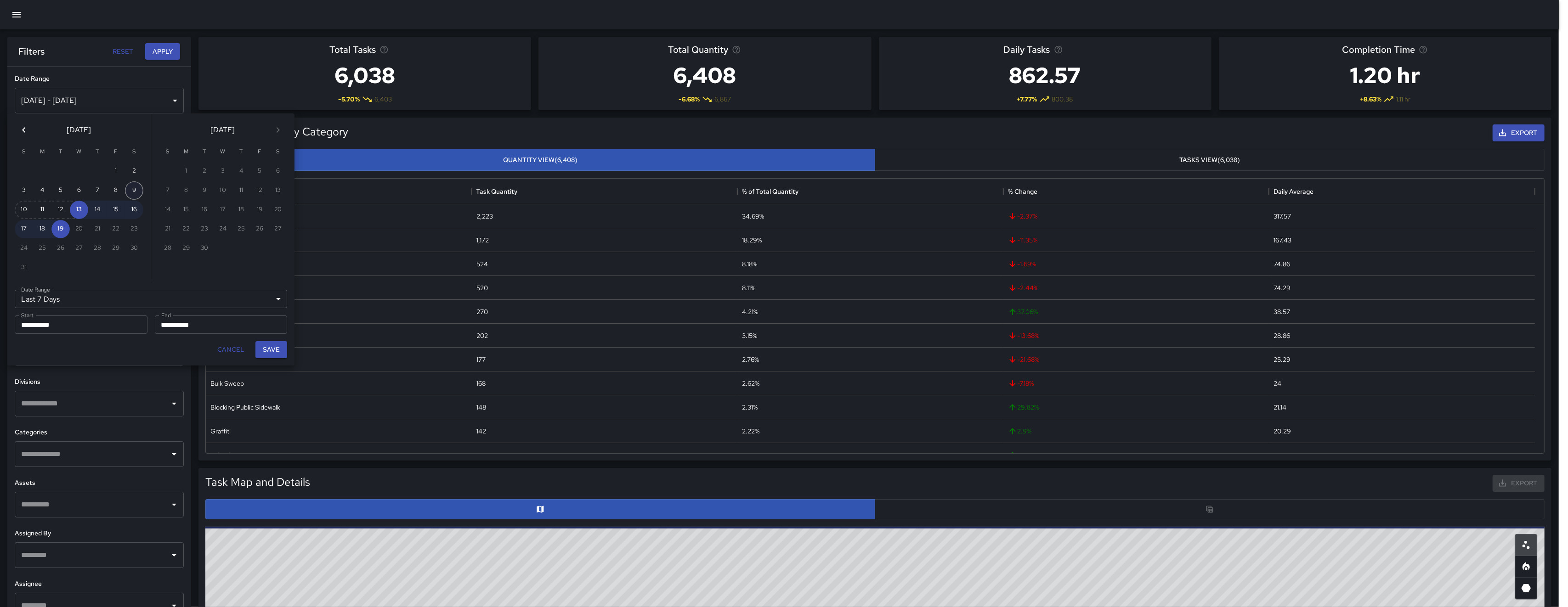
click at [125, 191] on button "9" at bounding box center [135, 191] width 18 height 18
type input "******"
type input "**********"
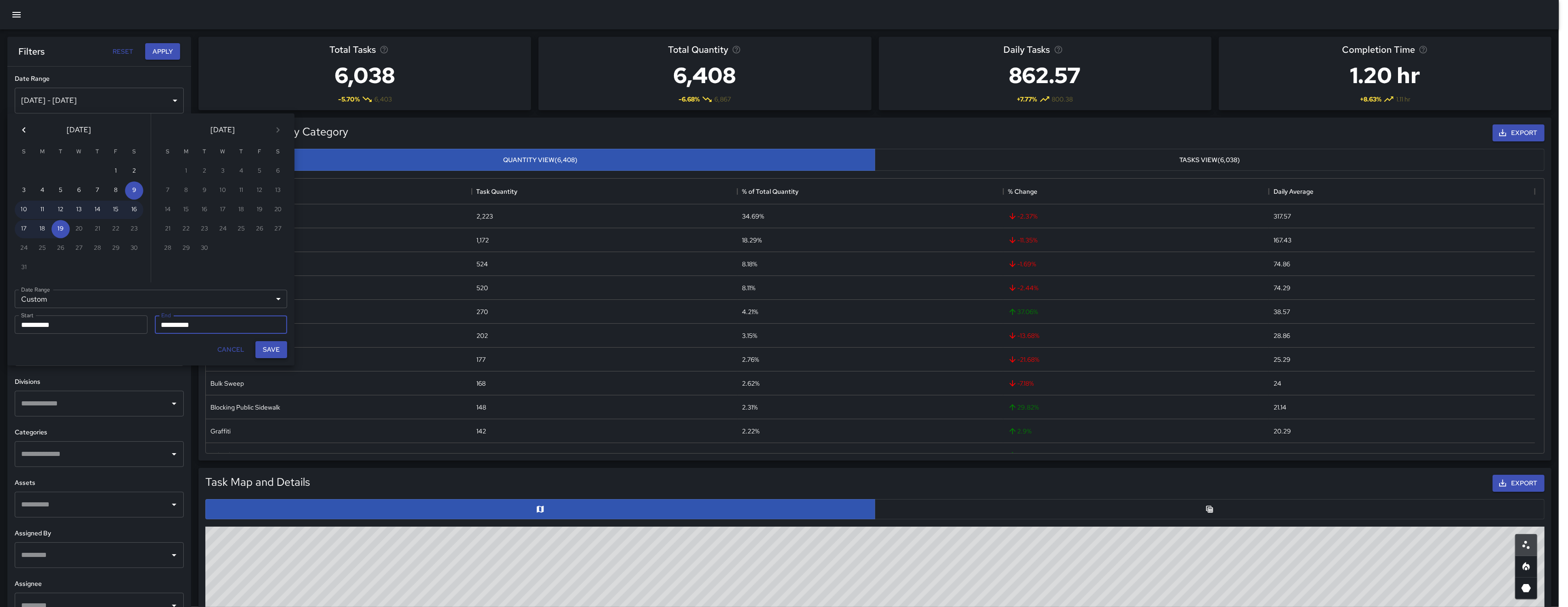
click at [273, 351] on button "Save" at bounding box center [271, 349] width 31 height 17
type input "**********"
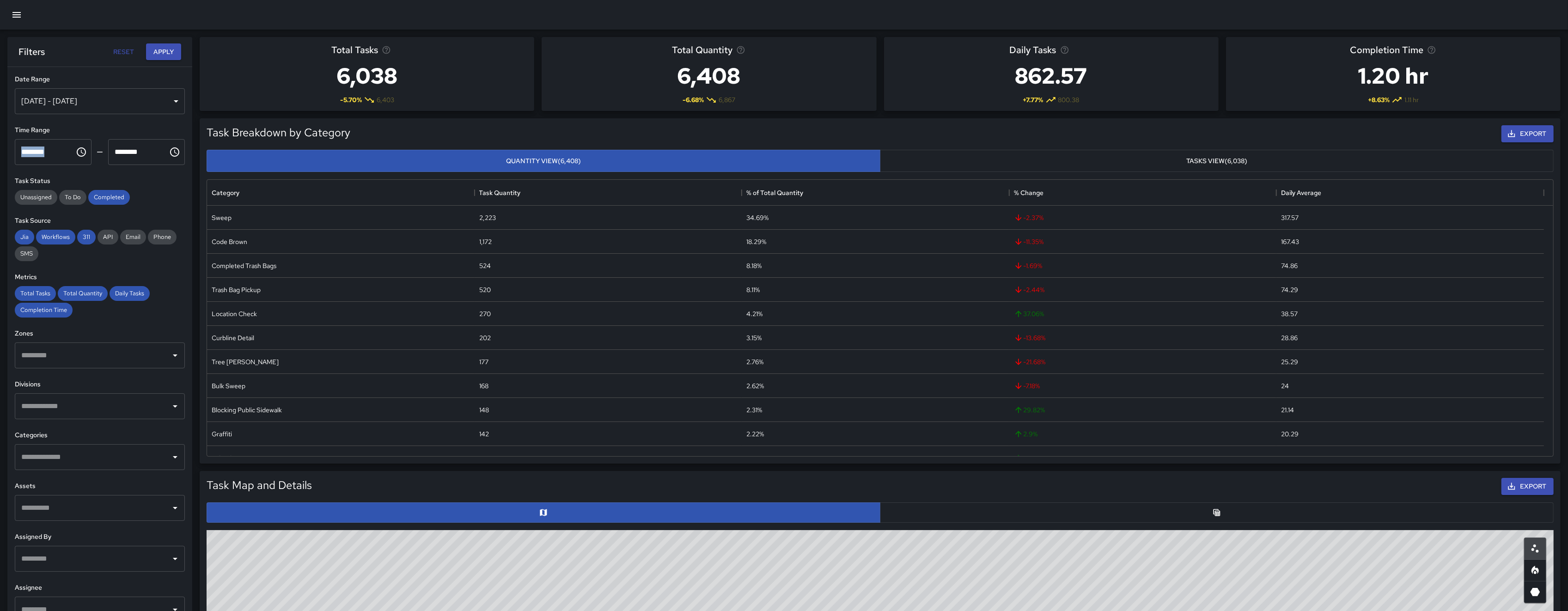
scroll to position [9, 9]
click at [80, 455] on input "text" at bounding box center [93, 457] width 148 height 18
type input "****"
click at [83, 512] on span "Code Brown" at bounding box center [109, 508] width 136 height 11
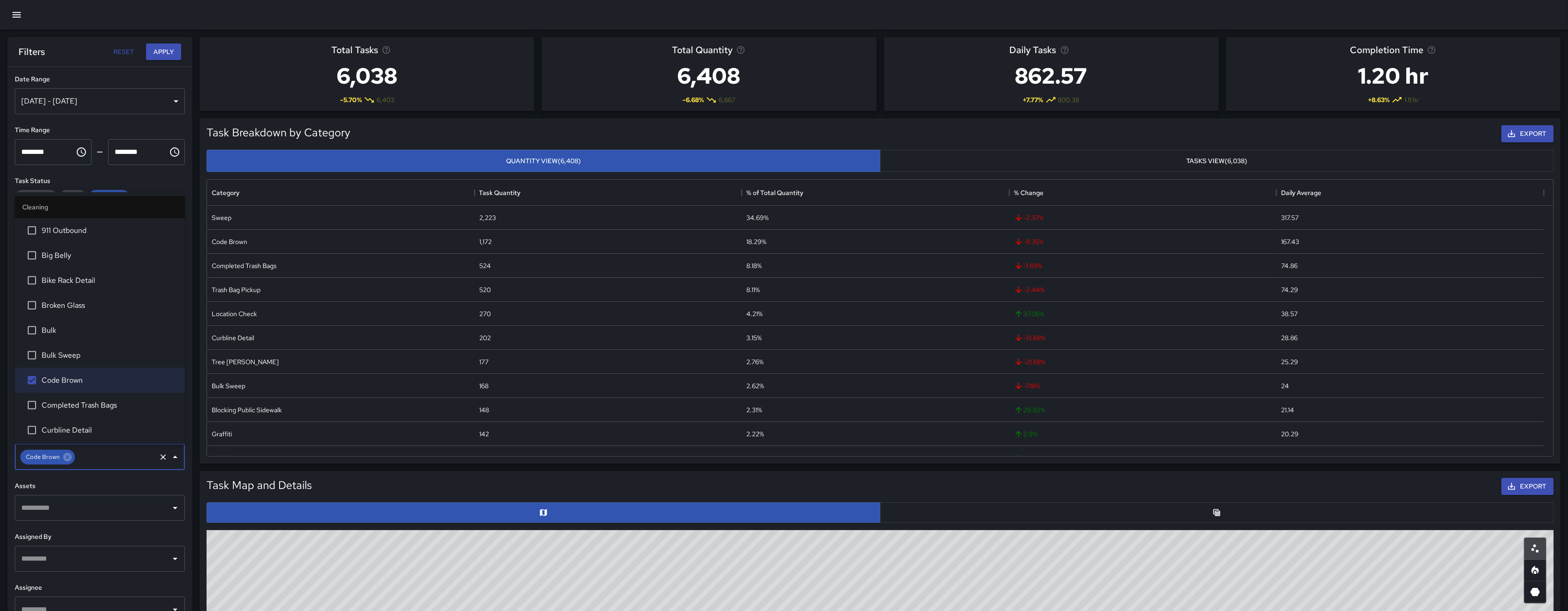
click at [150, 491] on div "Assets ​" at bounding box center [99, 501] width 170 height 40
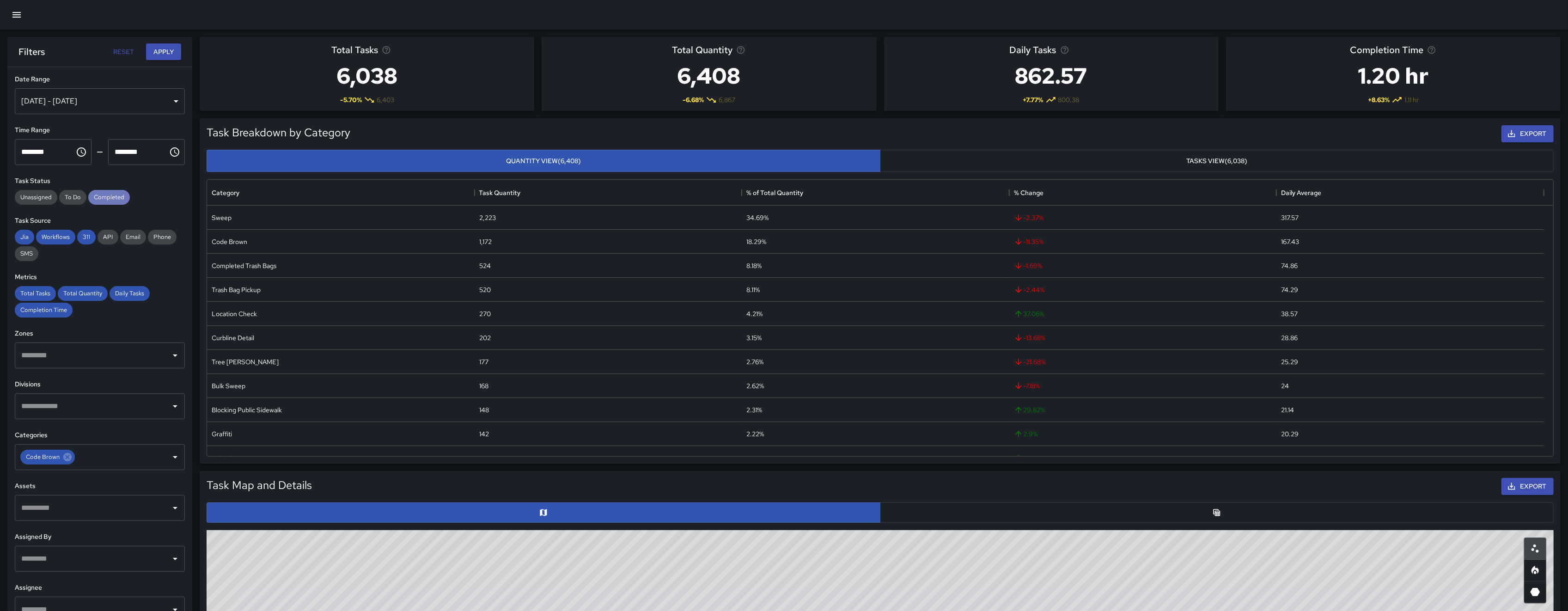
click at [107, 204] on div "Completed" at bounding box center [108, 197] width 42 height 15
click at [27, 235] on span "Jia" at bounding box center [24, 236] width 19 height 7
drag, startPoint x: 51, startPoint y: 236, endPoint x: 69, endPoint y: 237, distance: 18.0
click at [52, 236] on span "Workflows" at bounding box center [56, 236] width 39 height 7
click at [83, 239] on span "311" at bounding box center [86, 236] width 19 height 7
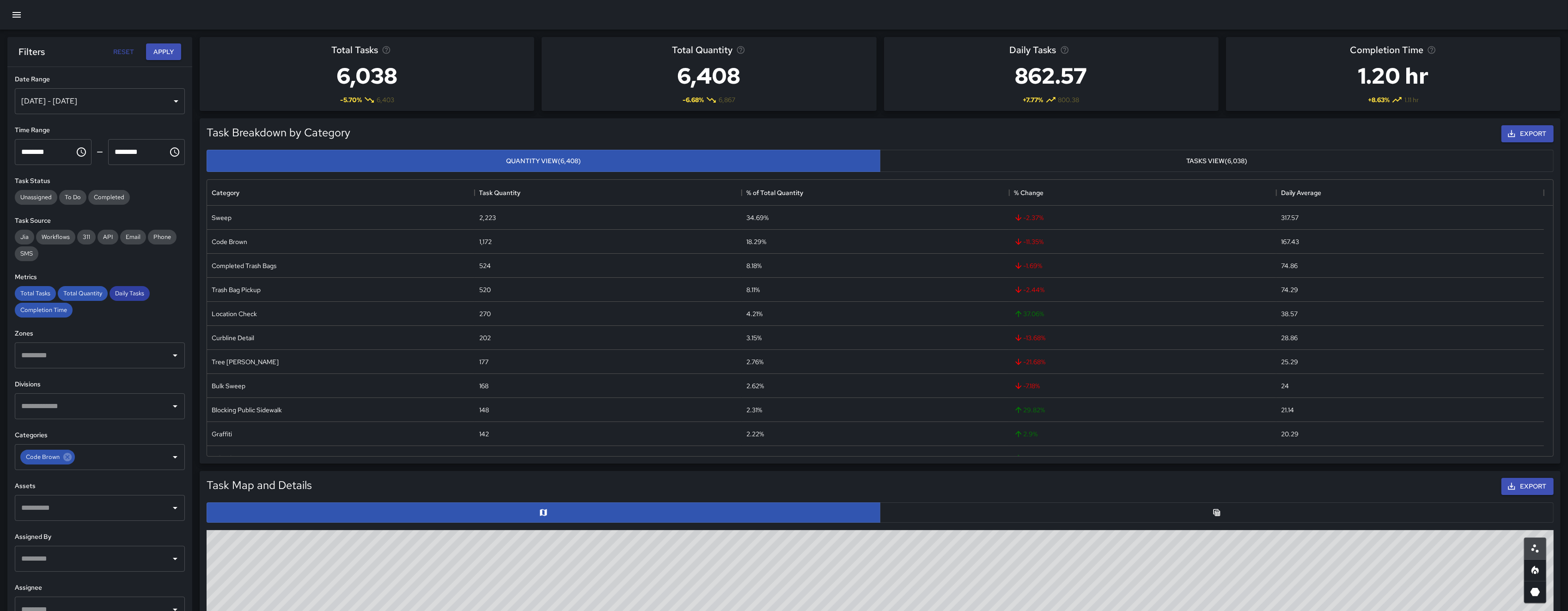
click at [120, 299] on div "Daily Tasks" at bounding box center [129, 294] width 40 height 15
click at [96, 299] on div "Total Quantity" at bounding box center [82, 294] width 50 height 15
click at [26, 290] on span "Total Tasks" at bounding box center [35, 293] width 41 height 7
click at [41, 311] on span "Completion Time" at bounding box center [44, 310] width 57 height 7
click at [73, 357] on input "text" at bounding box center [93, 355] width 148 height 18
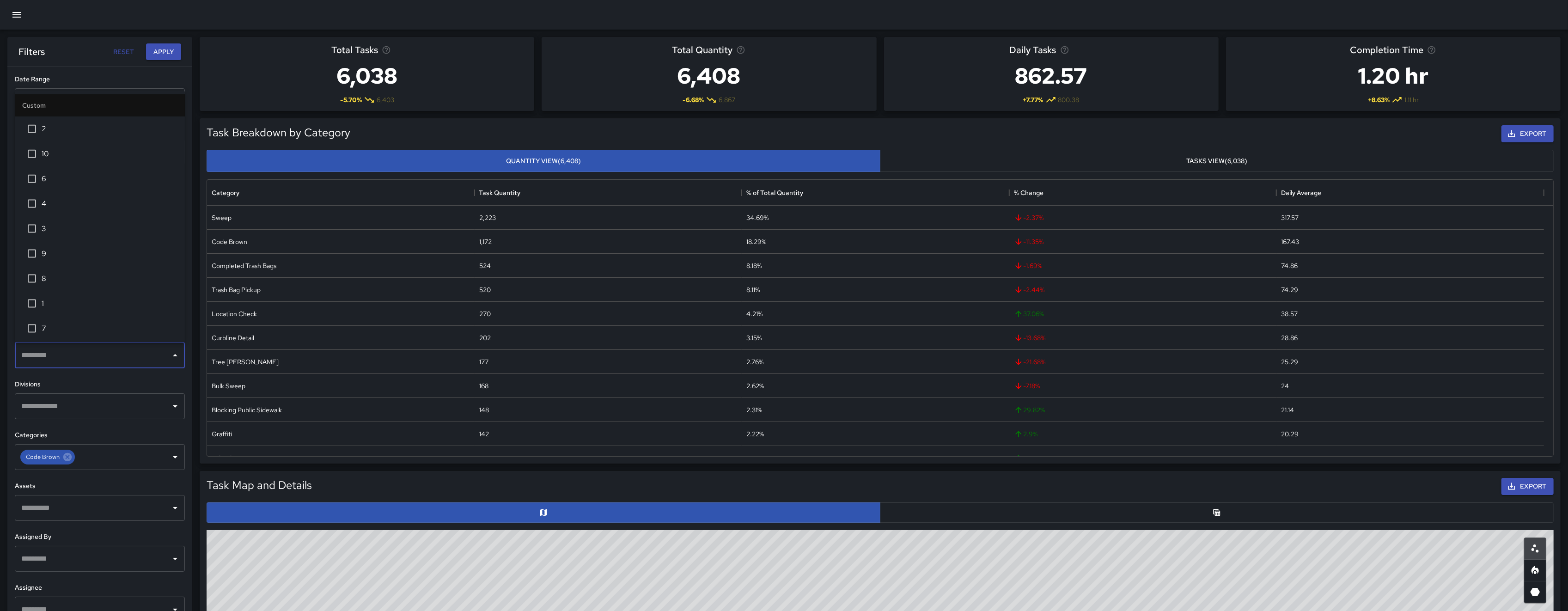
type input "*"
click at [158, 52] on button "Apply" at bounding box center [164, 52] width 35 height 17
click at [157, 52] on button "Apply" at bounding box center [164, 52] width 35 height 17
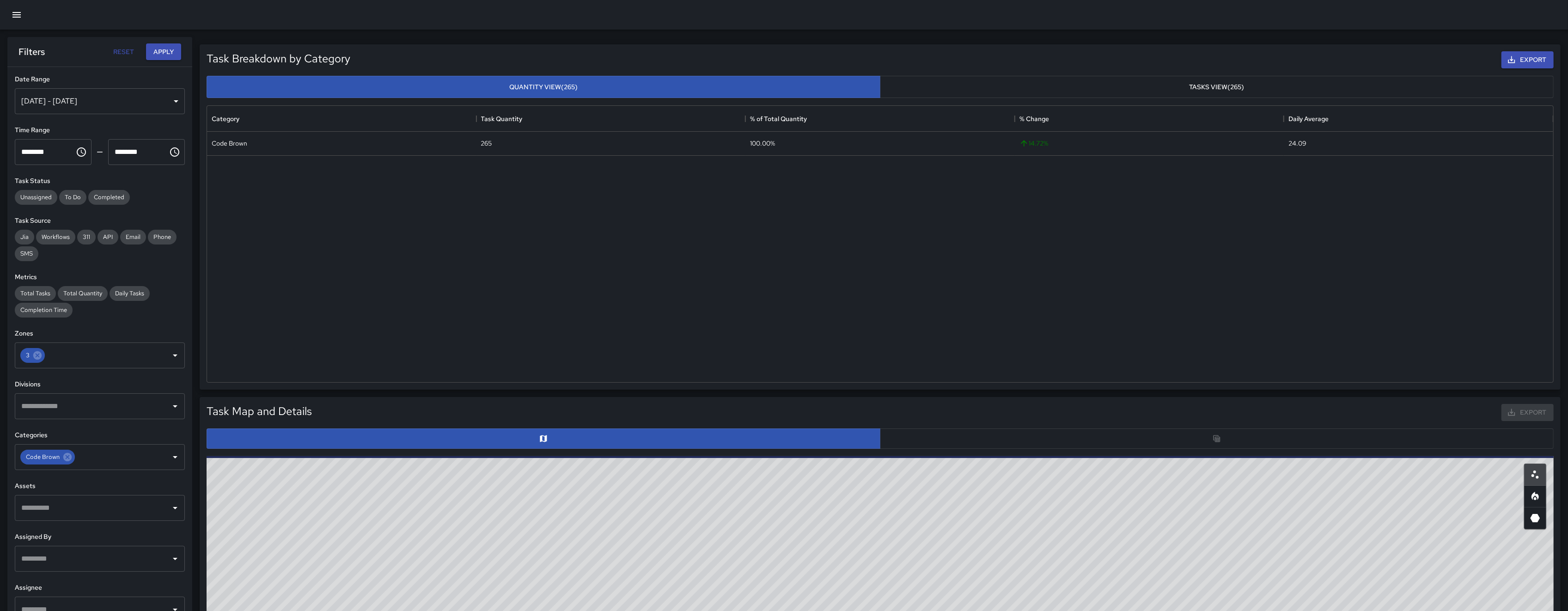
scroll to position [0, 0]
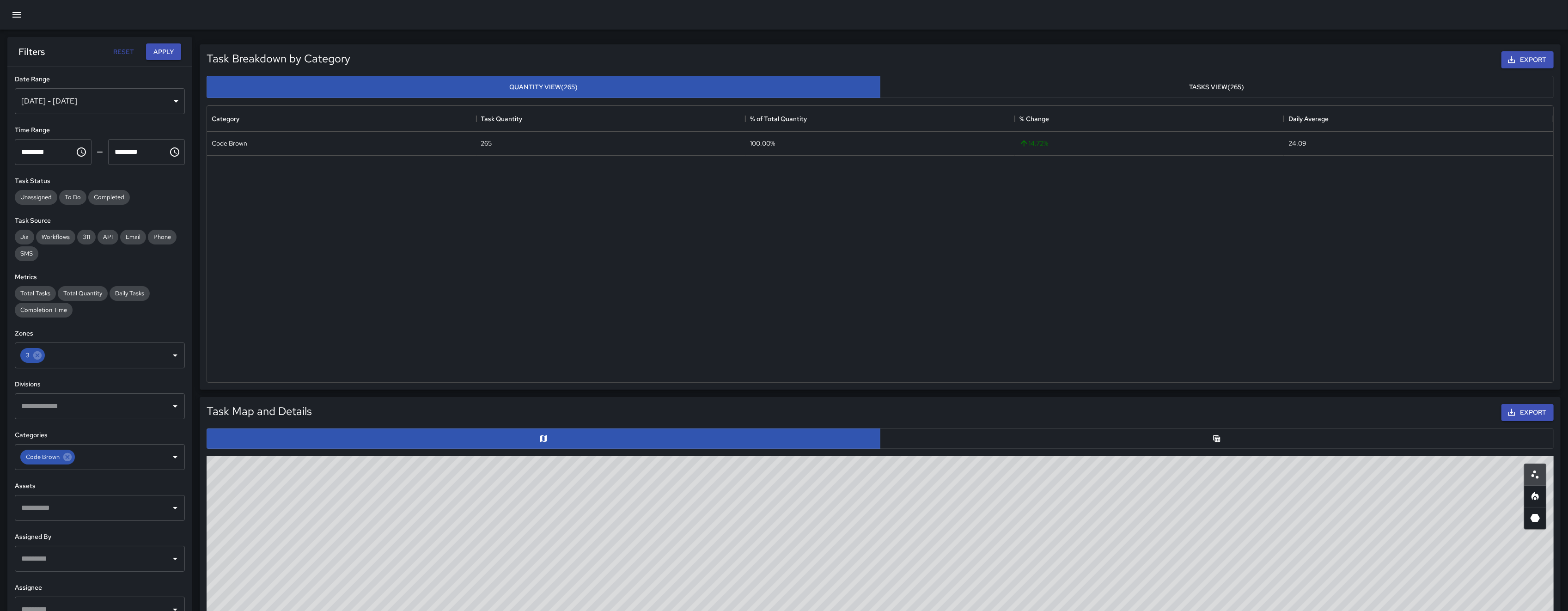
drag, startPoint x: 1146, startPoint y: 540, endPoint x: 1144, endPoint y: 477, distance: 63.0
click at [905, 434] on button "button" at bounding box center [1216, 439] width 674 height 20
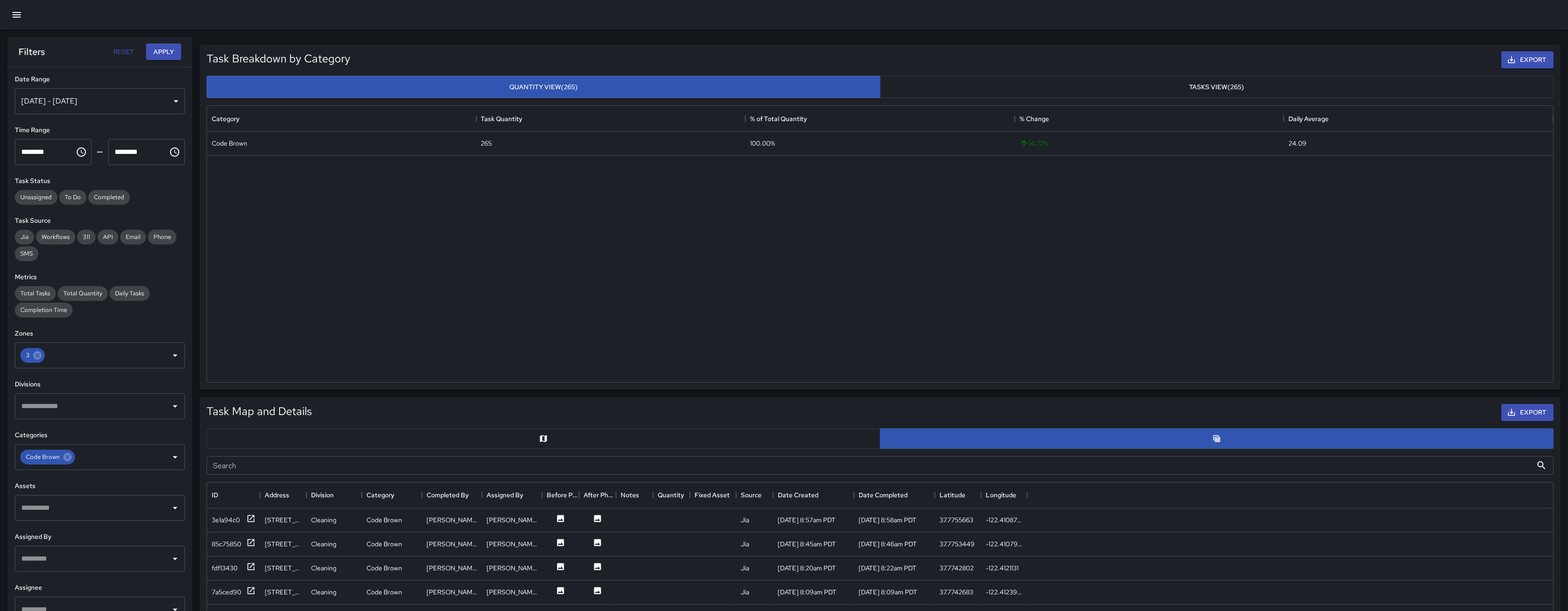
click at [905, 460] on input "Search" at bounding box center [869, 465] width 1325 height 19
type input "*****"
click at [224, 512] on div "4e2a3840" at bounding box center [226, 520] width 31 height 9
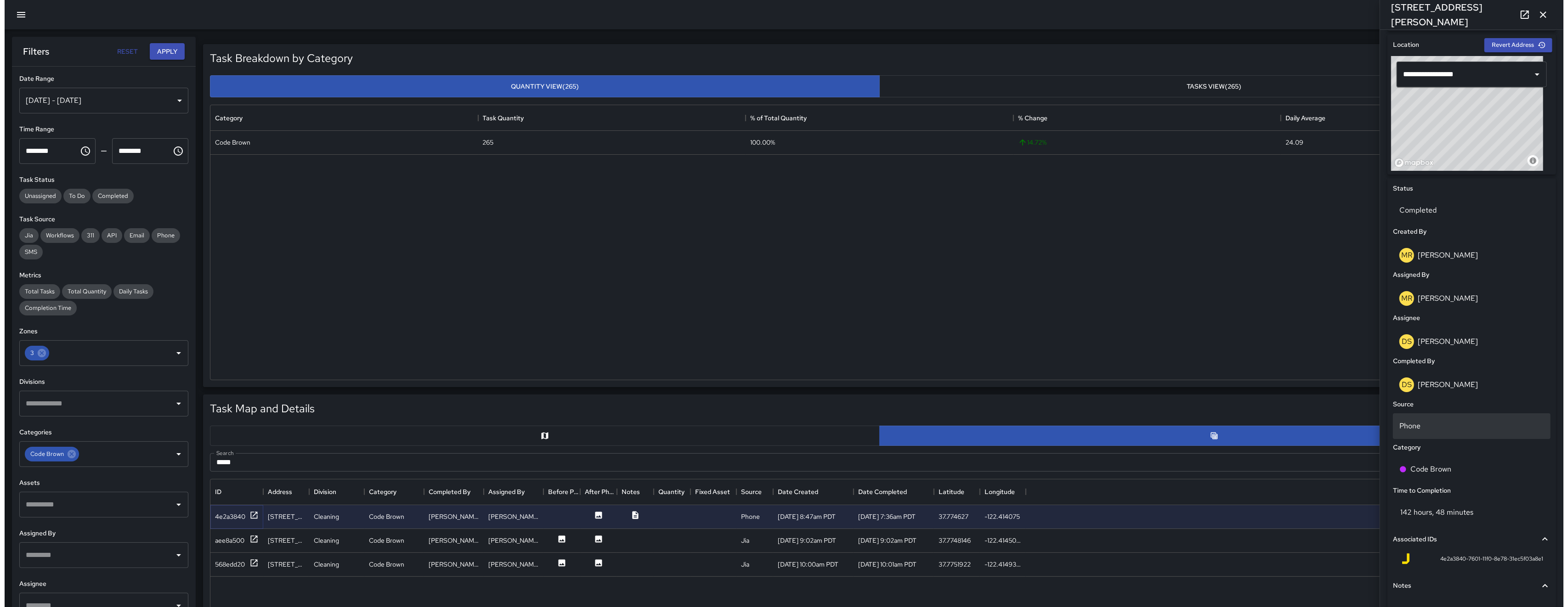
scroll to position [356, 0]
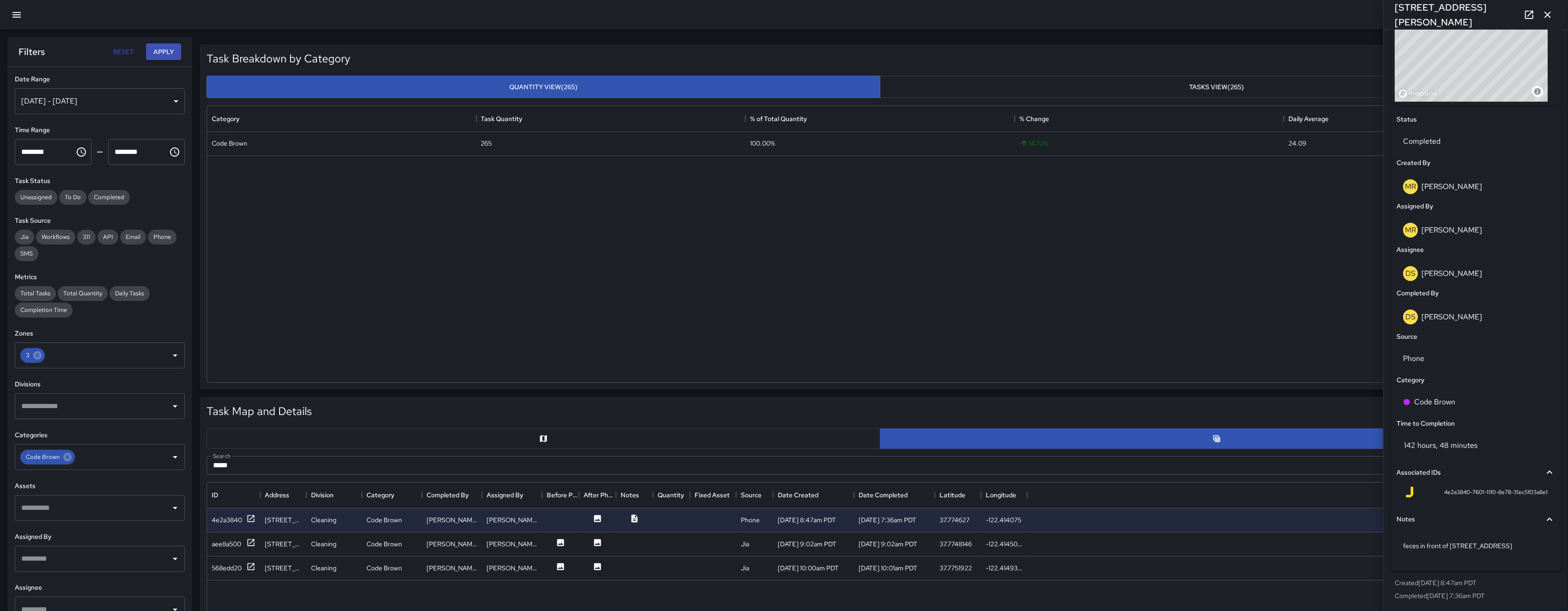
click at [15, 6] on button "button" at bounding box center [17, 15] width 22 height 22
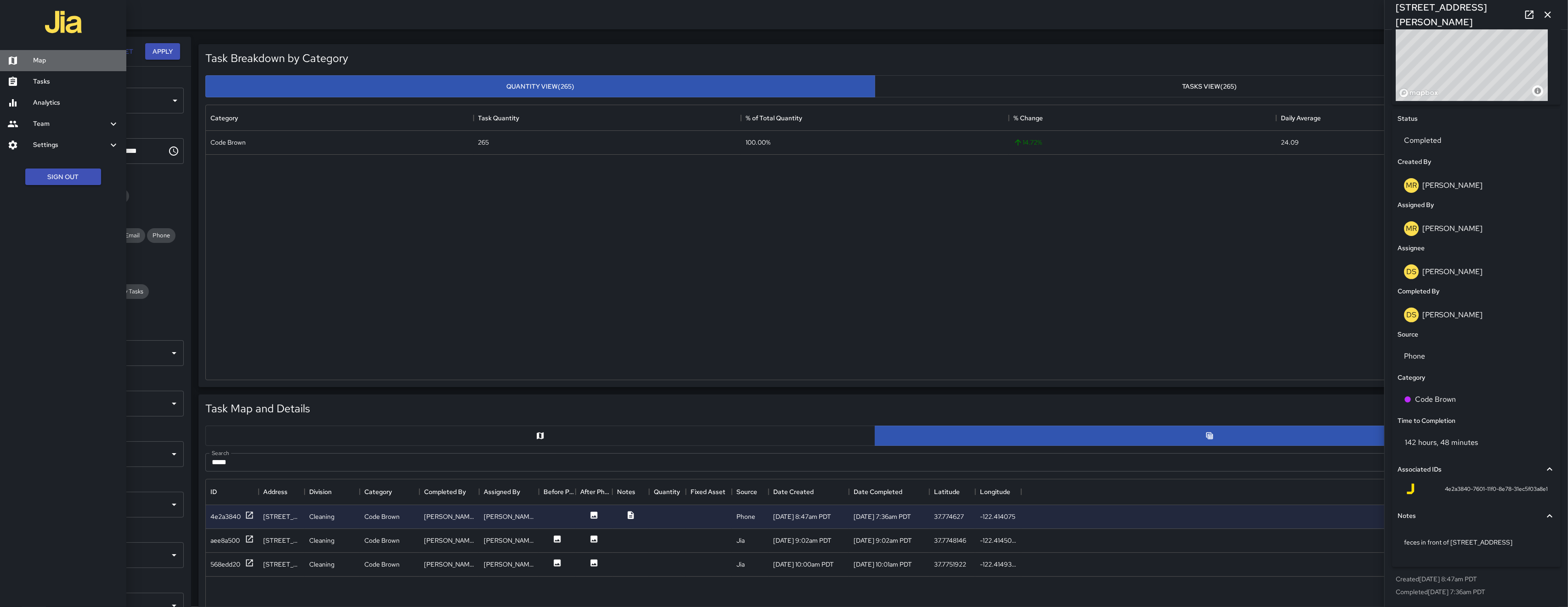
click at [29, 70] on link "Map" at bounding box center [63, 60] width 126 height 21
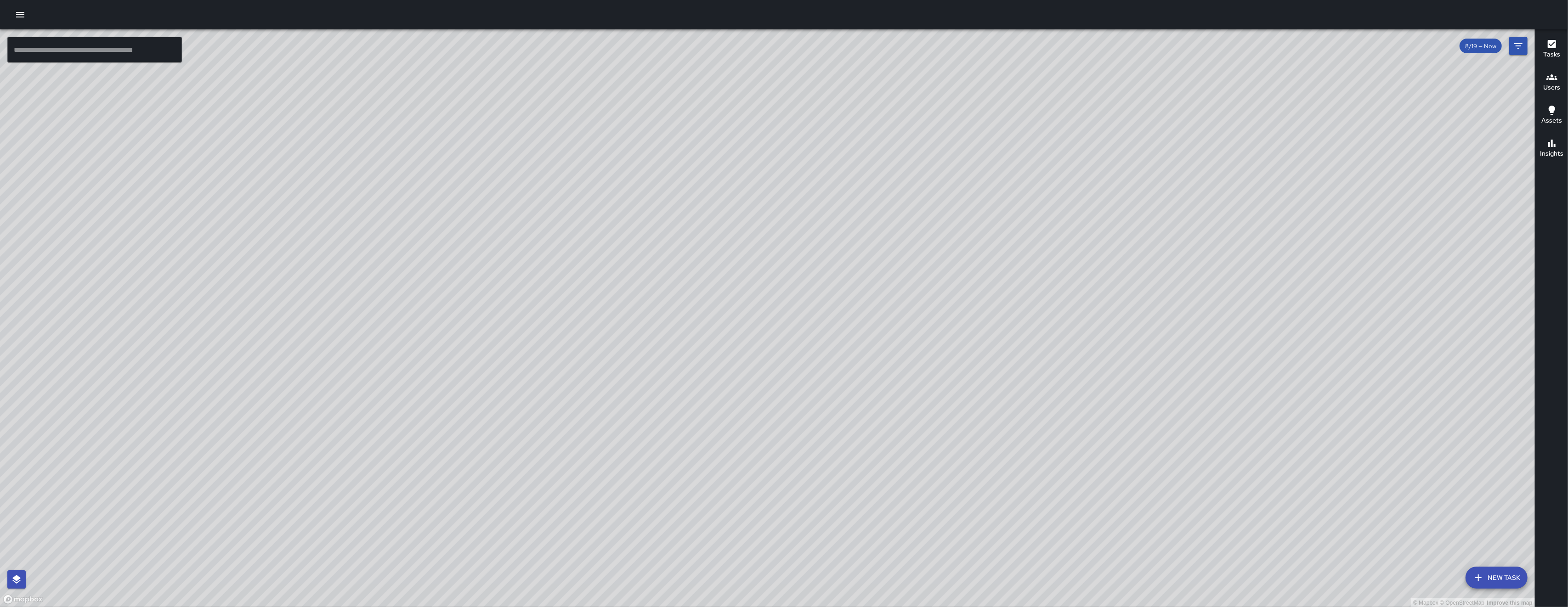
drag, startPoint x: 652, startPoint y: 451, endPoint x: 503, endPoint y: 222, distance: 273.2
click at [503, 222] on div "© Mapbox © OpenStreetMap Improve this map" at bounding box center [768, 319] width 1536 height 578
drag, startPoint x: 560, startPoint y: 264, endPoint x: 558, endPoint y: 370, distance: 106.0
click at [560, 353] on div "© Mapbox © OpenStreetMap Improve this map" at bounding box center [768, 319] width 1536 height 578
drag, startPoint x: 385, startPoint y: 519, endPoint x: 360, endPoint y: 413, distance: 108.9
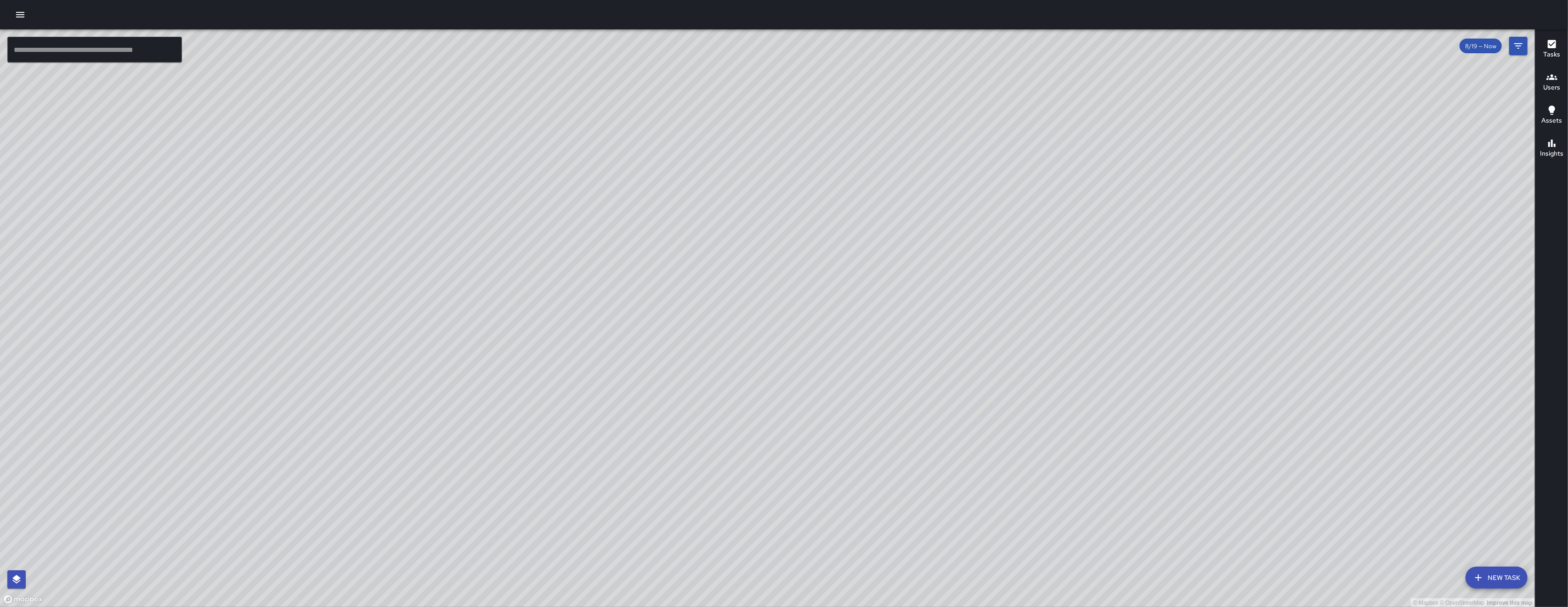
click at [360, 417] on div "© Mapbox © OpenStreetMap Improve this map" at bounding box center [768, 319] width 1536 height 578
drag, startPoint x: 555, startPoint y: 211, endPoint x: 514, endPoint y: 262, distance: 65.4
click at [535, 235] on div "© Mapbox © OpenStreetMap Improve this map" at bounding box center [768, 319] width 1536 height 578
drag, startPoint x: 376, startPoint y: 130, endPoint x: 383, endPoint y: 258, distance: 128.2
click at [383, 258] on div "© Mapbox © OpenStreetMap Improve this map" at bounding box center [768, 319] width 1536 height 578
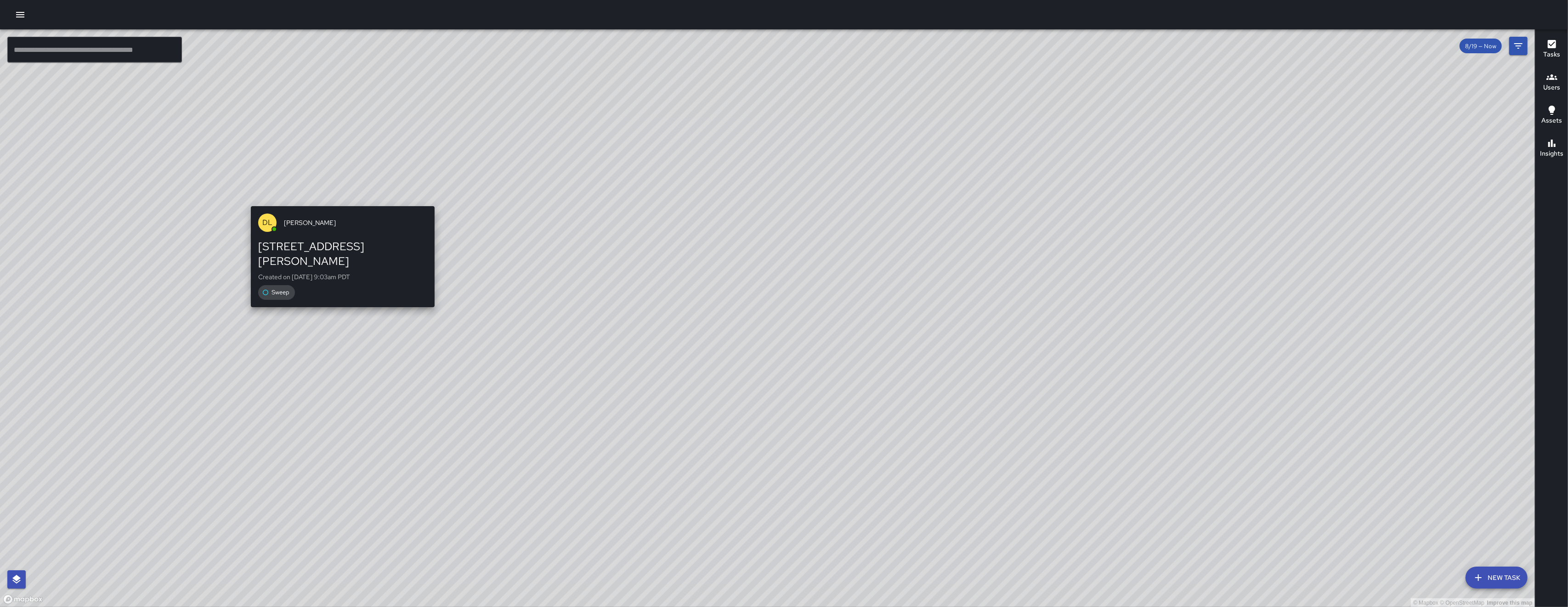
click at [342, 200] on div "© Mapbox © OpenStreetMap Improve this map DL Damariye Lewis 1234 Howard Street …" at bounding box center [768, 319] width 1536 height 578
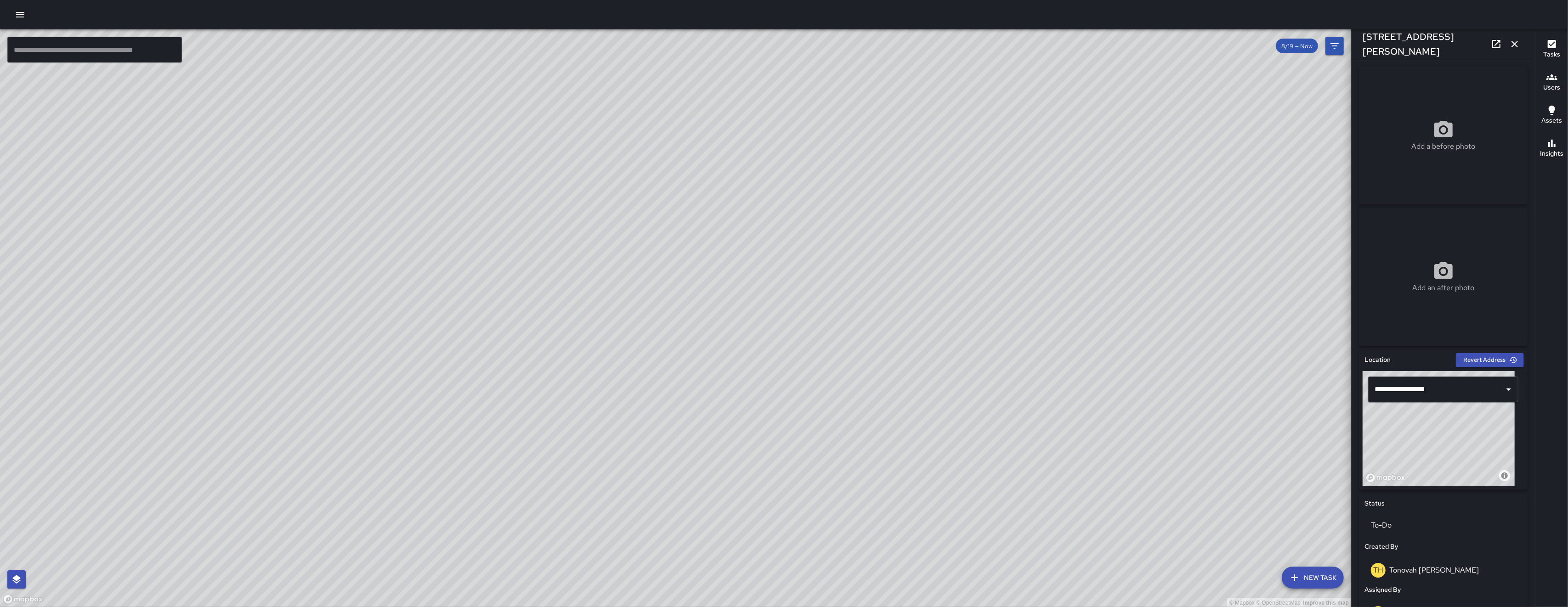
scroll to position [286, 0]
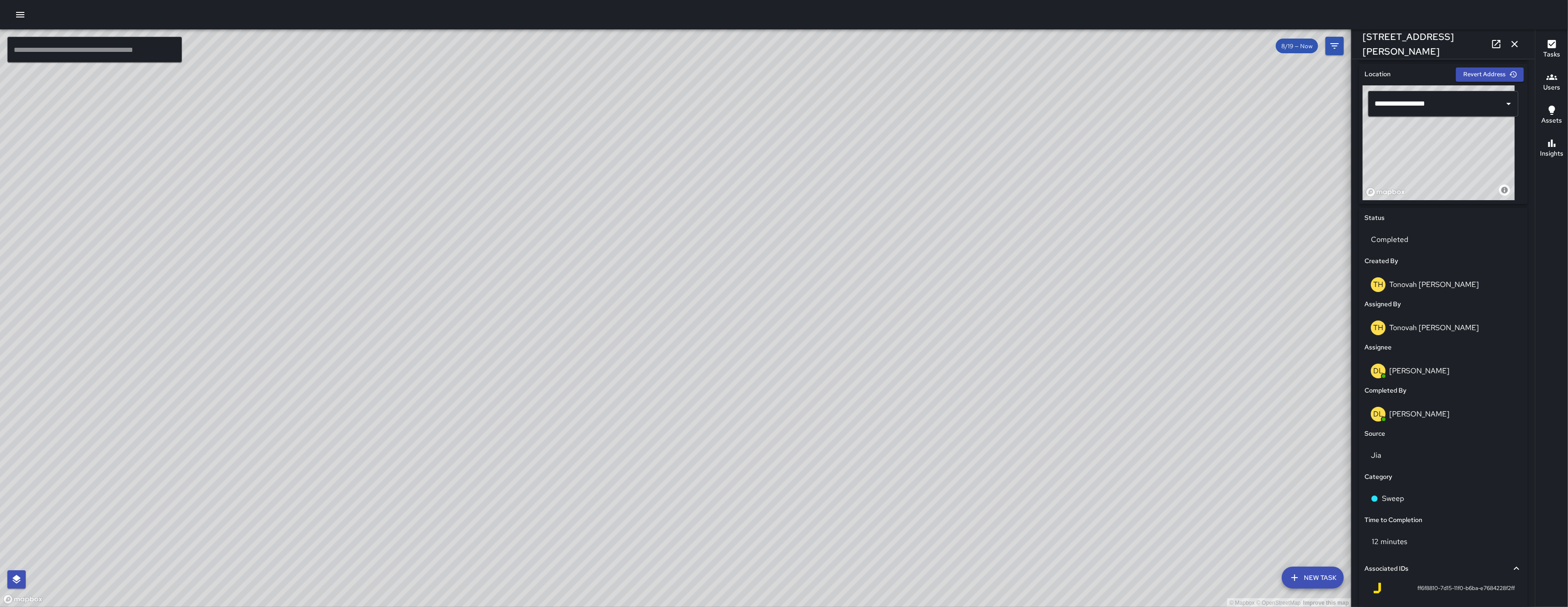
drag, startPoint x: 654, startPoint y: 428, endPoint x: 658, endPoint y: 307, distance: 121.1
click at [658, 306] on div "© Mapbox © OpenStreetMap Improve this map" at bounding box center [676, 319] width 1351 height 578
drag, startPoint x: 653, startPoint y: 473, endPoint x: 572, endPoint y: 386, distance: 118.9
click at [576, 389] on div "© Mapbox © OpenStreetMap Improve this map" at bounding box center [676, 319] width 1351 height 578
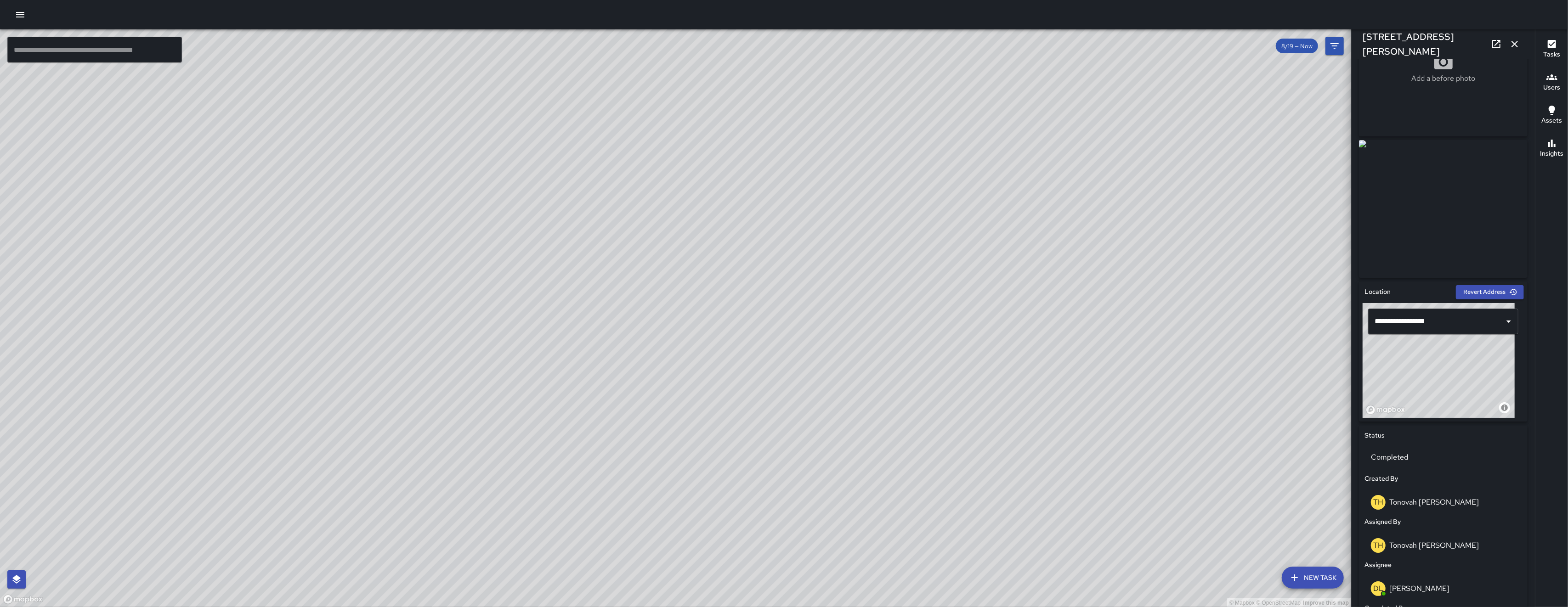
scroll to position [0, 0]
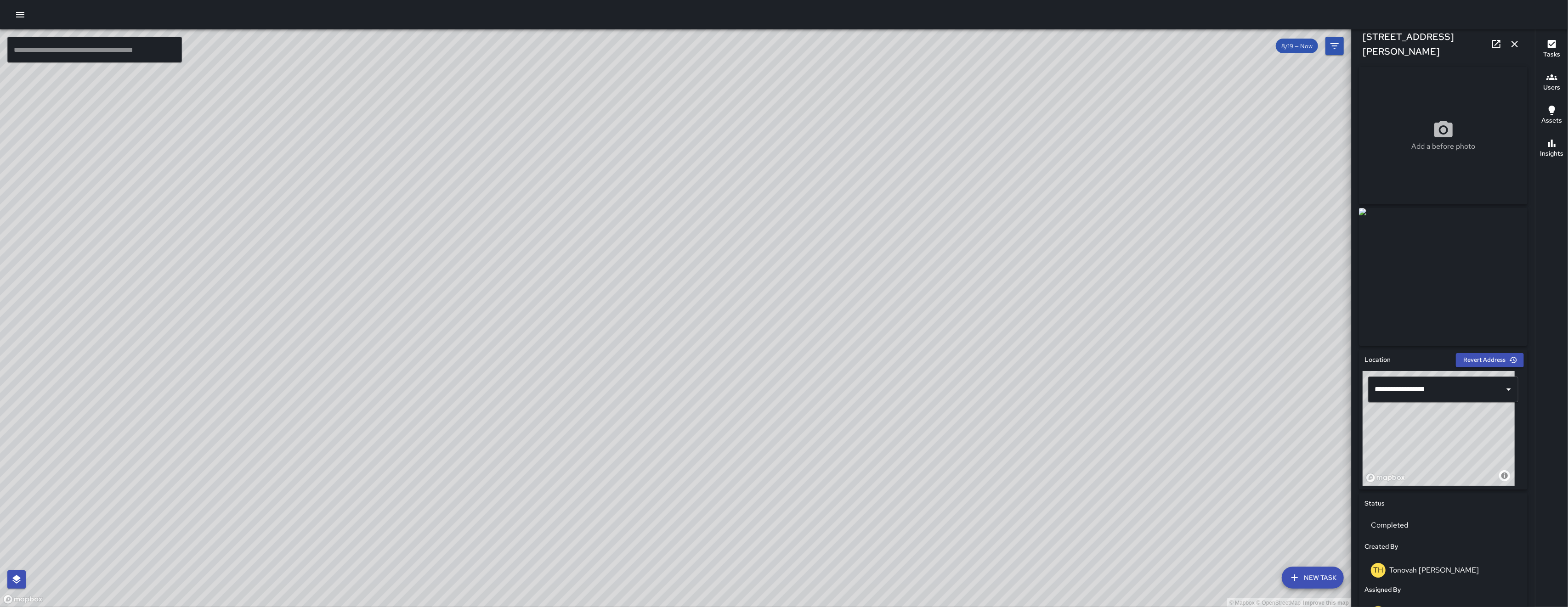
click at [901, 43] on icon "button" at bounding box center [1515, 44] width 11 height 11
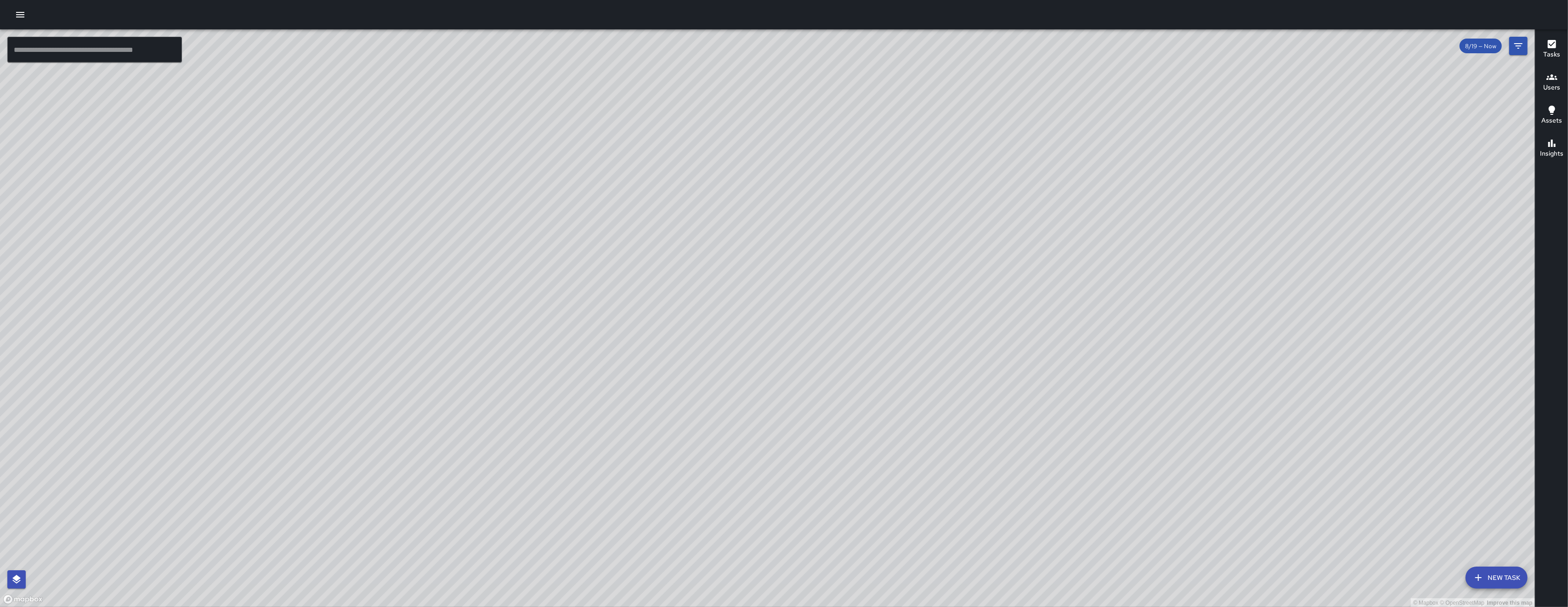
drag, startPoint x: 808, startPoint y: 477, endPoint x: 757, endPoint y: 386, distance: 104.3
click at [758, 387] on div "© Mapbox © OpenStreetMap Improve this map" at bounding box center [768, 319] width 1536 height 578
drag, startPoint x: 716, startPoint y: 424, endPoint x: 729, endPoint y: 447, distance: 26.4
click at [730, 447] on div "© Mapbox © OpenStreetMap Improve this map" at bounding box center [768, 319] width 1536 height 578
drag, startPoint x: 690, startPoint y: 530, endPoint x: 661, endPoint y: 316, distance: 216.0
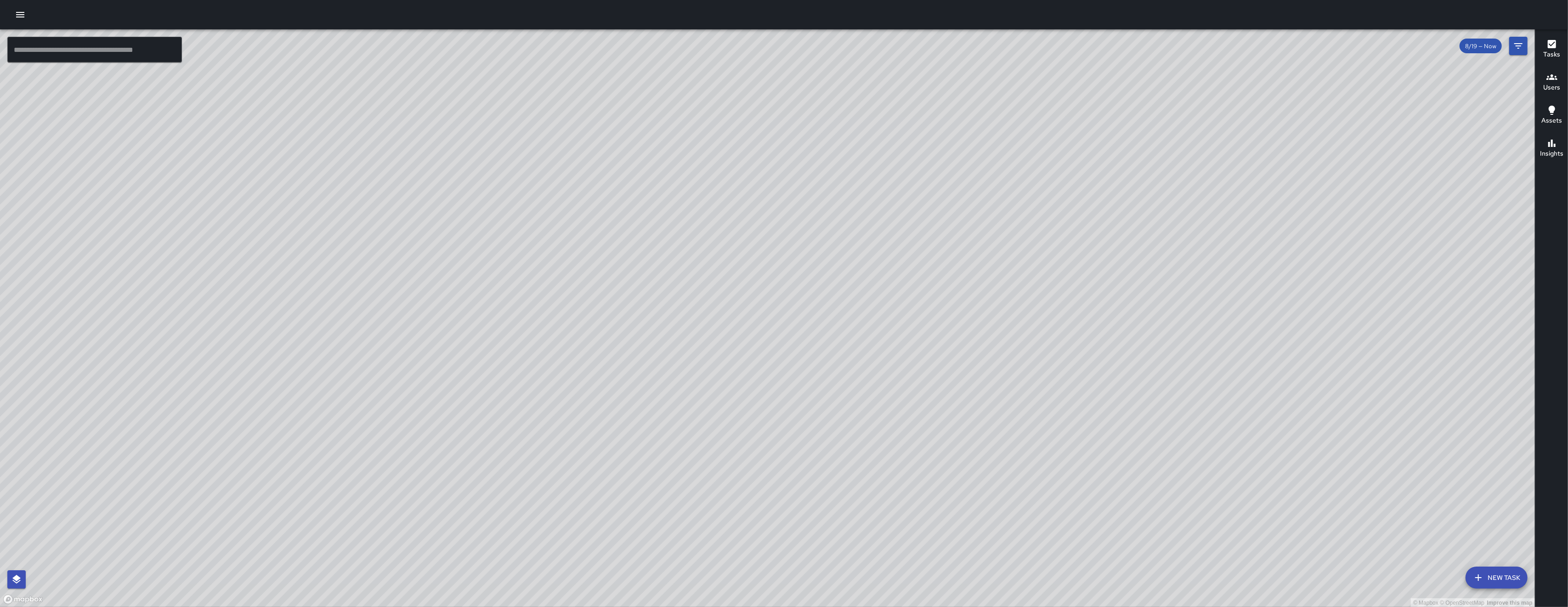
click at [662, 316] on div "© Mapbox © OpenStreetMap Improve this map" at bounding box center [768, 319] width 1536 height 578
click at [901, 508] on button "New Task" at bounding box center [1496, 578] width 62 height 22
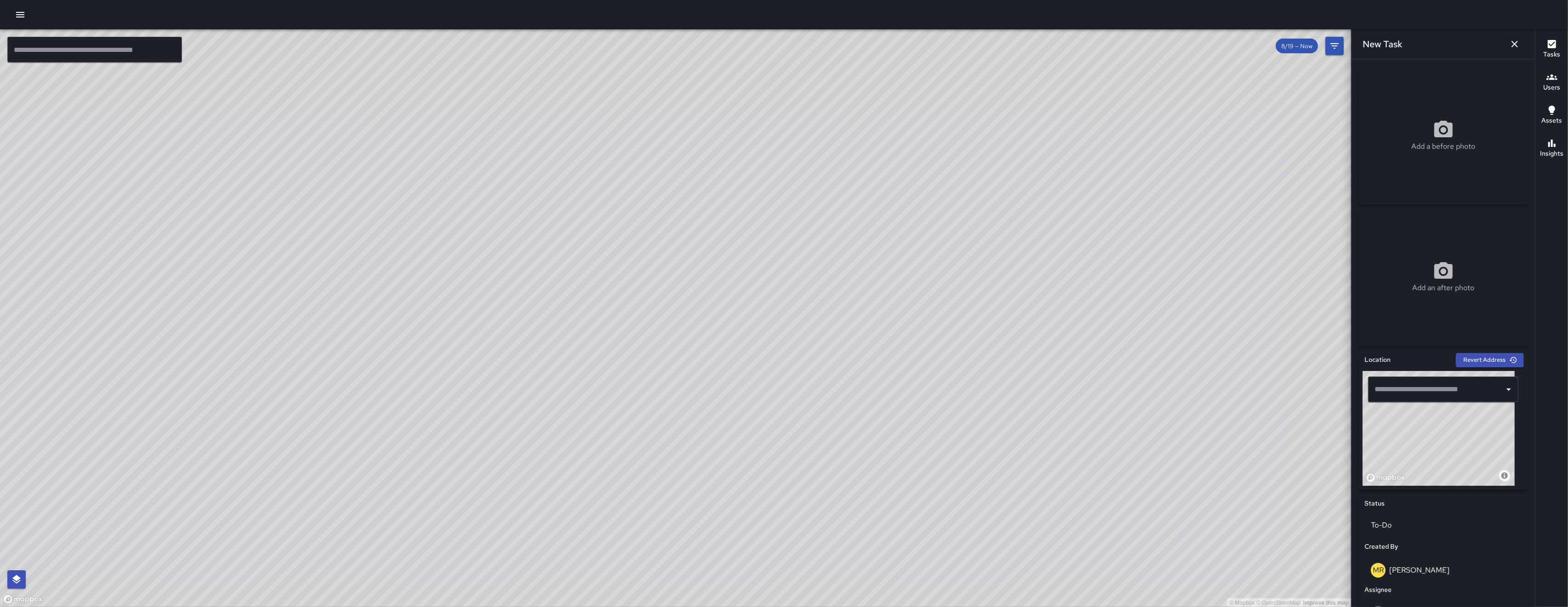
drag, startPoint x: 1432, startPoint y: 461, endPoint x: 1484, endPoint y: 392, distance: 86.4
click at [901, 392] on div "© Mapbox © OpenStreetMap Improve this map ​" at bounding box center [1444, 428] width 161 height 115
drag, startPoint x: 1440, startPoint y: 454, endPoint x: 1361, endPoint y: 520, distance: 102.9
click at [901, 508] on div "New Task Add a before photo Add an after photo Location Revert Address © Mapbox…" at bounding box center [1443, 303] width 183 height 607
drag, startPoint x: 1435, startPoint y: 446, endPoint x: 1421, endPoint y: 483, distance: 39.6
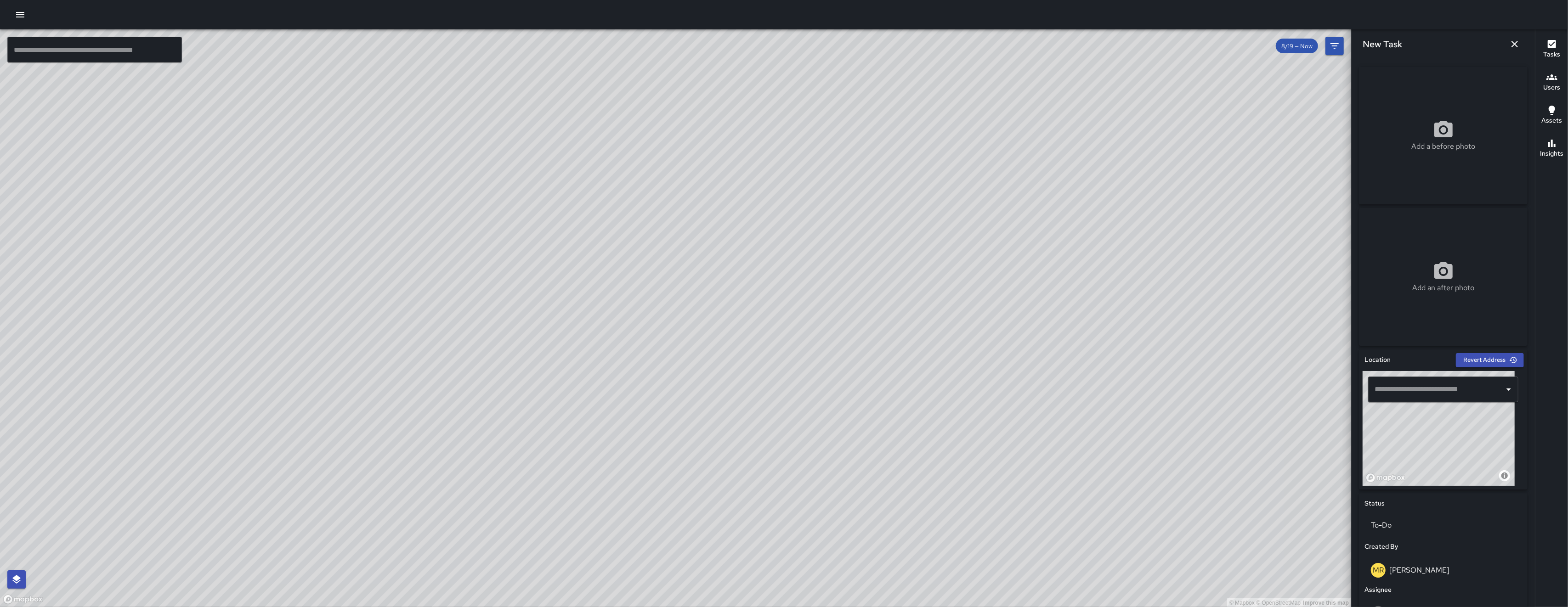
click at [901, 485] on div "© Mapbox © OpenStreetMap Improve this map" at bounding box center [1439, 428] width 152 height 115
click at [901, 419] on div "© Mapbox © OpenStreetMap Improve this map" at bounding box center [1439, 428] width 152 height 115
type input "**********"
drag, startPoint x: 1475, startPoint y: 427, endPoint x: 1477, endPoint y: 432, distance: 5.4
click at [901, 432] on div "© Mapbox © OpenStreetMap Improve this map" at bounding box center [1439, 428] width 152 height 115
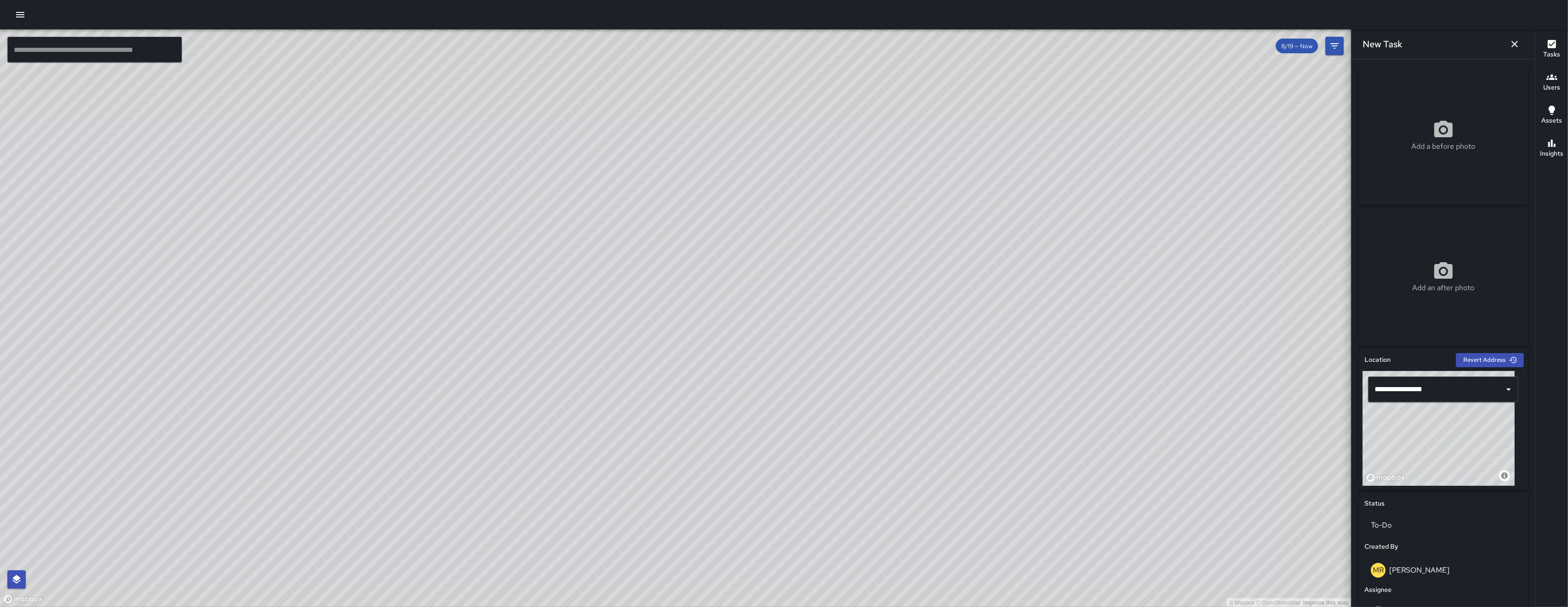
click at [901, 432] on div "© Mapbox © OpenStreetMap Improve this map" at bounding box center [1439, 428] width 152 height 115
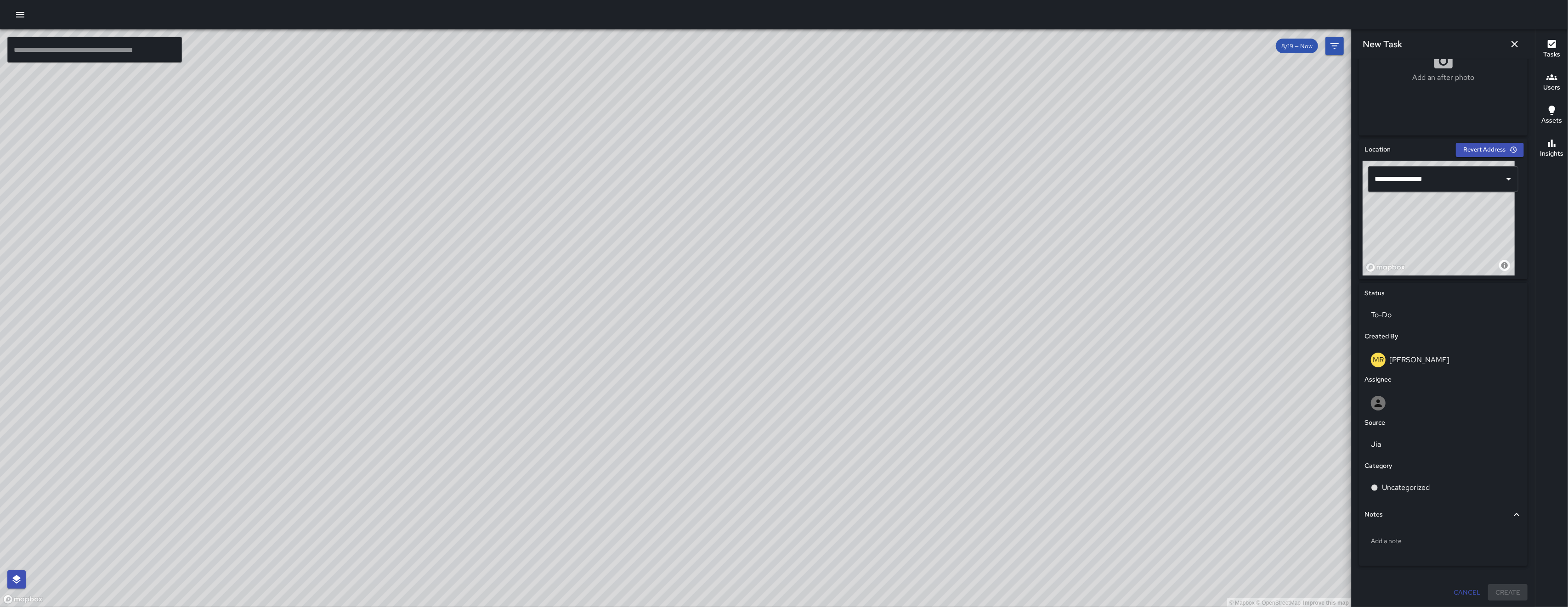
scroll to position [211, 0]
click at [901, 405] on div at bounding box center [1444, 403] width 145 height 15
type input "****"
click at [901, 499] on span "[PERSON_NAME]" at bounding box center [1439, 502] width 134 height 11
click at [901, 490] on p "Jia" at bounding box center [1444, 486] width 145 height 11
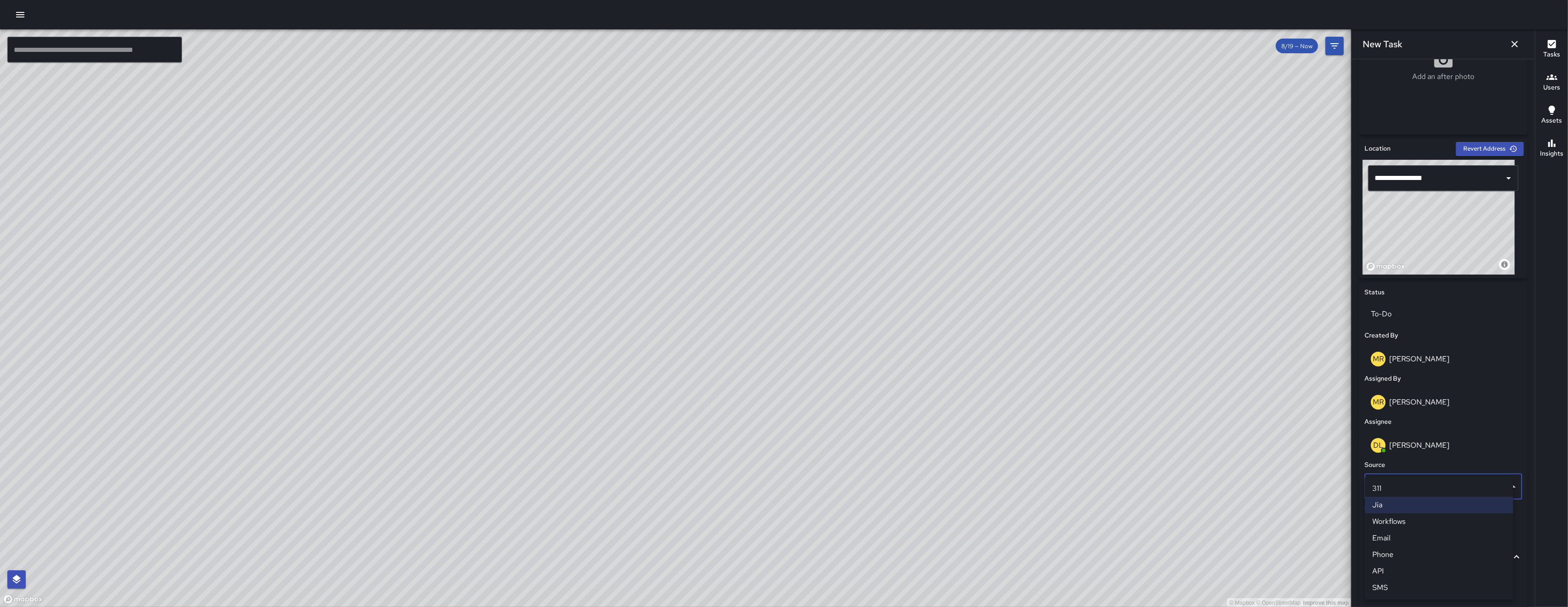
click at [901, 508] on li "SMS" at bounding box center [1439, 588] width 148 height 17
click at [901, 508] on div "Uncategorized" at bounding box center [1444, 530] width 158 height 26
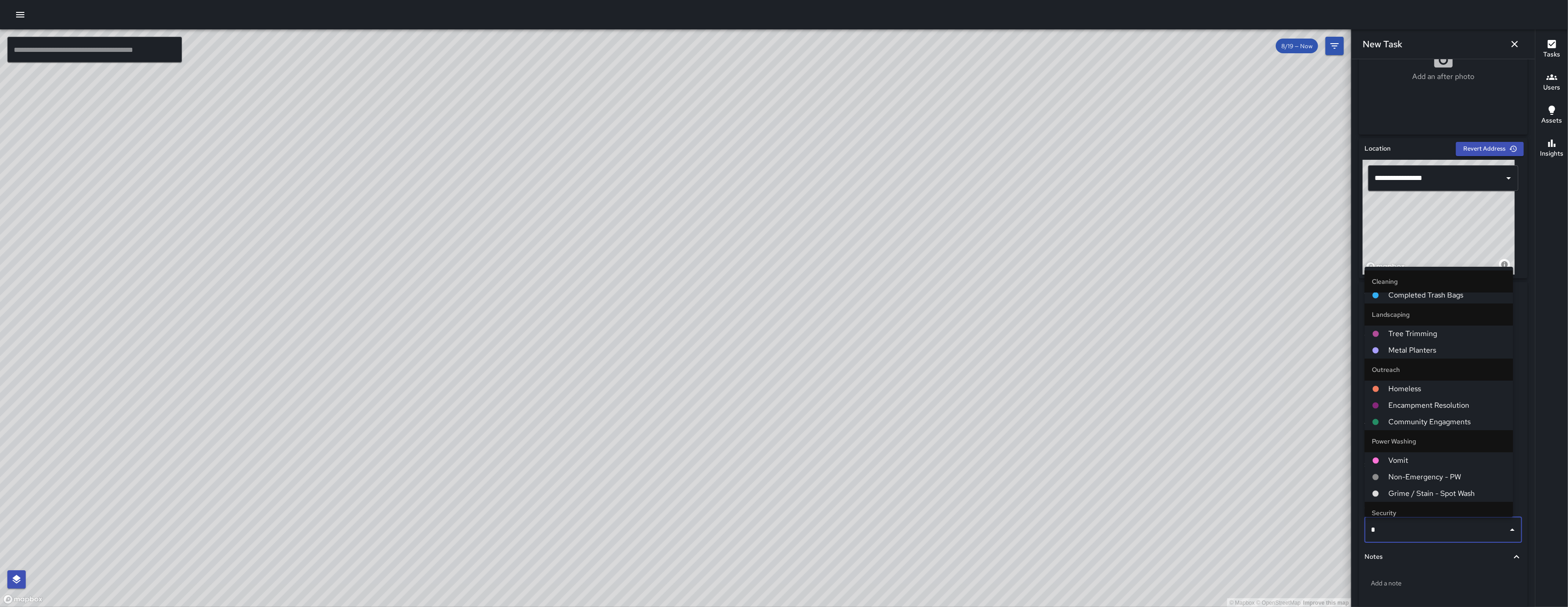
scroll to position [0, 0]
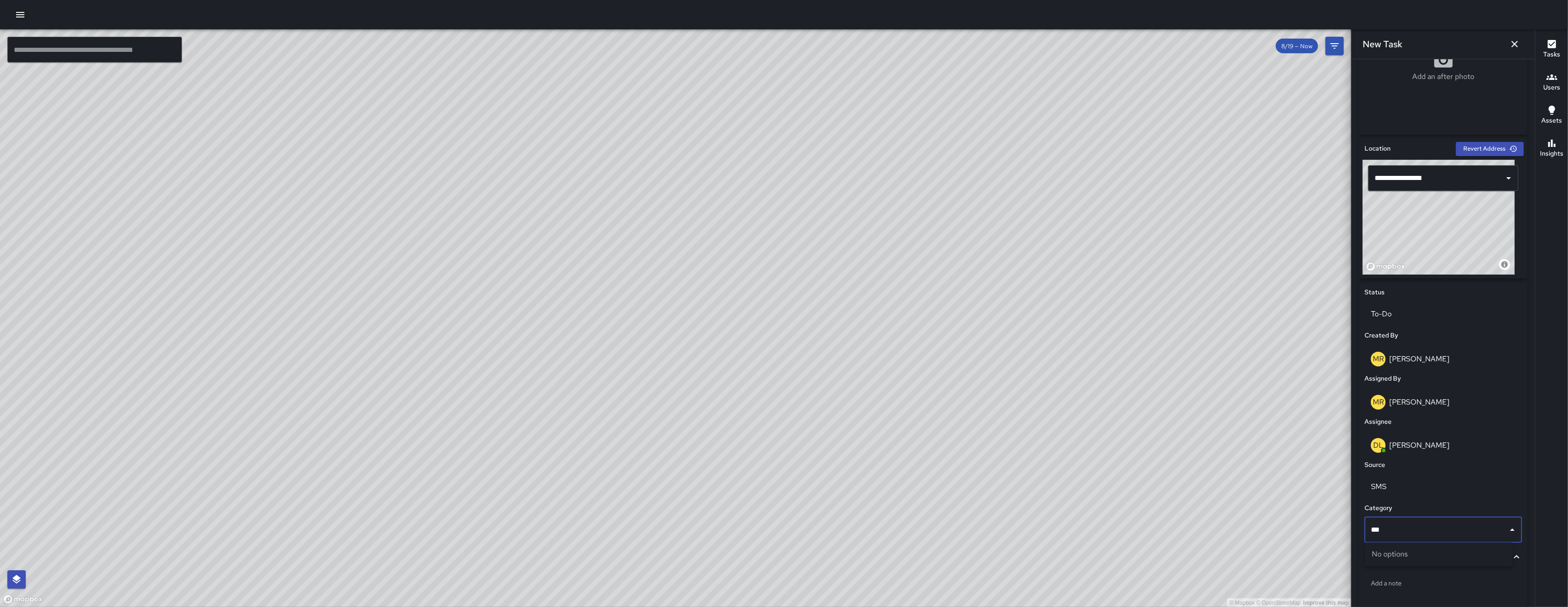
drag, startPoint x: 1428, startPoint y: 531, endPoint x: 1373, endPoint y: 527, distance: 55.1
click at [901, 508] on input "***" at bounding box center [1436, 530] width 136 height 18
type input "****"
click at [901, 461] on li "Bulk" at bounding box center [1439, 467] width 148 height 17
click at [901, 508] on p "Add a note" at bounding box center [1444, 583] width 145 height 9
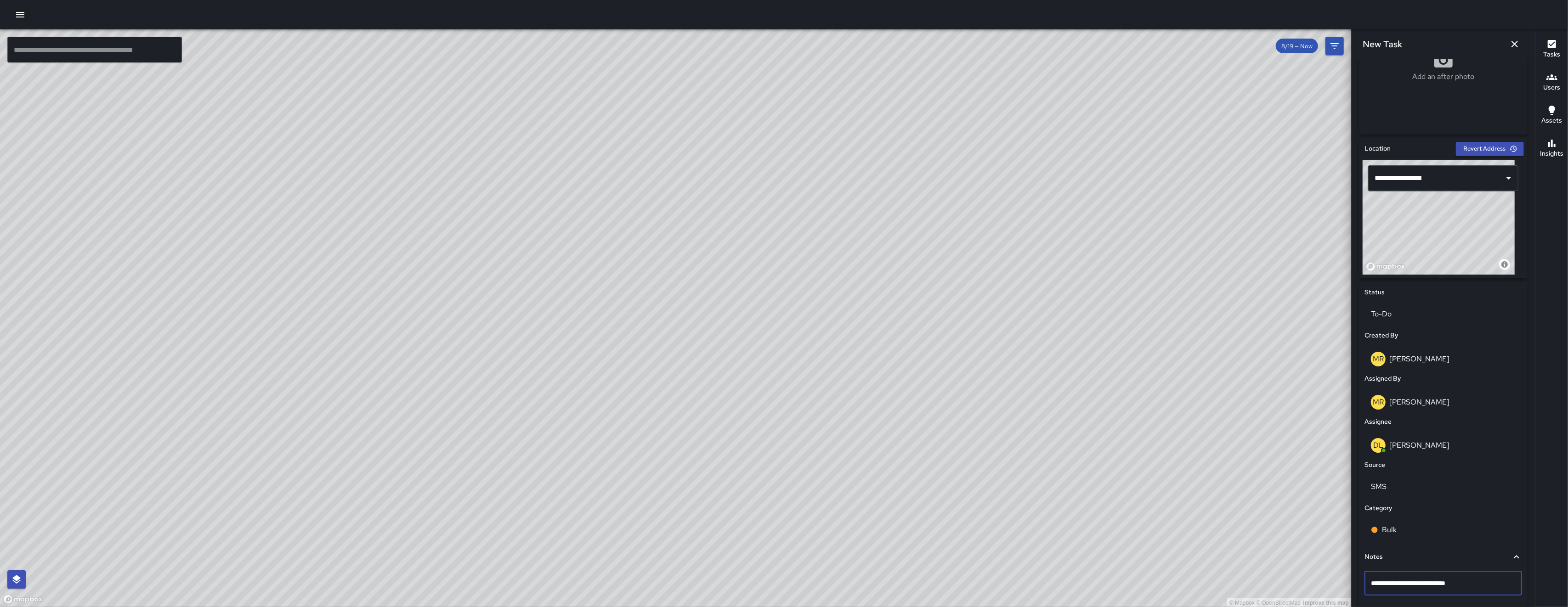
type textarea "**********"
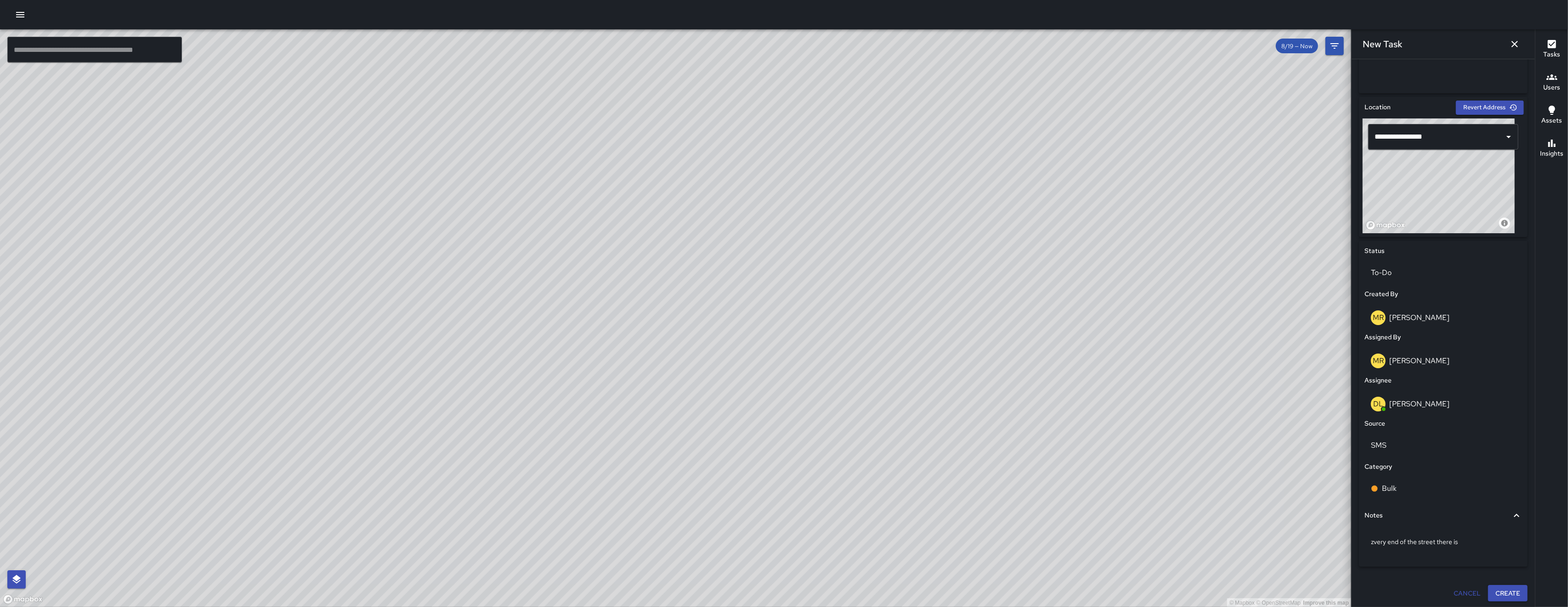
scroll to position [254, 0]
click at [901, 508] on p "zvery end of the street there is" at bounding box center [1444, 541] width 145 height 9
click at [901, 508] on textarea "**********" at bounding box center [1439, 541] width 136 height 9
type textarea "**********"
click at [901, 508] on div "very end of the street there is pallet" at bounding box center [1444, 541] width 158 height 24
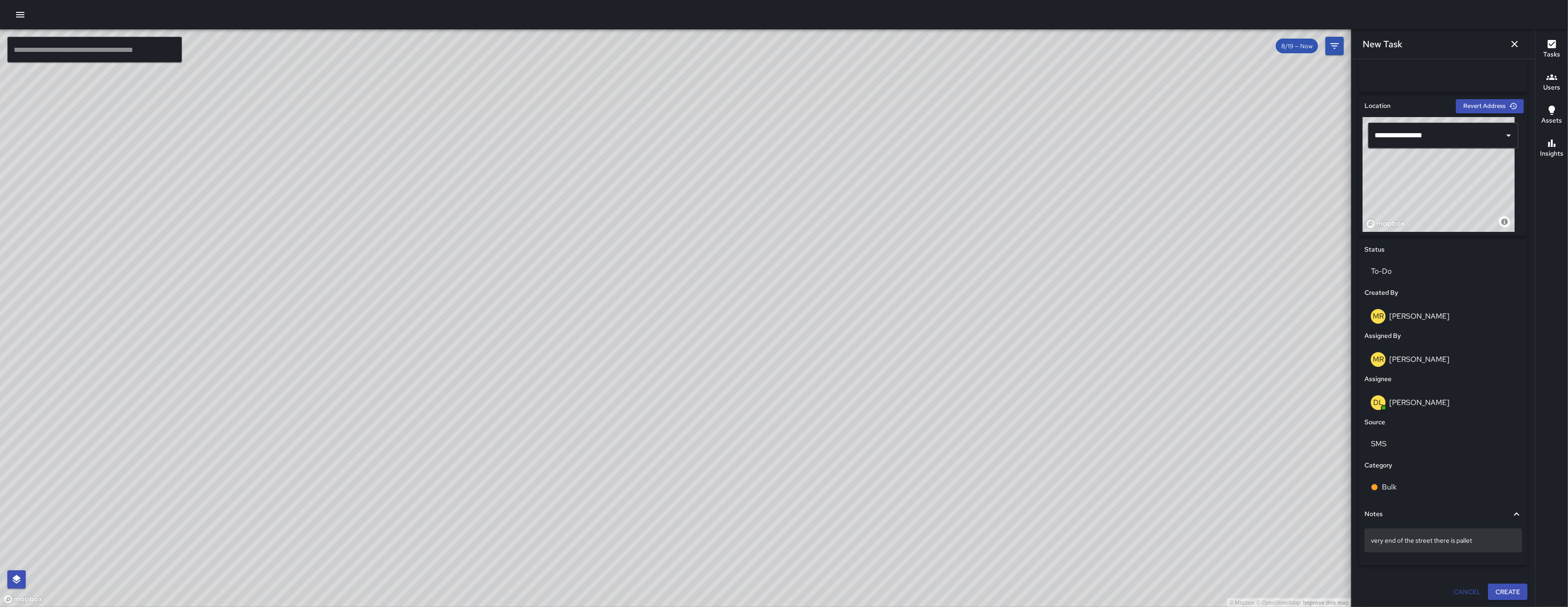
click at [901, 508] on div "very end of the street there is pallet" at bounding box center [1444, 541] width 158 height 24
click at [901, 508] on textarea "**********" at bounding box center [1439, 541] width 136 height 9
drag, startPoint x: 1503, startPoint y: 545, endPoint x: 1453, endPoint y: 545, distance: 50.0
drag, startPoint x: 1453, startPoint y: 545, endPoint x: 1396, endPoint y: 543, distance: 57.0
click at [901, 508] on div "very end of the street there is pallet" at bounding box center [1444, 541] width 158 height 24
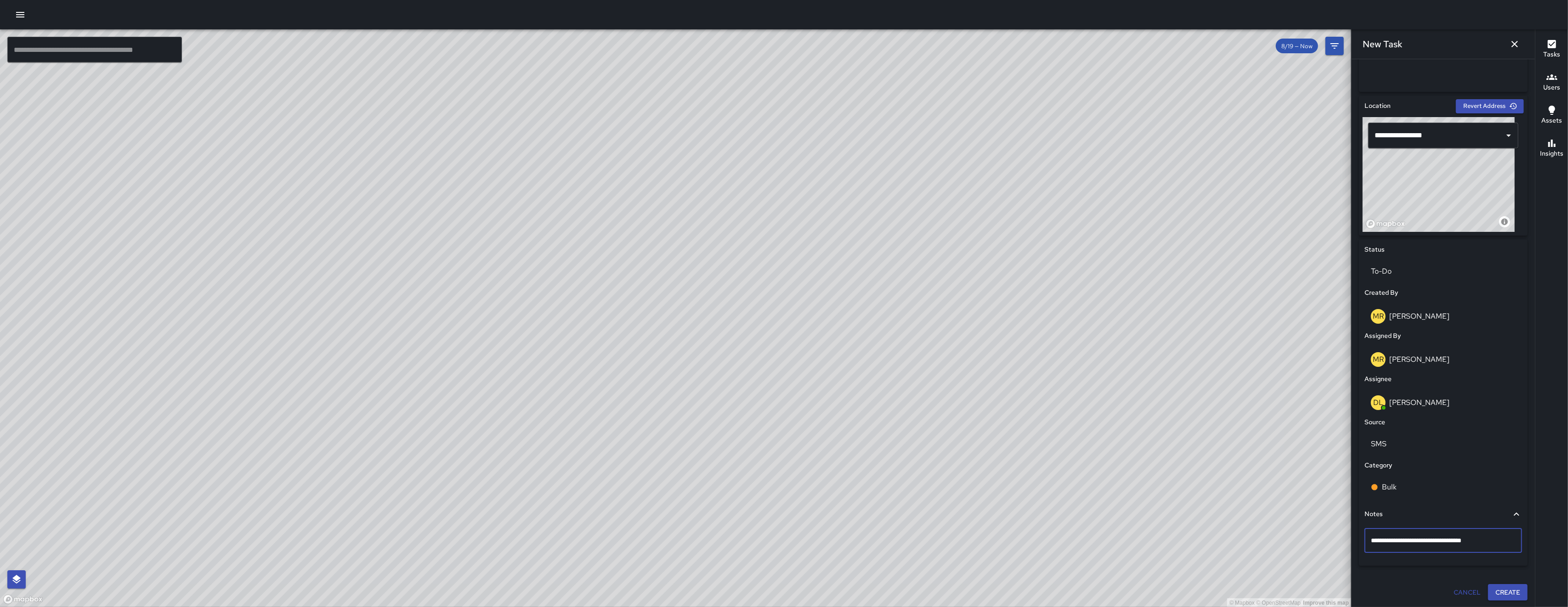
drag, startPoint x: 1488, startPoint y: 541, endPoint x: 1371, endPoint y: 542, distance: 117.0
click at [901, 508] on div "**********" at bounding box center [1444, 541] width 158 height 24
click at [901, 508] on button "Create" at bounding box center [1508, 592] width 40 height 17
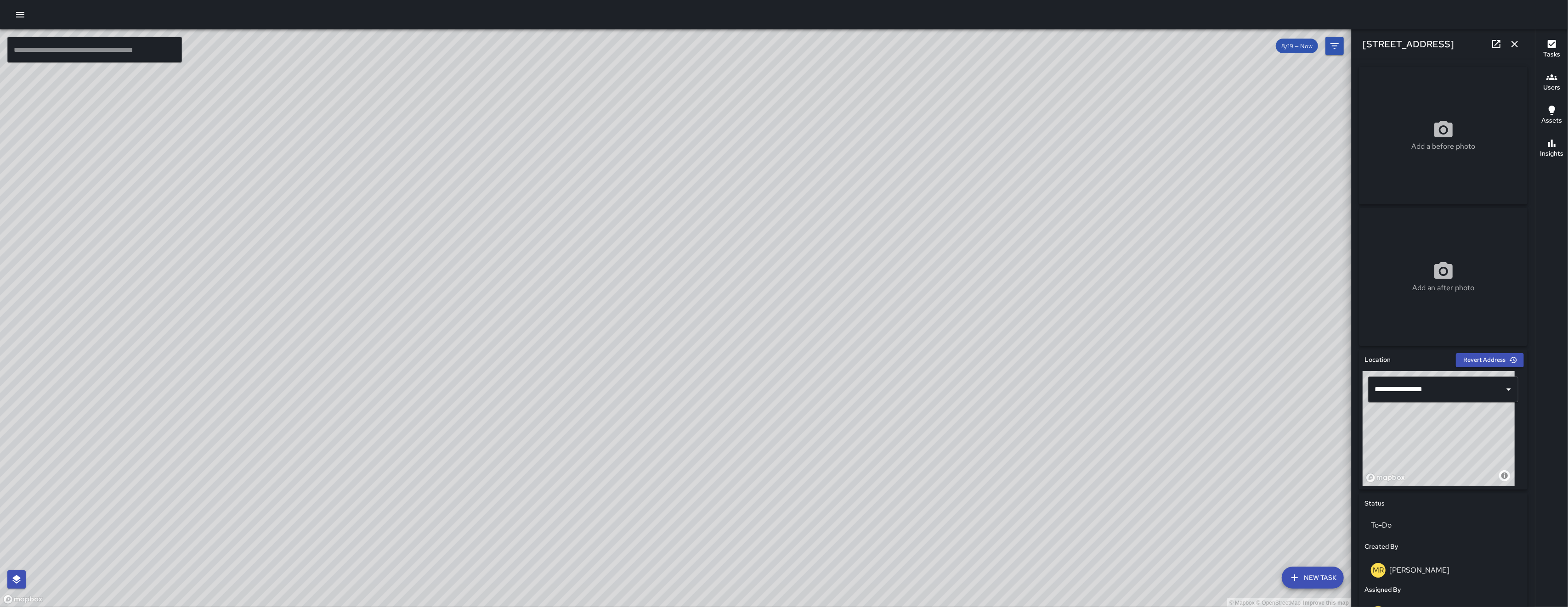
scroll to position [286, 0]
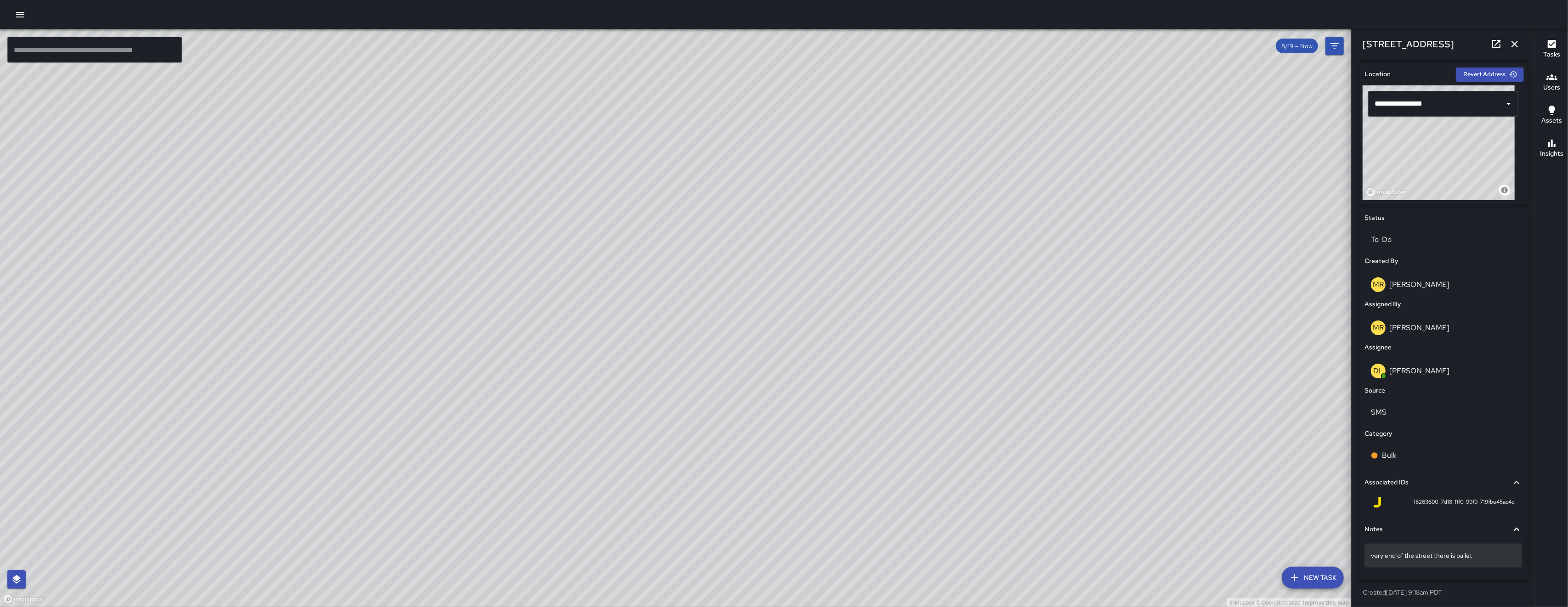
drag, startPoint x: 1487, startPoint y: 555, endPoint x: 1371, endPoint y: 554, distance: 116.0
click at [901, 508] on div "very end of the street there is pallet" at bounding box center [1444, 555] width 158 height 24
drag, startPoint x: 1474, startPoint y: 557, endPoint x: 1372, endPoint y: 559, distance: 102.0
drag, startPoint x: 927, startPoint y: 347, endPoint x: 873, endPoint y: 355, distance: 54.6
click at [789, 382] on div "© Mapbox © OpenStreetMap Improve this map" at bounding box center [676, 319] width 1351 height 578
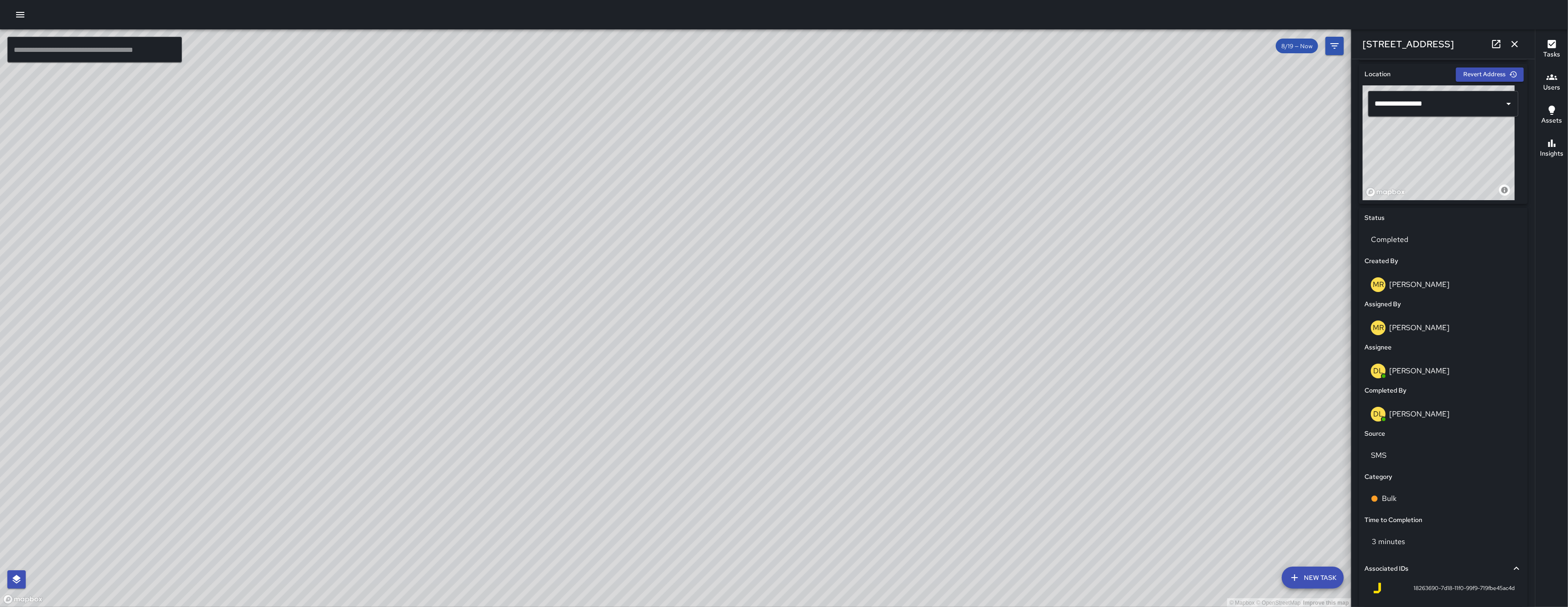
drag, startPoint x: 772, startPoint y: 416, endPoint x: 666, endPoint y: 485, distance: 126.5
click at [678, 479] on div "© Mapbox © OpenStreetMap Improve this map" at bounding box center [676, 319] width 1351 height 578
drag, startPoint x: 696, startPoint y: 294, endPoint x: 702, endPoint y: 370, distance: 76.2
click at [702, 369] on div "© Mapbox © OpenStreetMap Improve this map" at bounding box center [676, 319] width 1351 height 578
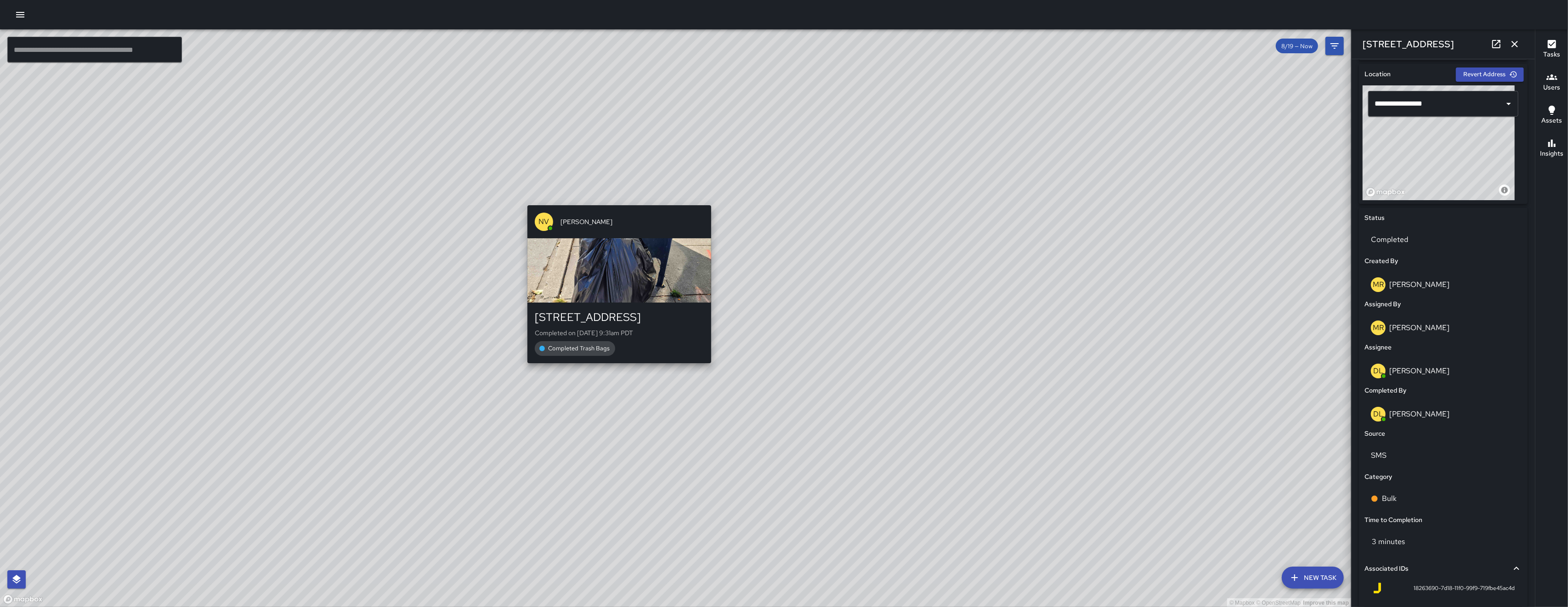
click at [611, 192] on div "© Mapbox © OpenStreetMap Improve this map NV Nicolas Vega 398 5th Street Comple…" at bounding box center [676, 319] width 1351 height 578
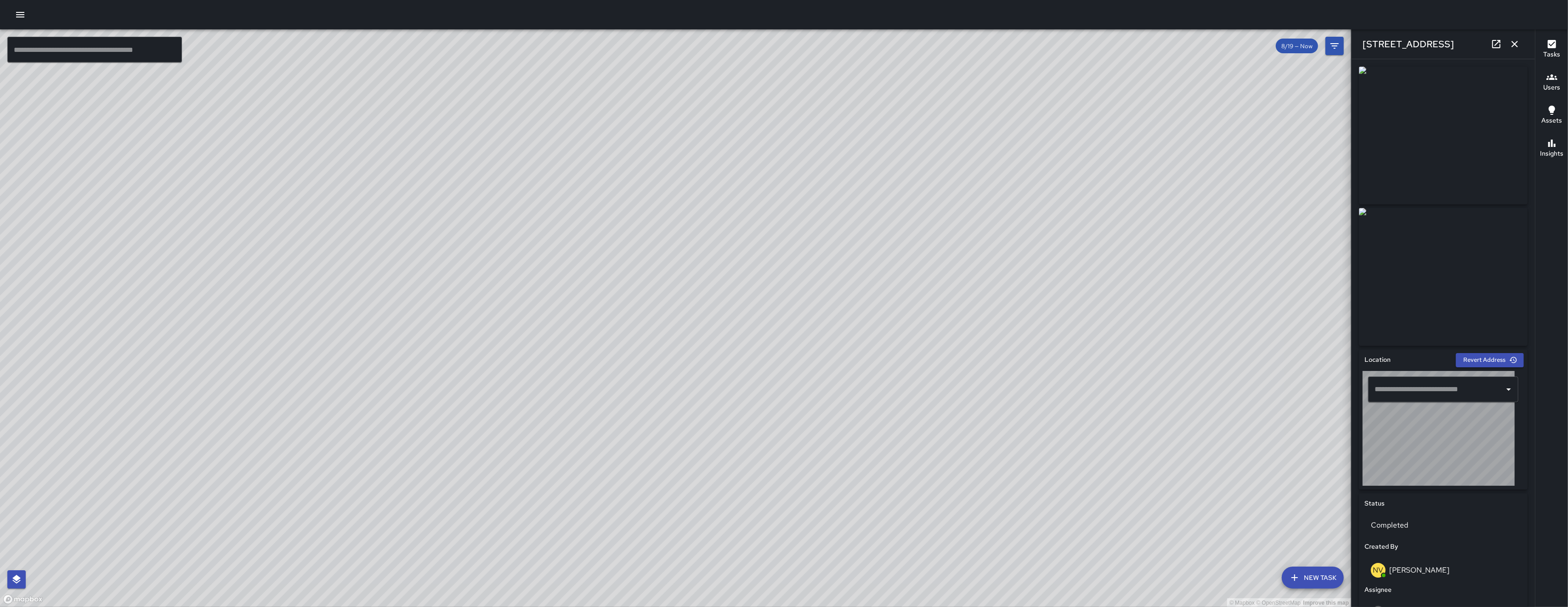
type input "**********"
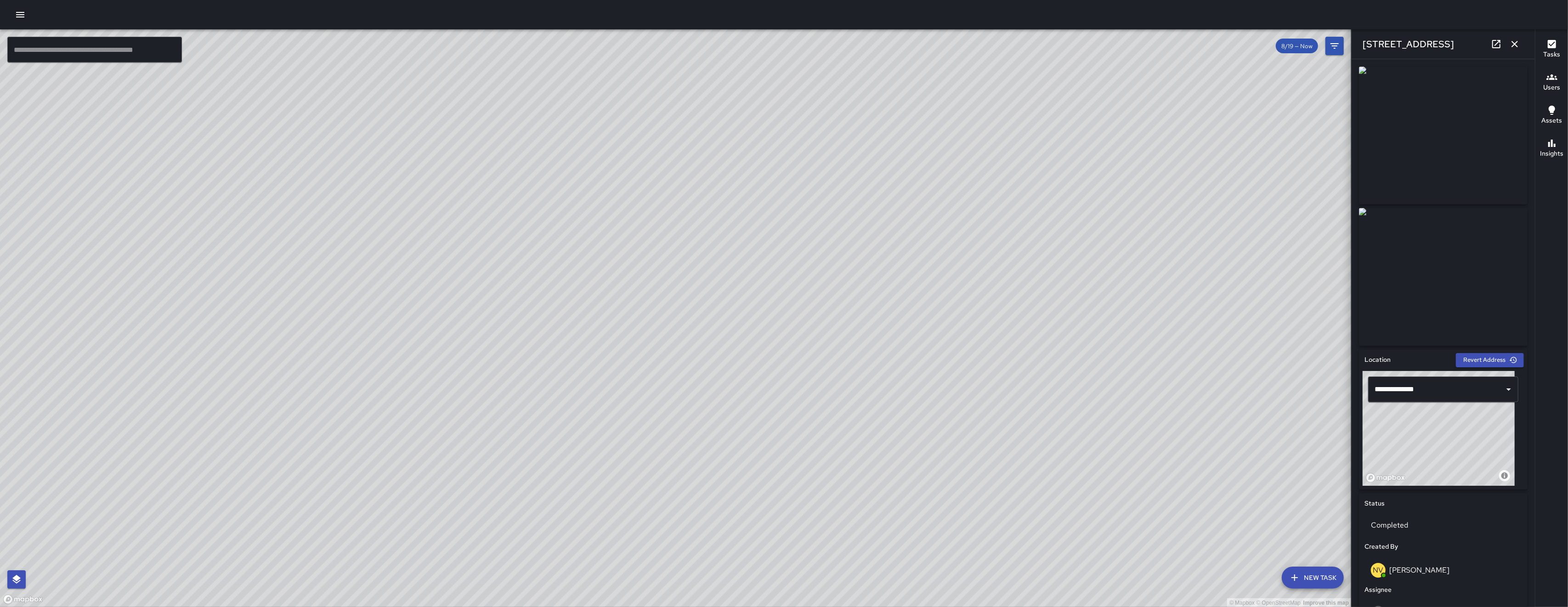
click at [901, 39] on icon "button" at bounding box center [1515, 44] width 11 height 11
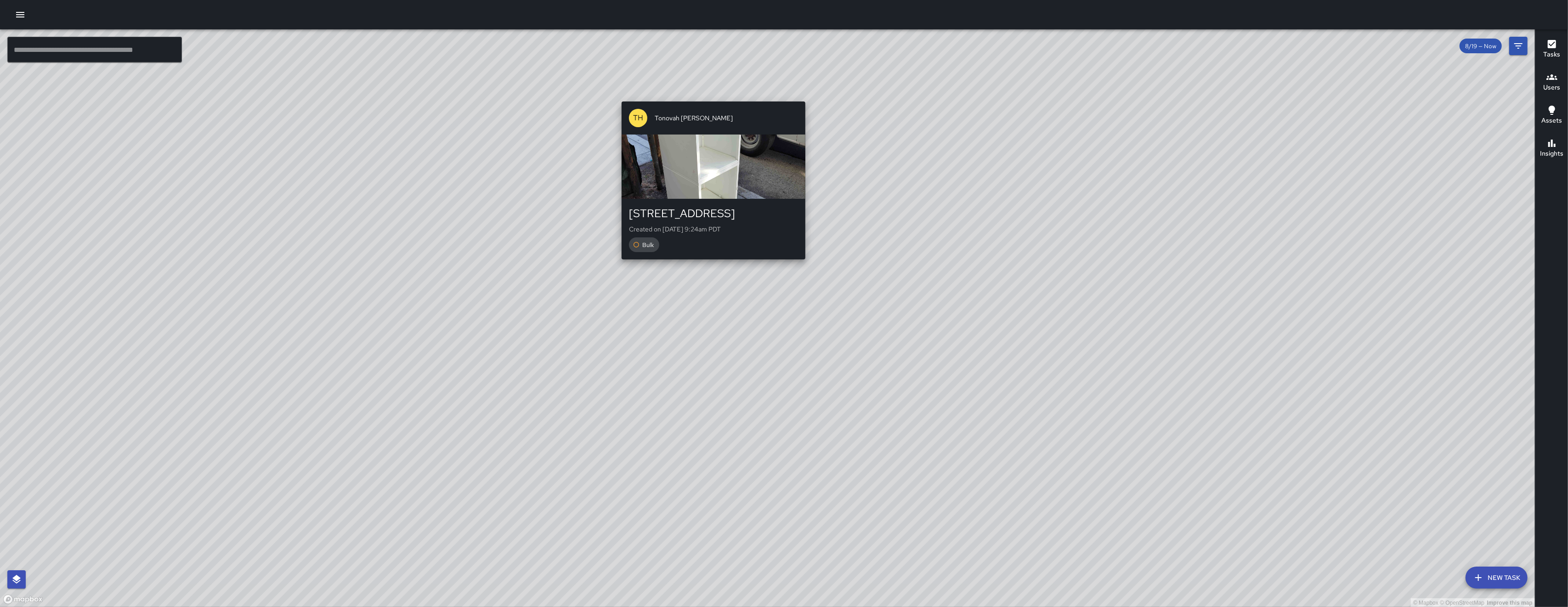
click at [699, 87] on div "© Mapbox © OpenStreetMap Improve this map TH Tonovah Hillman 374 5th Street Cre…" at bounding box center [768, 319] width 1536 height 578
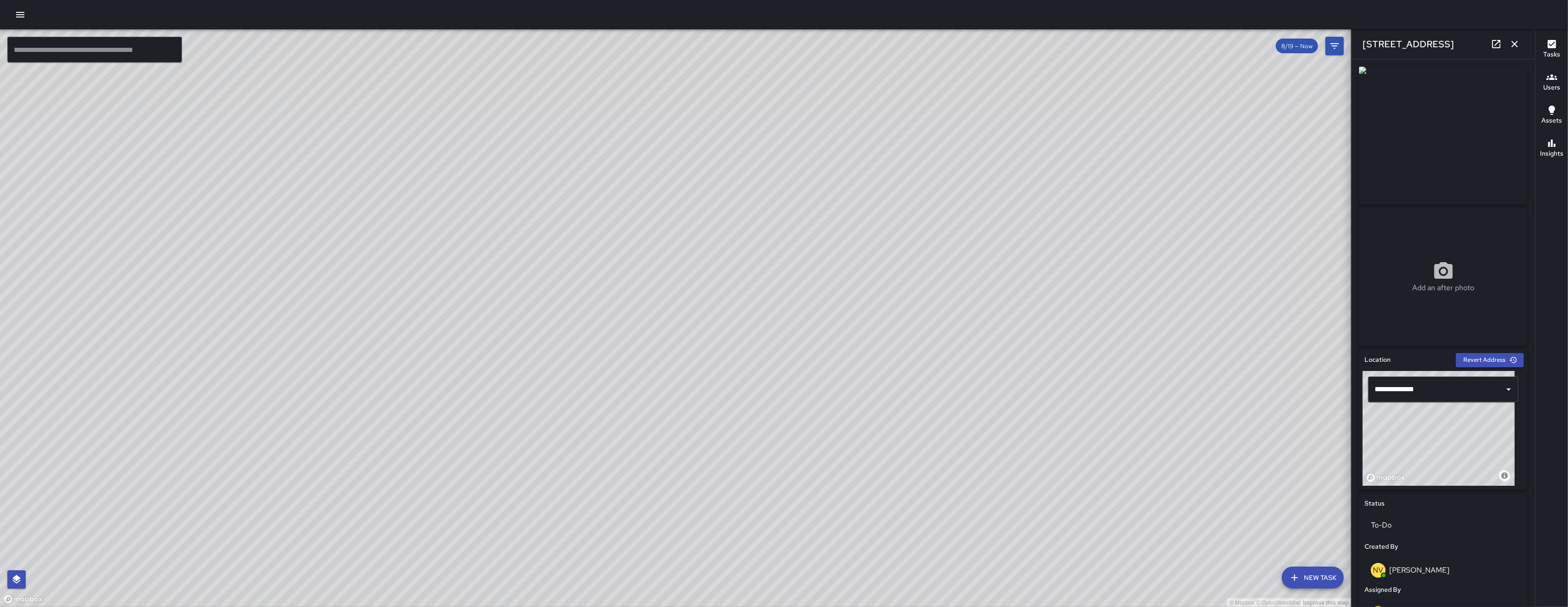
click at [901, 48] on icon "button" at bounding box center [1515, 44] width 11 height 11
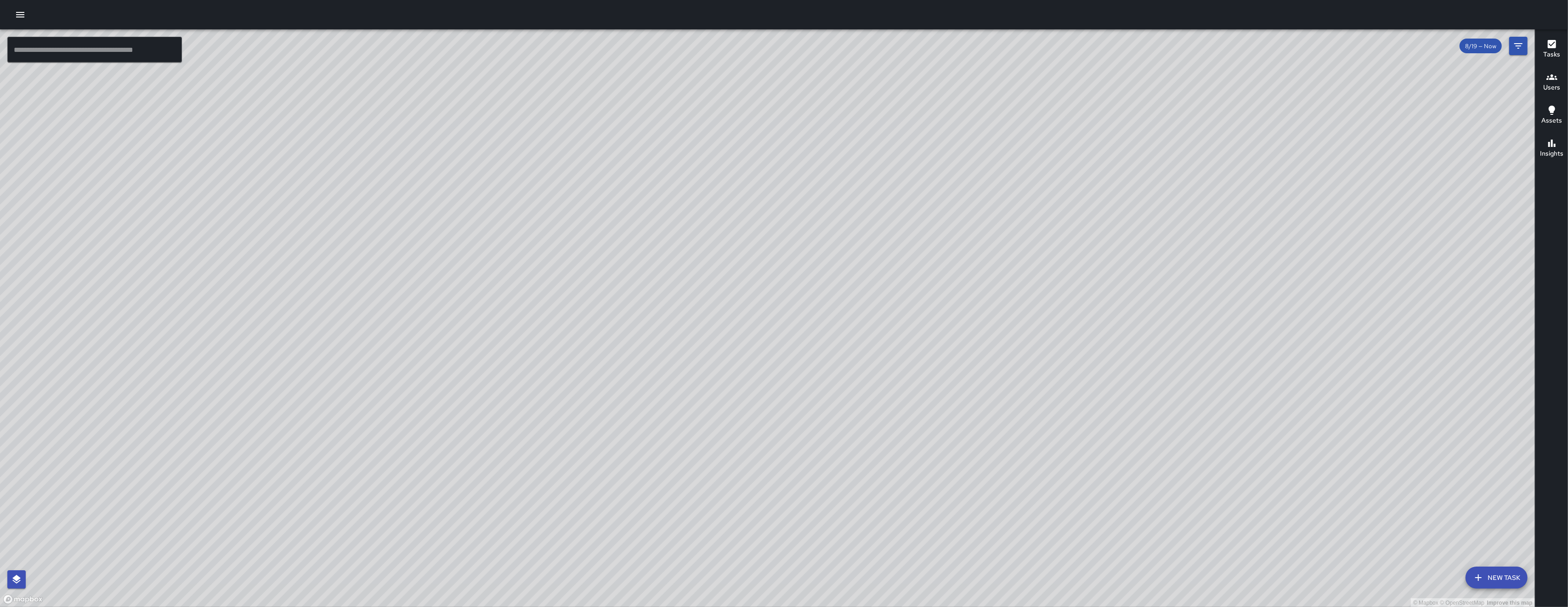
drag, startPoint x: 413, startPoint y: 539, endPoint x: 501, endPoint y: 466, distance: 114.3
click at [501, 466] on div "© Mapbox © OpenStreetMap Improve this map" at bounding box center [768, 319] width 1536 height 578
drag, startPoint x: 1224, startPoint y: 416, endPoint x: 669, endPoint y: 569, distance: 575.7
click at [678, 508] on div "© Mapbox © OpenStreetMap Improve this map" at bounding box center [768, 319] width 1536 height 578
drag, startPoint x: 1092, startPoint y: 372, endPoint x: 667, endPoint y: 496, distance: 442.7
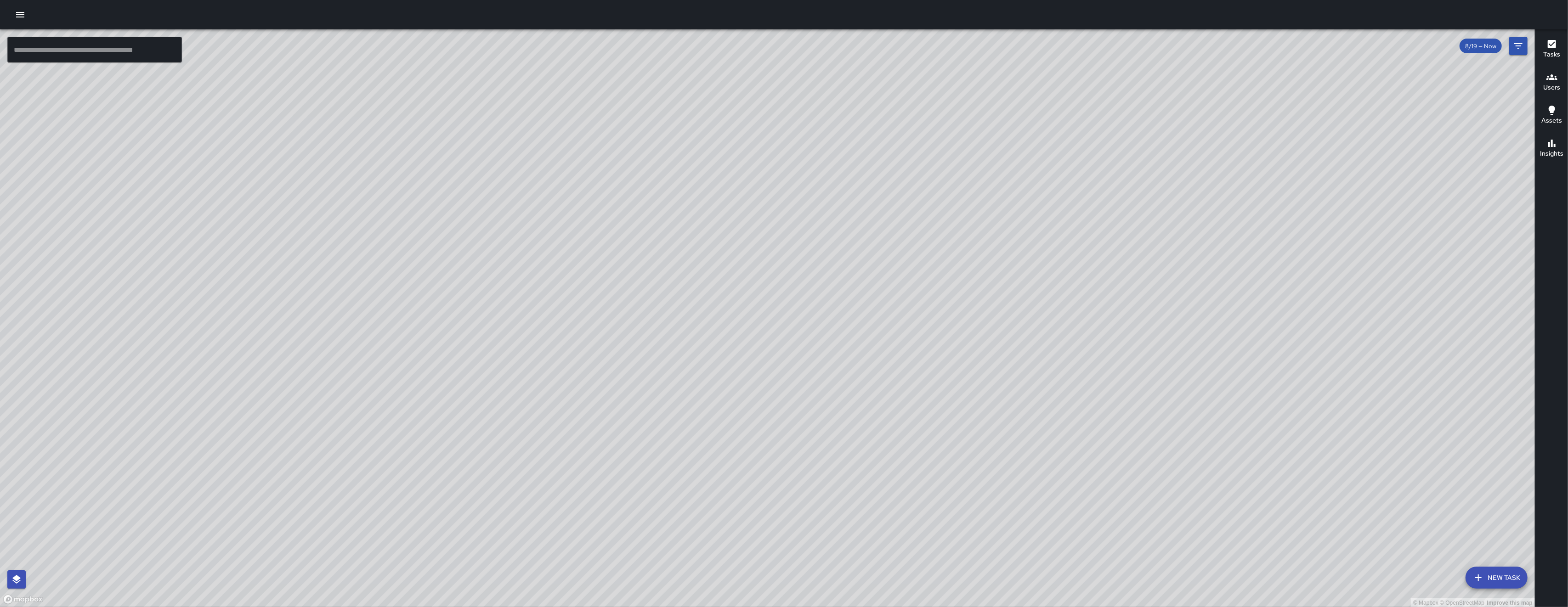
click at [783, 461] on div "© Mapbox © OpenStreetMap Improve this map" at bounding box center [768, 319] width 1536 height 578
drag, startPoint x: 1214, startPoint y: 324, endPoint x: 576, endPoint y: 584, distance: 688.9
click at [576, 508] on div "© Mapbox © OpenStreetMap Improve this map" at bounding box center [768, 319] width 1536 height 578
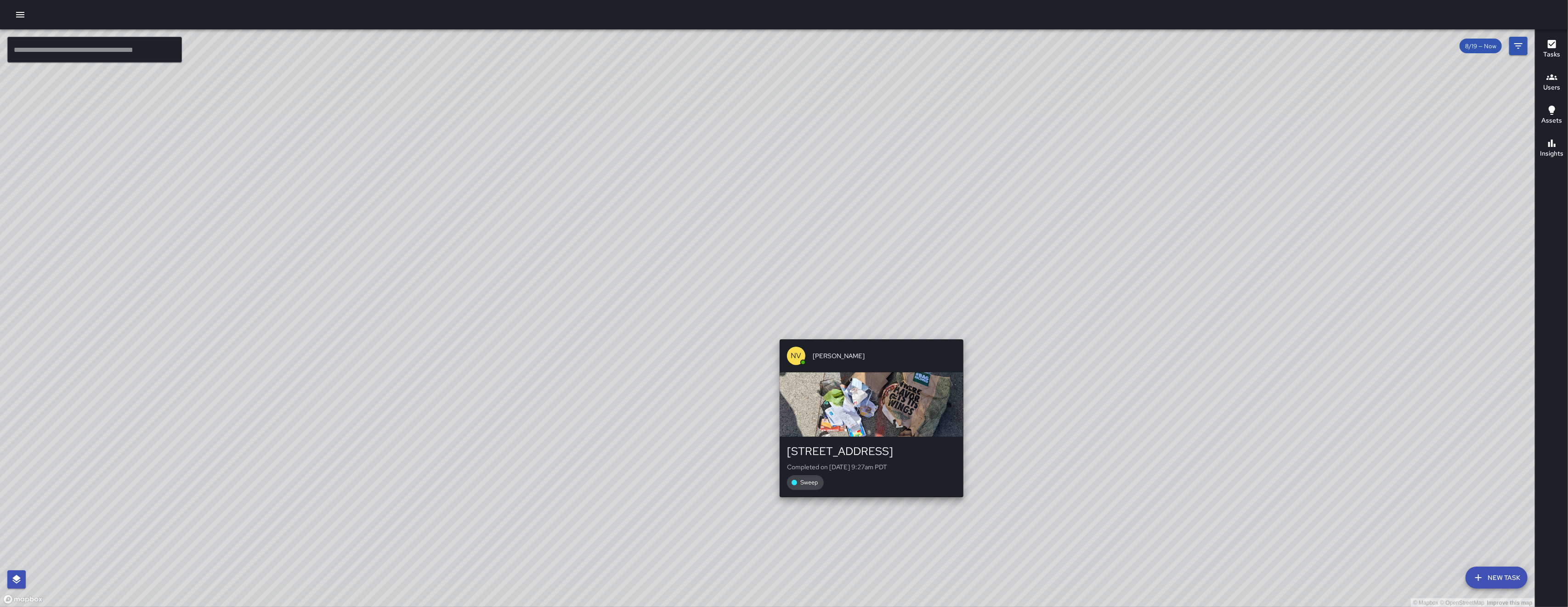
click at [885, 508] on div "© Mapbox © OpenStreetMap Improve this map NV Nicolas Vega 398 5th Street Comple…" at bounding box center [768, 319] width 1536 height 578
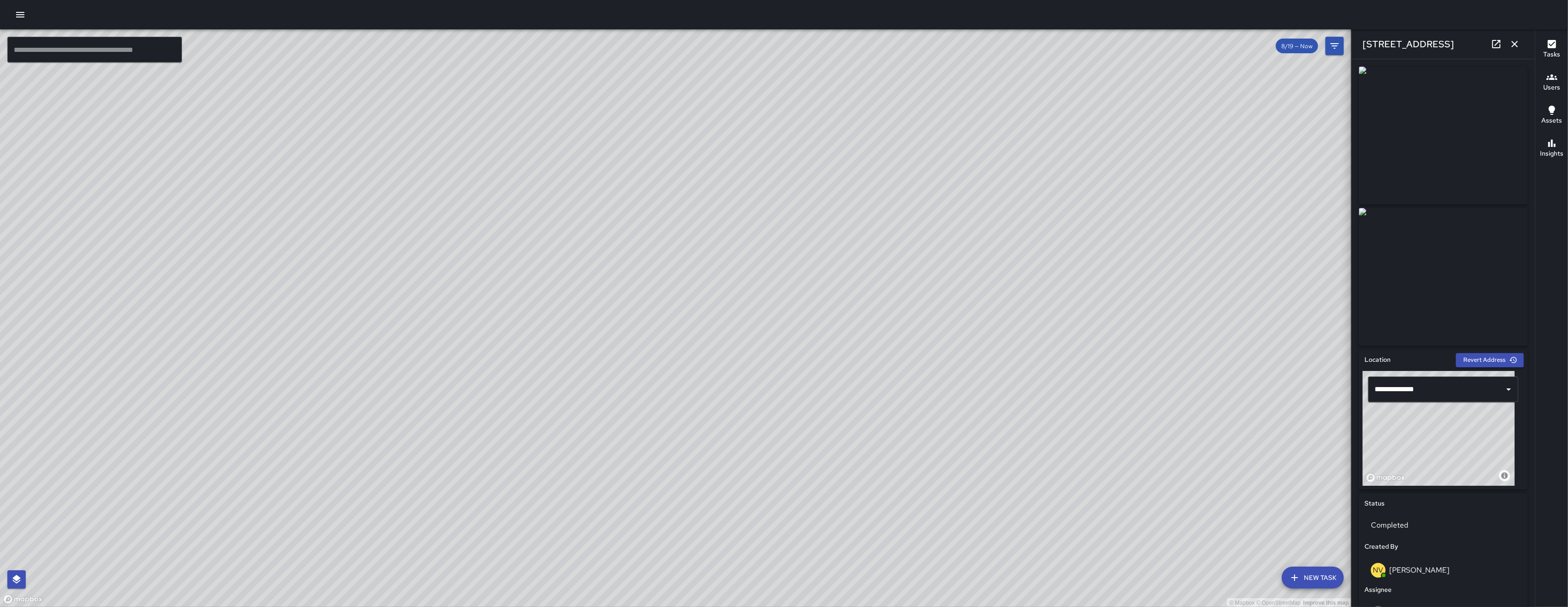
click at [901, 46] on icon "button" at bounding box center [1515, 43] width 6 height 6
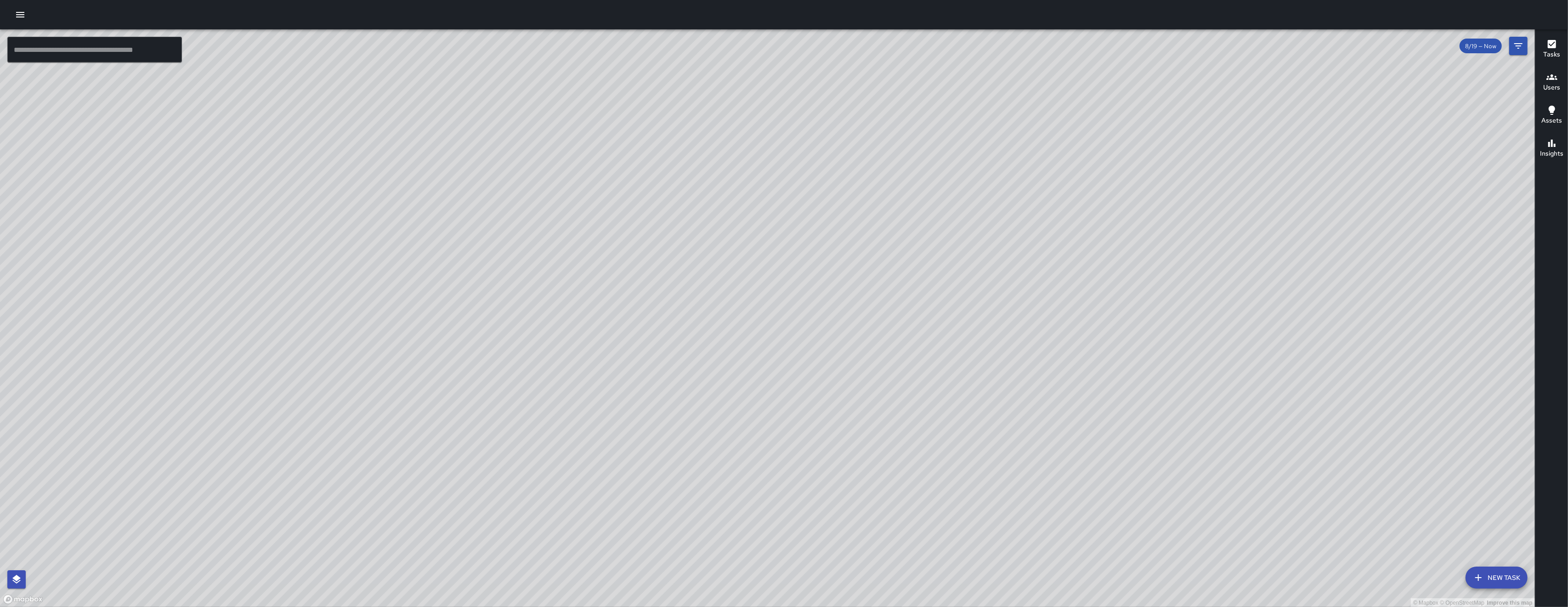
drag, startPoint x: 622, startPoint y: 339, endPoint x: 659, endPoint y: 496, distance: 161.3
click at [659, 496] on div "© Mapbox © OpenStreetMap Improve this map" at bounding box center [768, 319] width 1536 height 578
drag, startPoint x: 747, startPoint y: 528, endPoint x: 518, endPoint y: 443, distance: 244.3
click at [518, 443] on div "© Mapbox © OpenStreetMap Improve this map" at bounding box center [768, 319] width 1536 height 578
drag, startPoint x: 845, startPoint y: 256, endPoint x: 605, endPoint y: 356, distance: 260.0
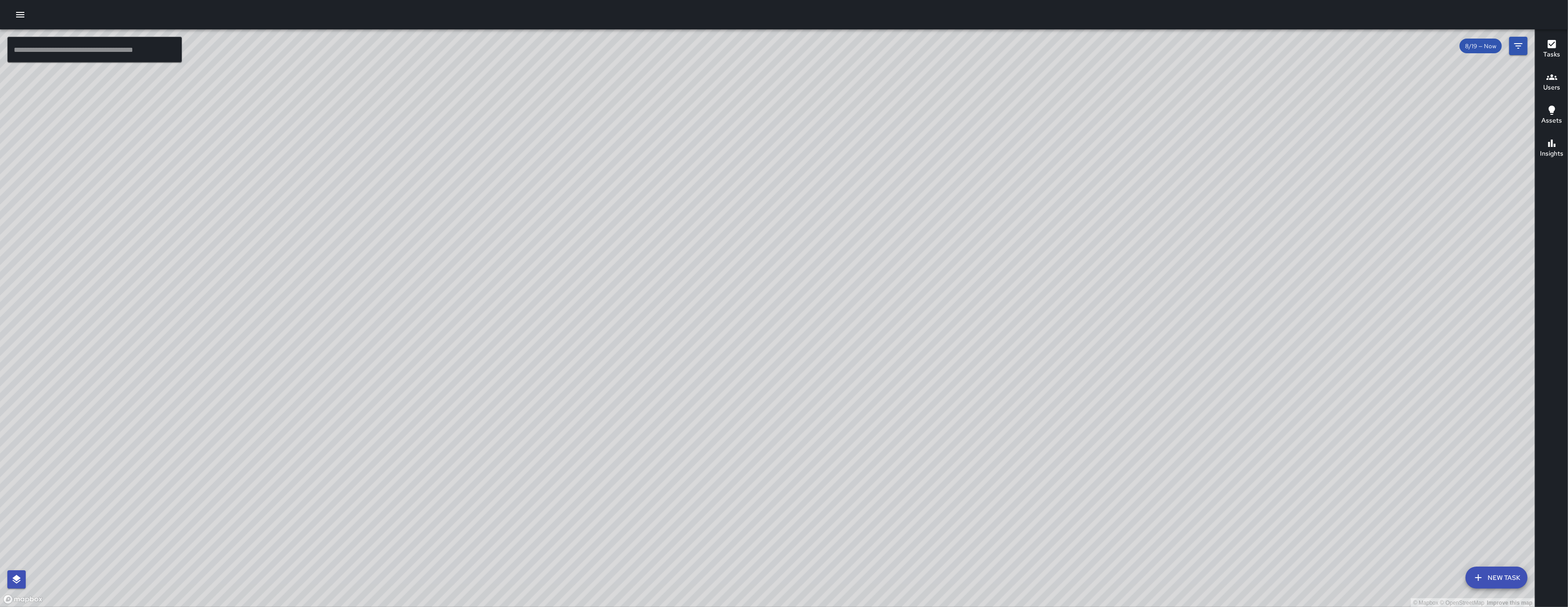
click at [605, 356] on div "© Mapbox © OpenStreetMap Improve this map" at bounding box center [768, 319] width 1536 height 578
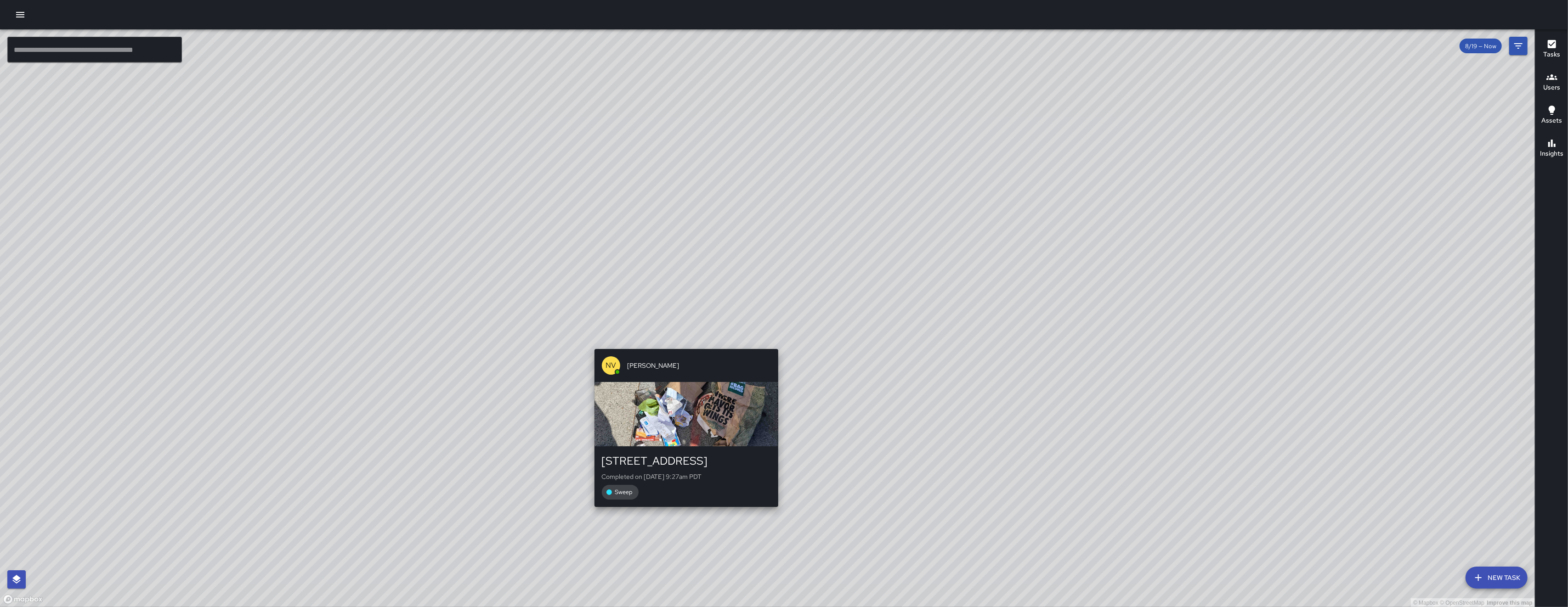
click at [685, 357] on div "NV Nicolas Vega" at bounding box center [686, 366] width 183 height 33
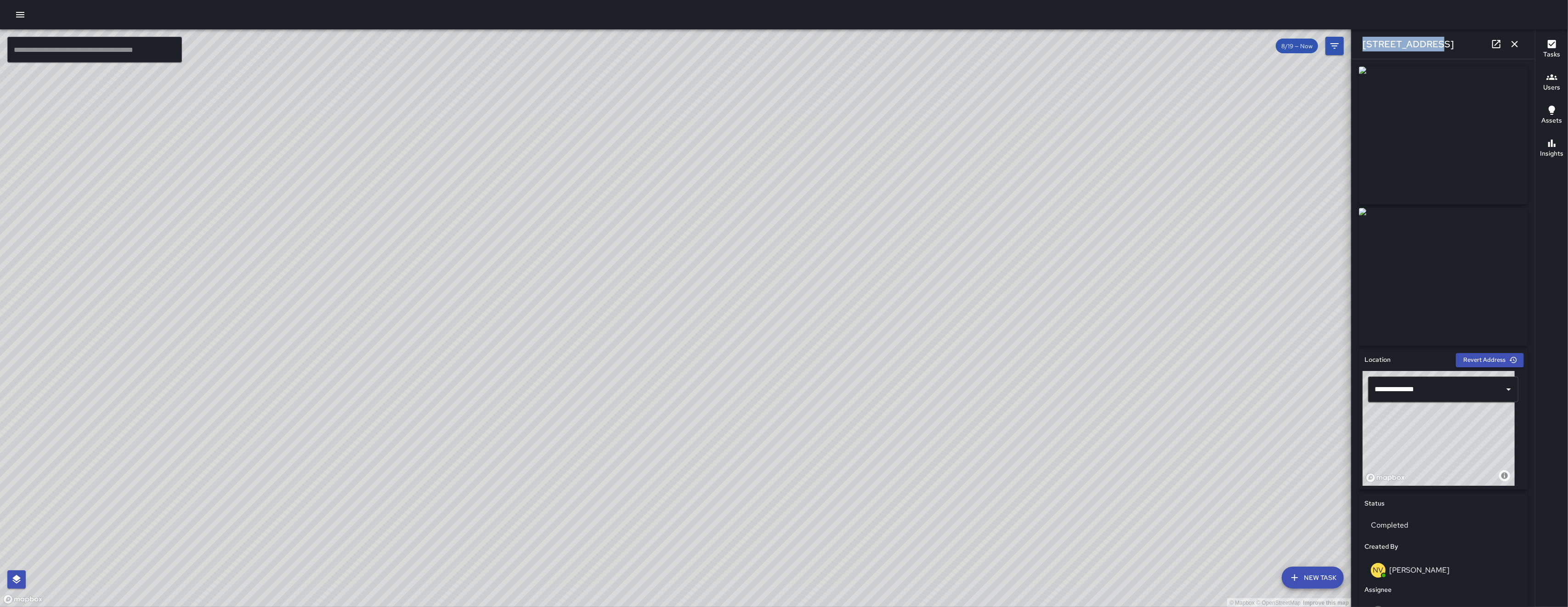
drag, startPoint x: 1447, startPoint y: 39, endPoint x: 1354, endPoint y: 50, distance: 93.6
click at [901, 48] on div "398 5th Street" at bounding box center [1444, 44] width 183 height 29
click at [901, 49] on div "398 5th Street" at bounding box center [1444, 44] width 183 height 29
drag, startPoint x: 1424, startPoint y: 47, endPoint x: 1363, endPoint y: 46, distance: 61.0
click at [901, 46] on div "398 5th Street" at bounding box center [1444, 44] width 183 height 29
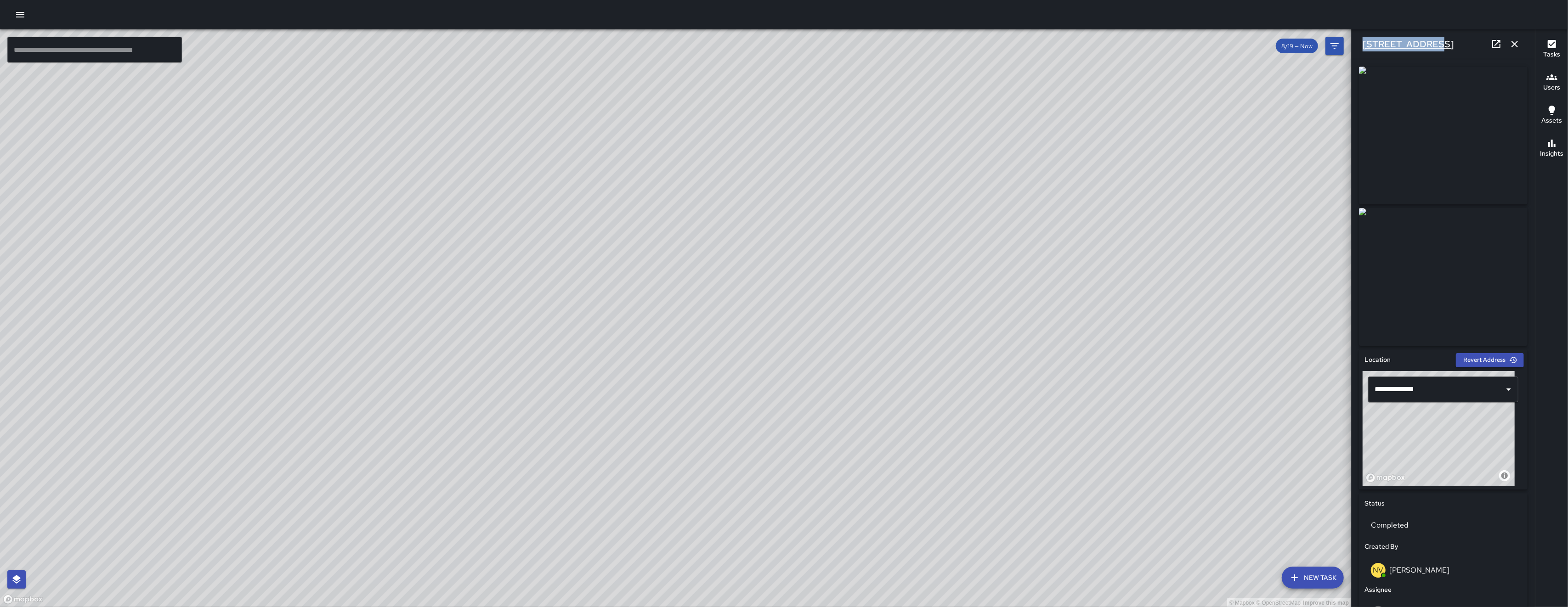
copy h6 "398 5th Street"
click at [901, 46] on icon "button" at bounding box center [1515, 44] width 11 height 11
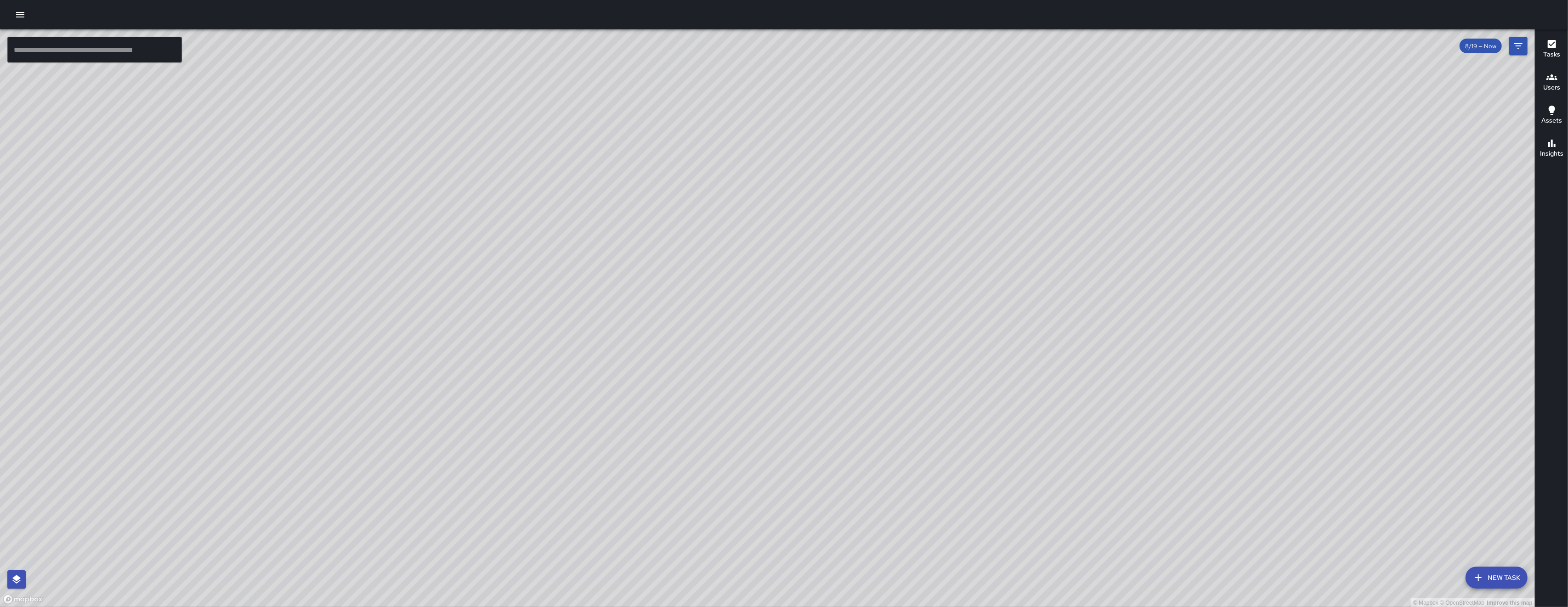
click at [901, 508] on button "New Task" at bounding box center [1496, 578] width 62 height 22
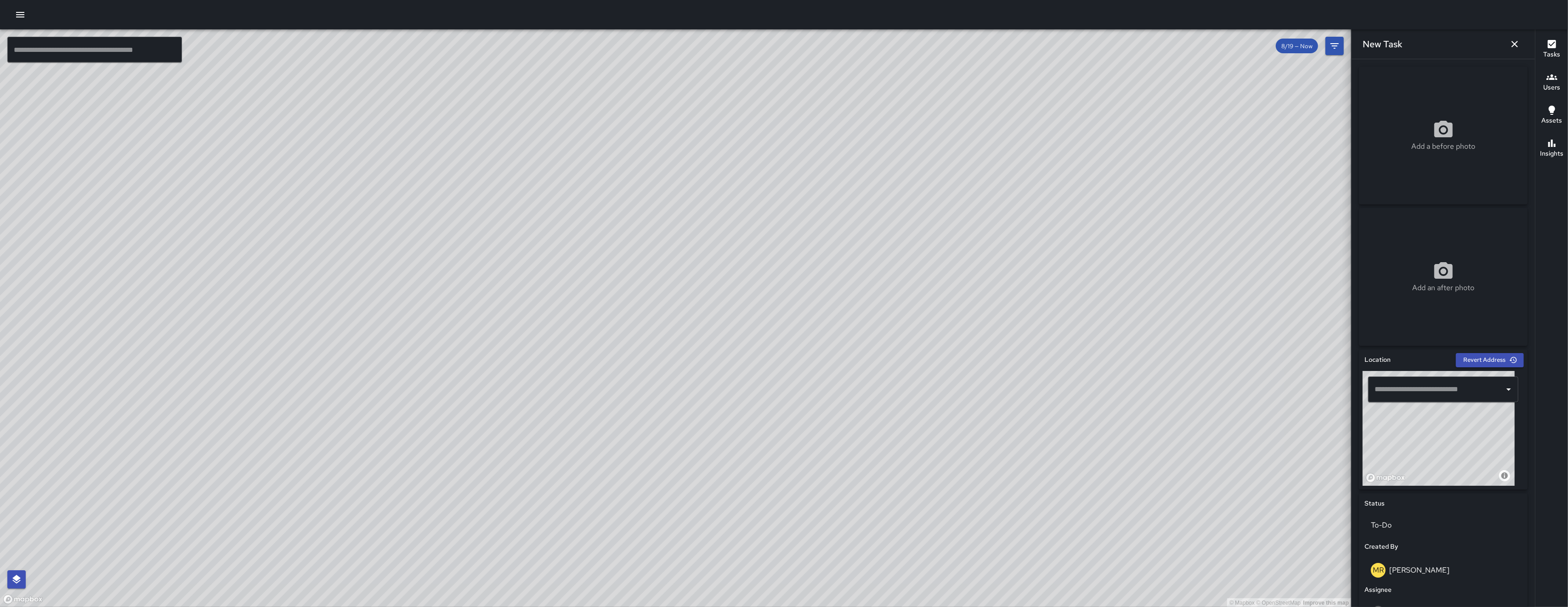
click at [901, 383] on input "text" at bounding box center [1436, 389] width 128 height 18
paste input "**********"
click at [901, 418] on span "398 5th Street" at bounding box center [1447, 414] width 110 height 11
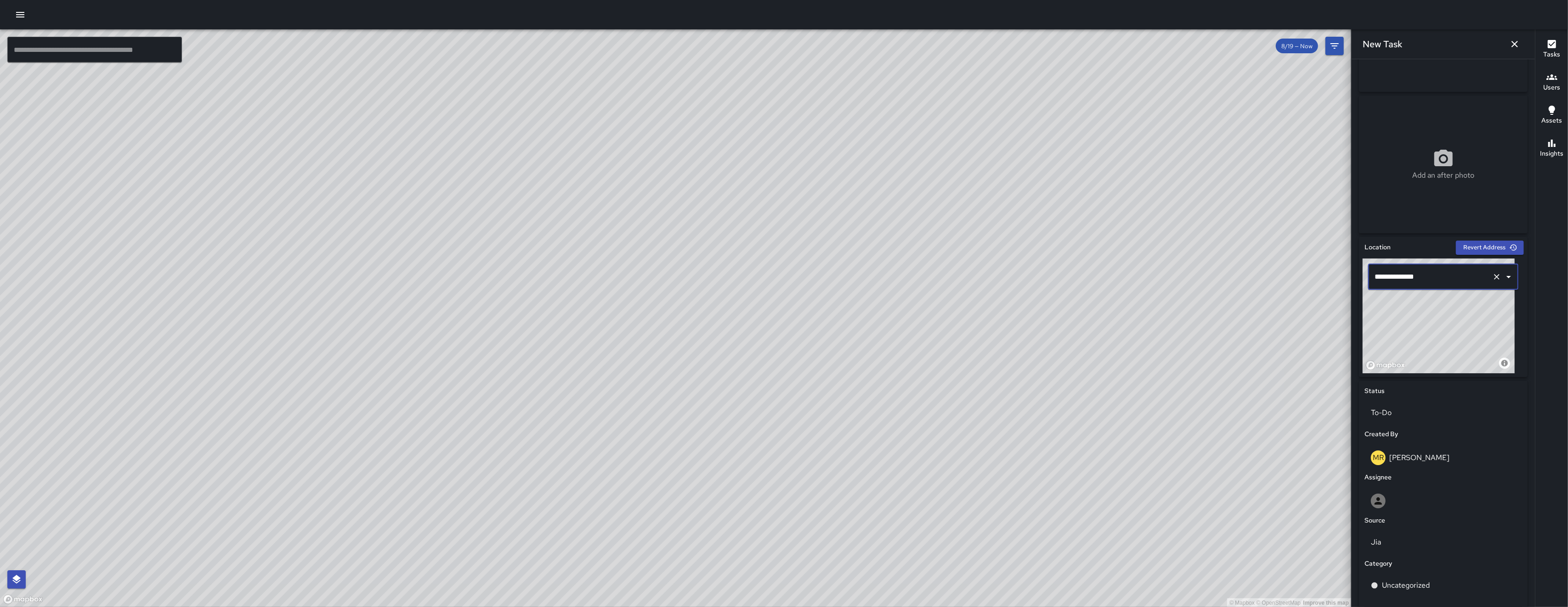
scroll to position [115, 0]
type input "**********"
click at [901, 503] on div at bounding box center [1444, 498] width 145 height 15
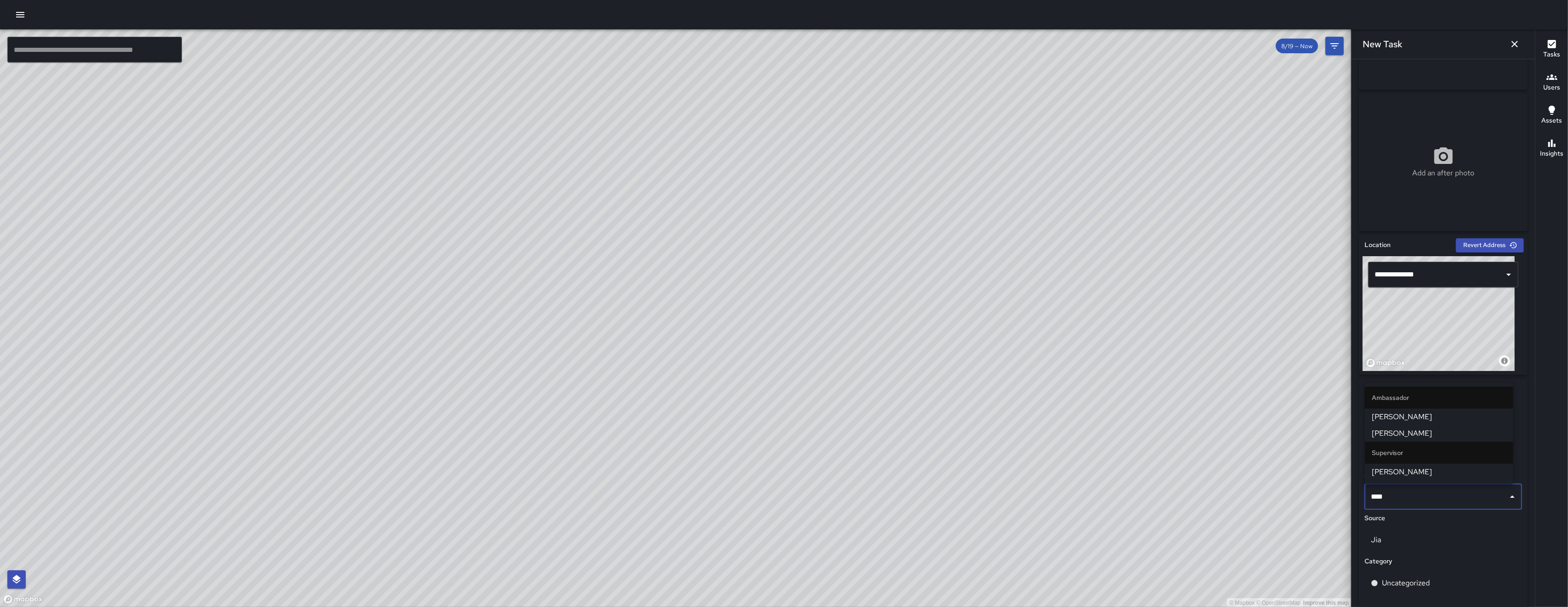
type input "*****"
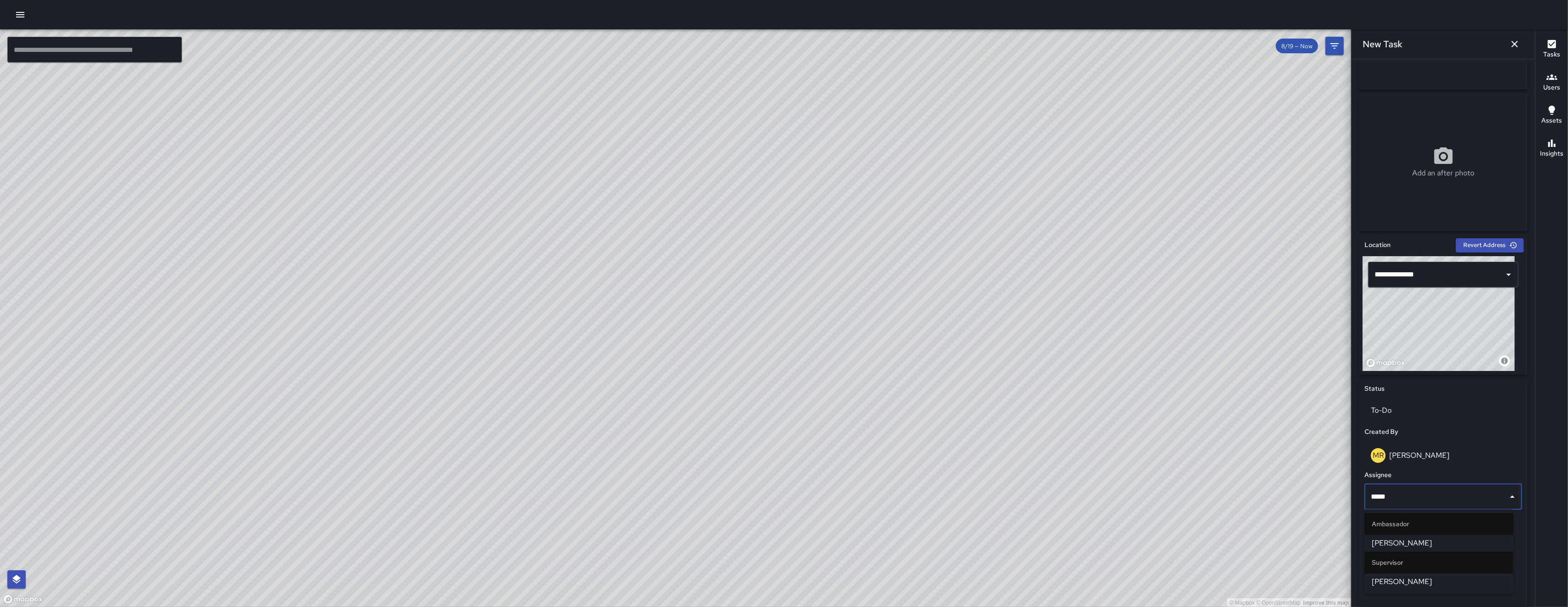
click at [901, 508] on span "[PERSON_NAME]" at bounding box center [1439, 582] width 134 height 11
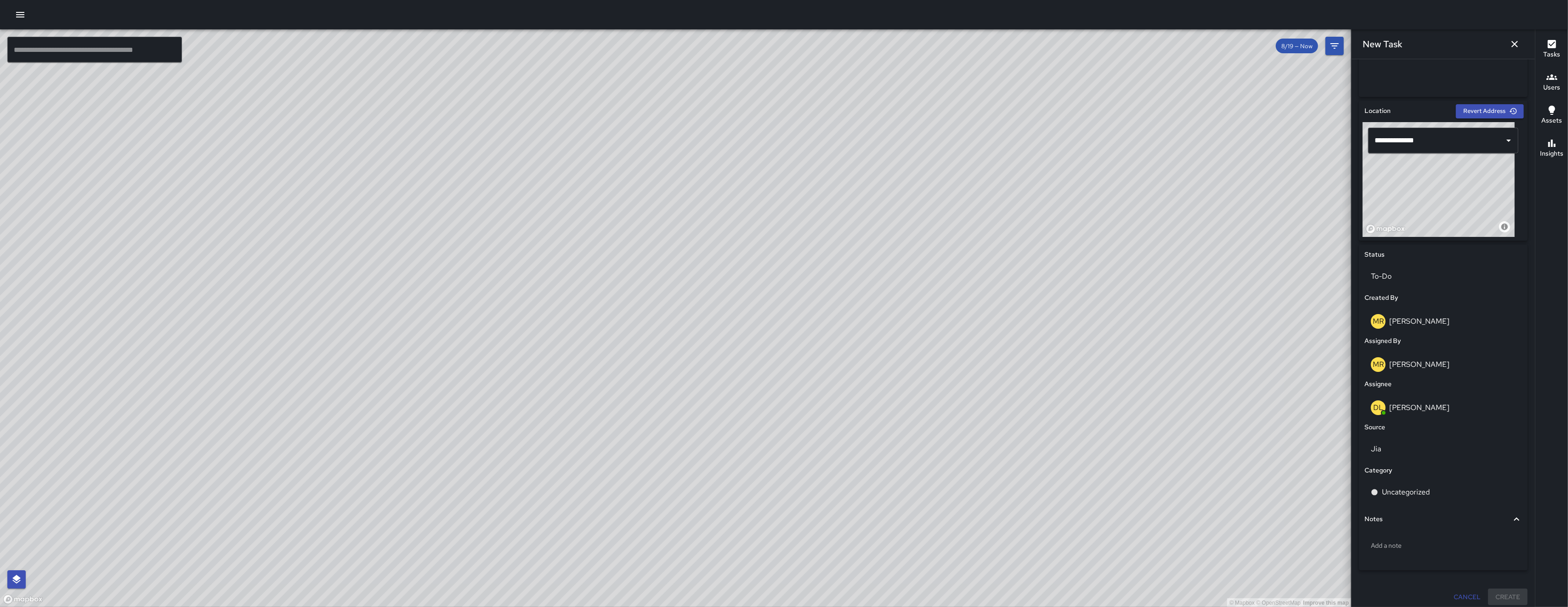
scroll to position [254, 0]
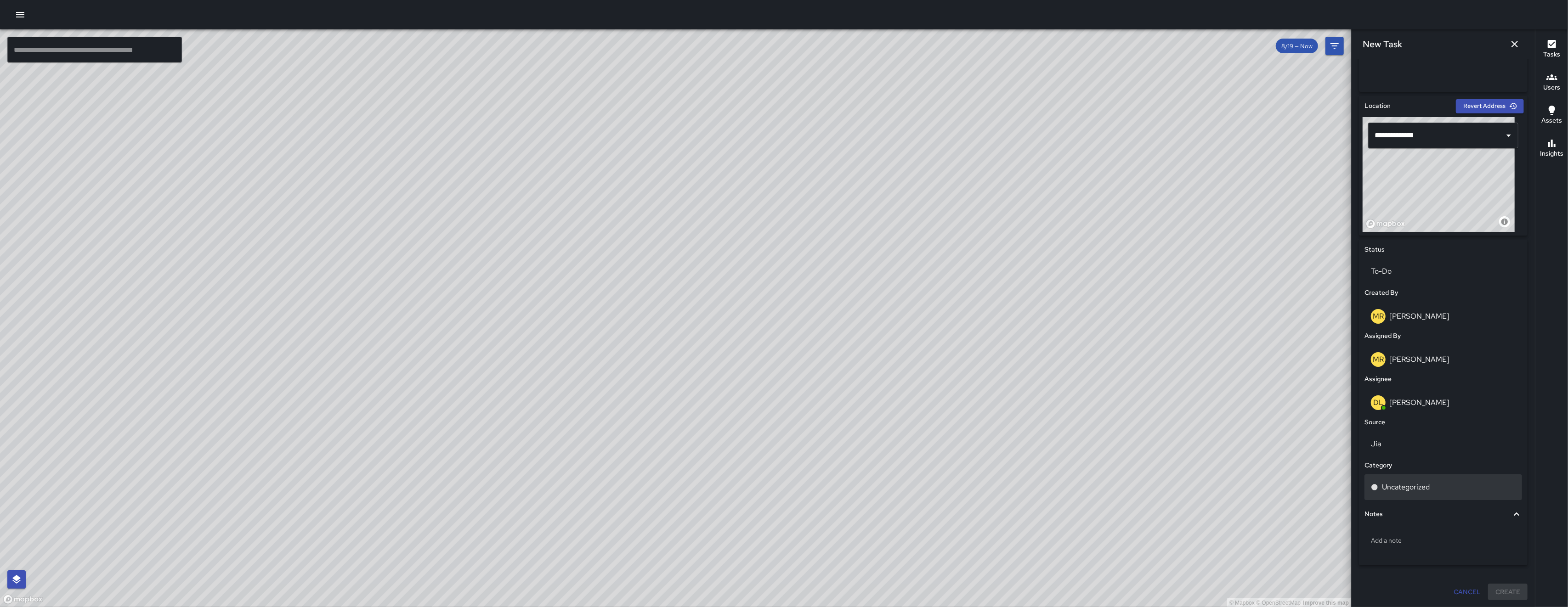
click at [901, 486] on p "Uncategorized" at bounding box center [1407, 487] width 48 height 11
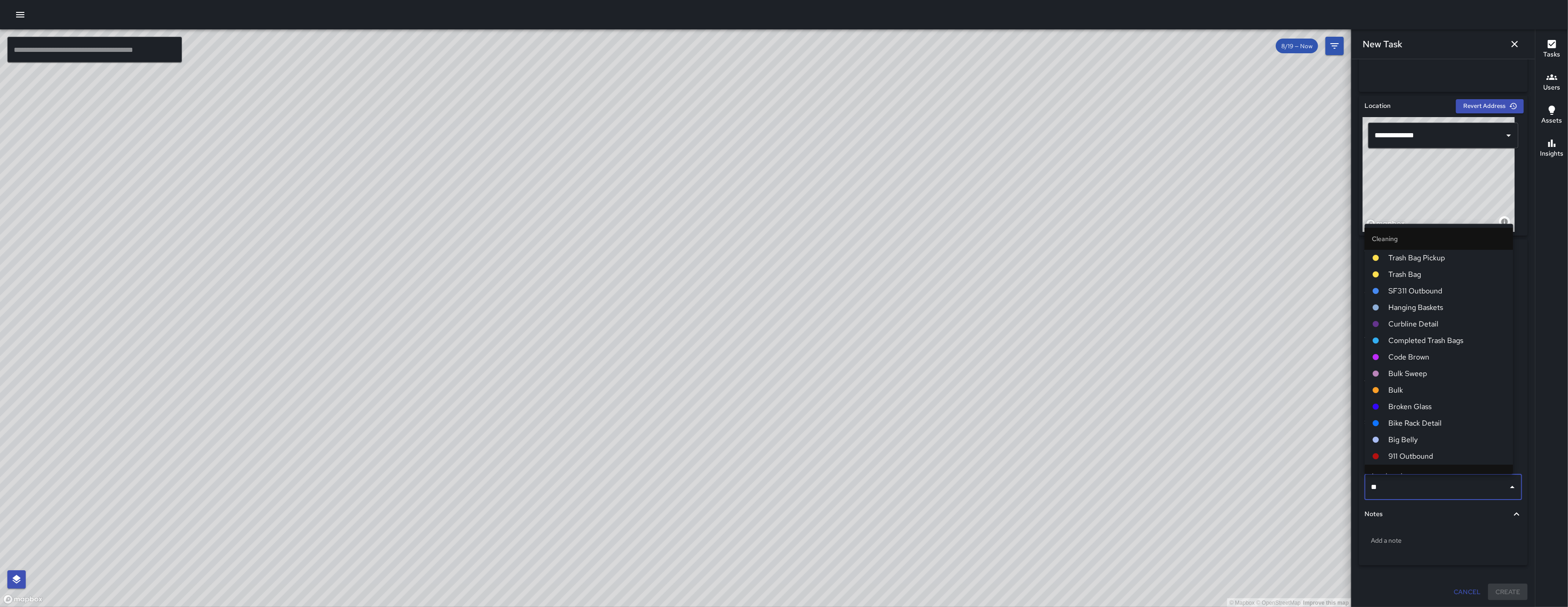
type input "***"
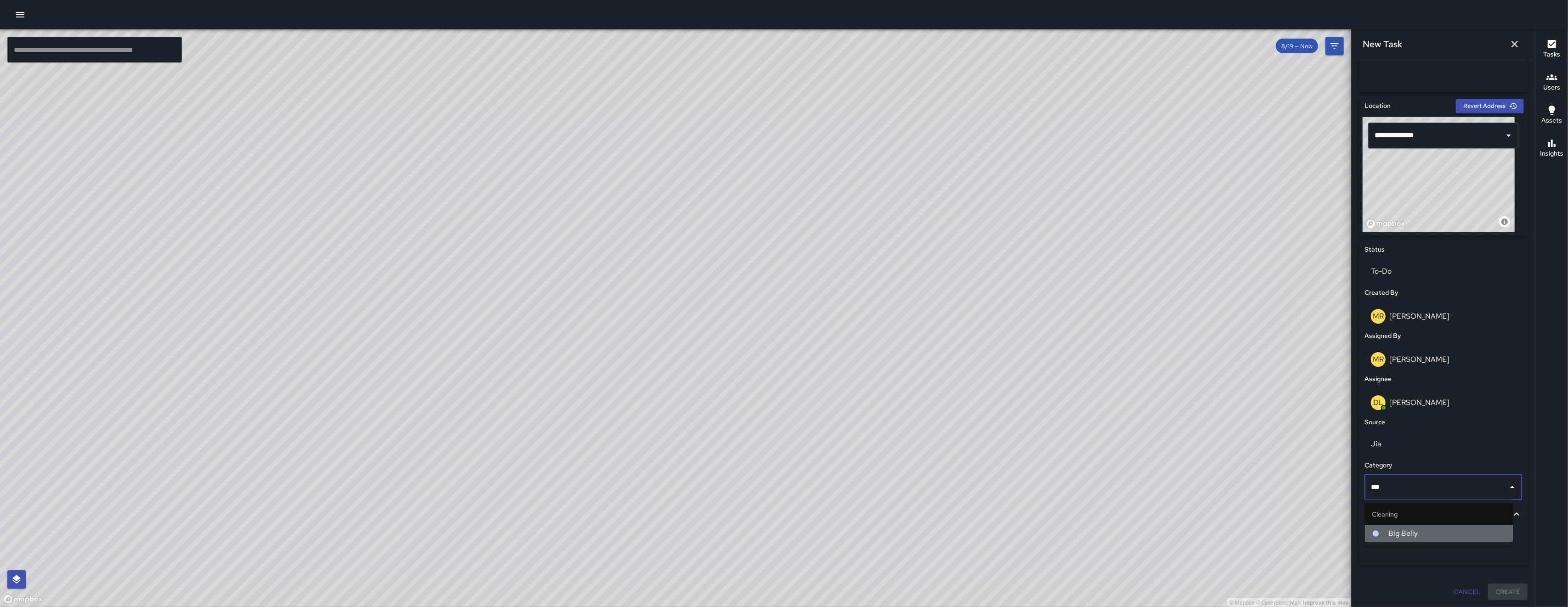
click at [901, 508] on span "Big Belly" at bounding box center [1447, 533] width 117 height 11
click at [901, 508] on p "Add a note" at bounding box center [1444, 541] width 145 height 9
type textarea "*"
type textarea "**********"
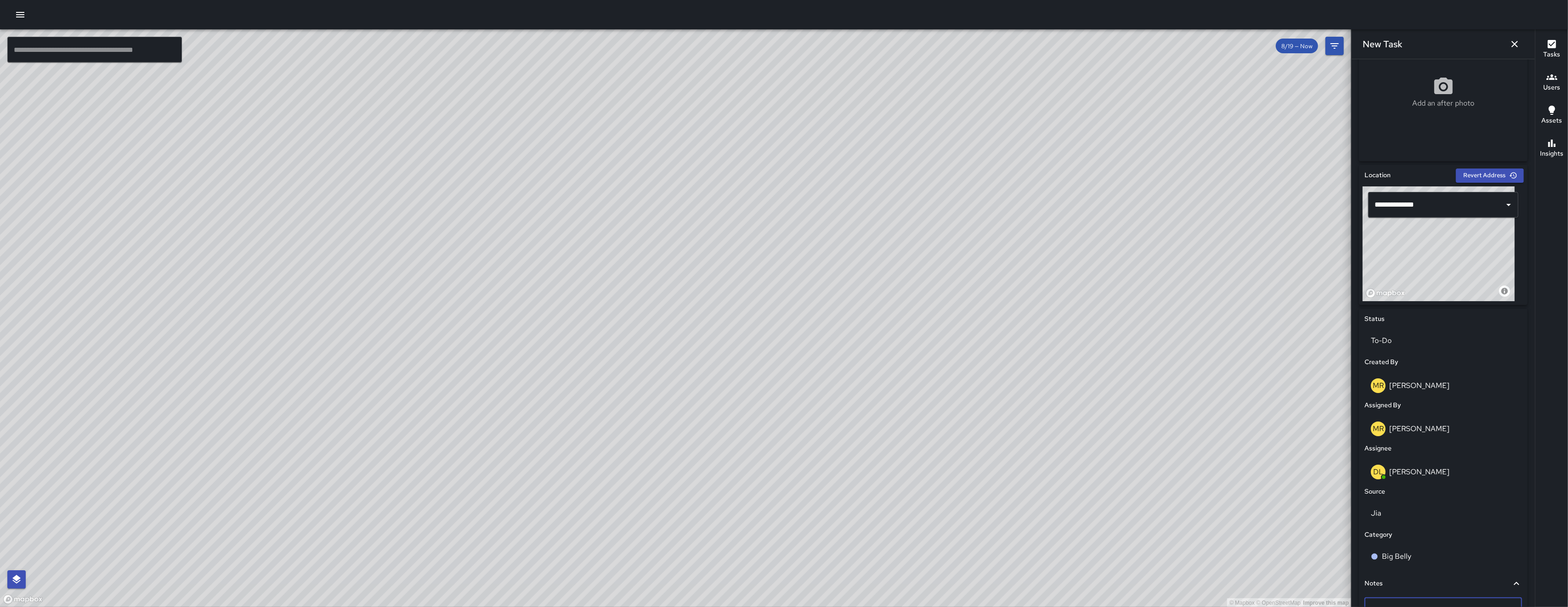
scroll to position [254, 0]
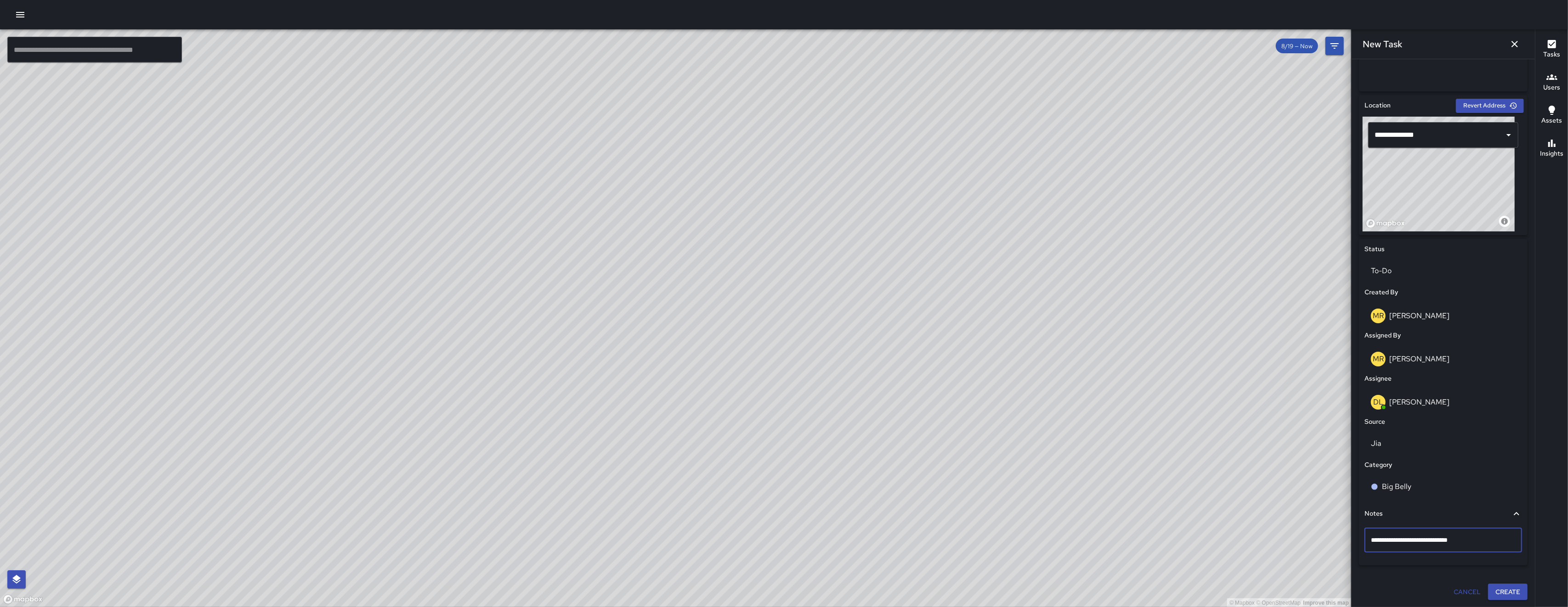
click at [901, 508] on button "Create" at bounding box center [1508, 592] width 40 height 17
